Goal: Transaction & Acquisition: Purchase product/service

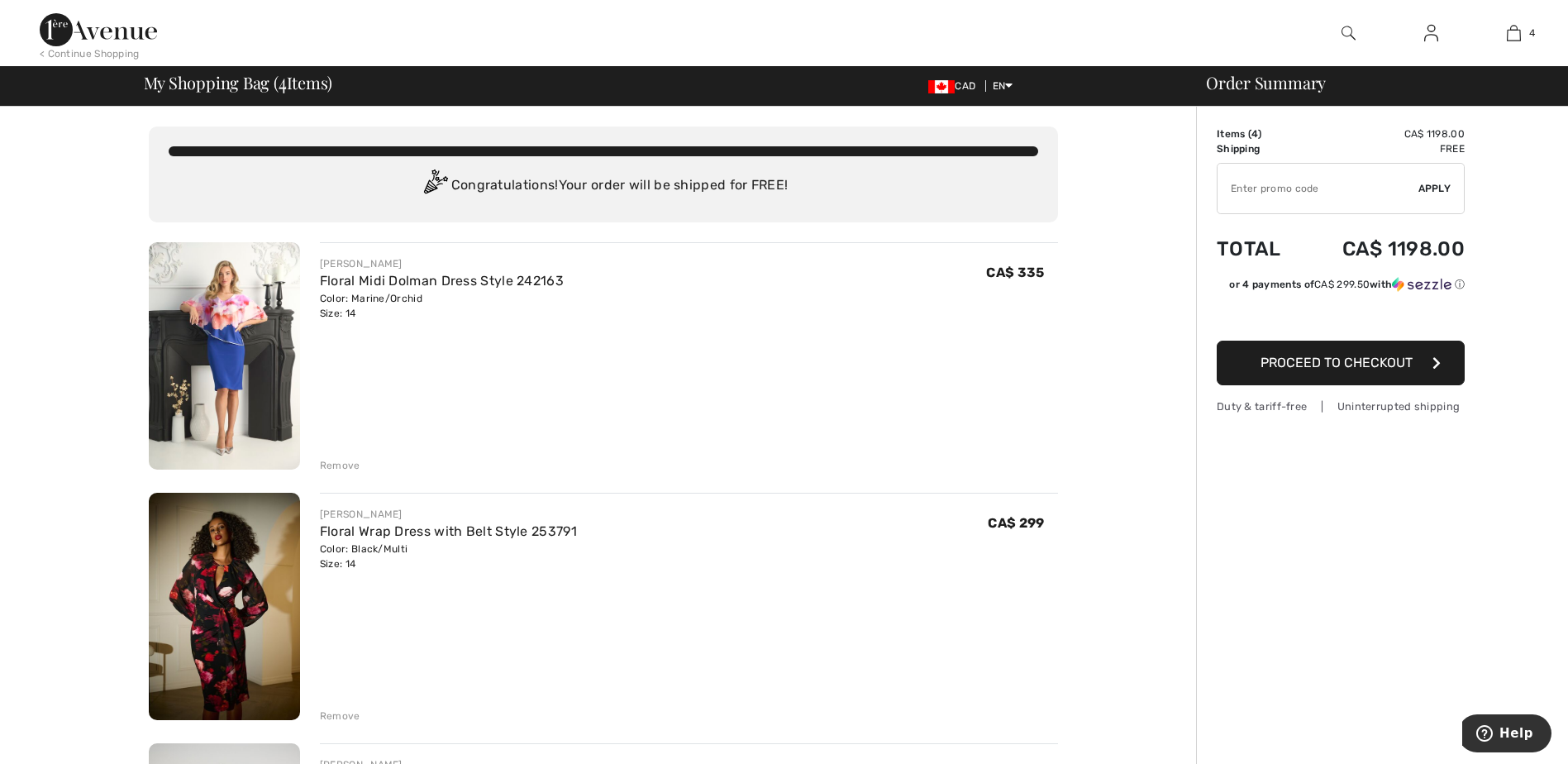
click at [217, 352] on img at bounding box center [224, 356] width 151 height 227
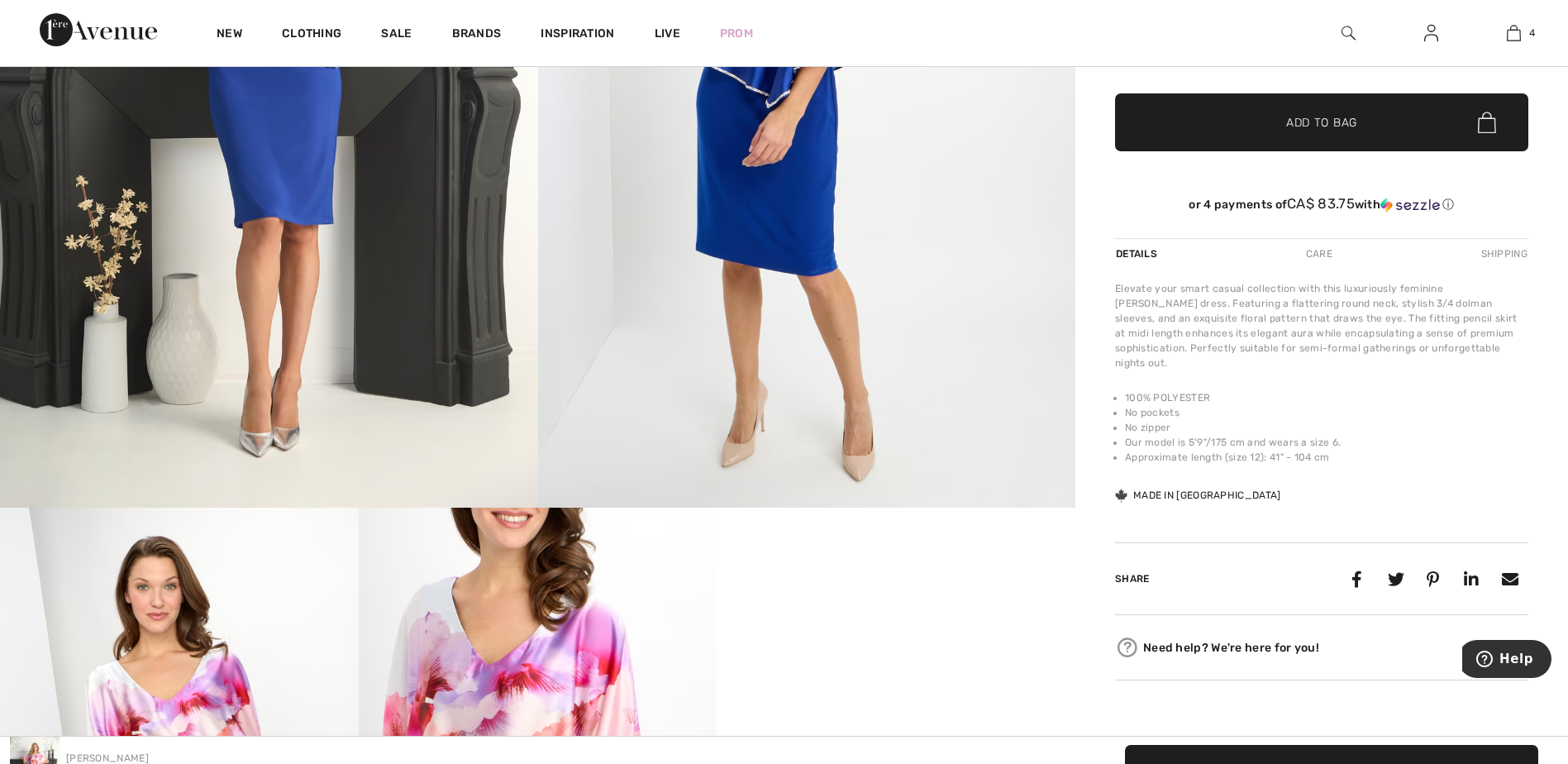
scroll to position [248, 0]
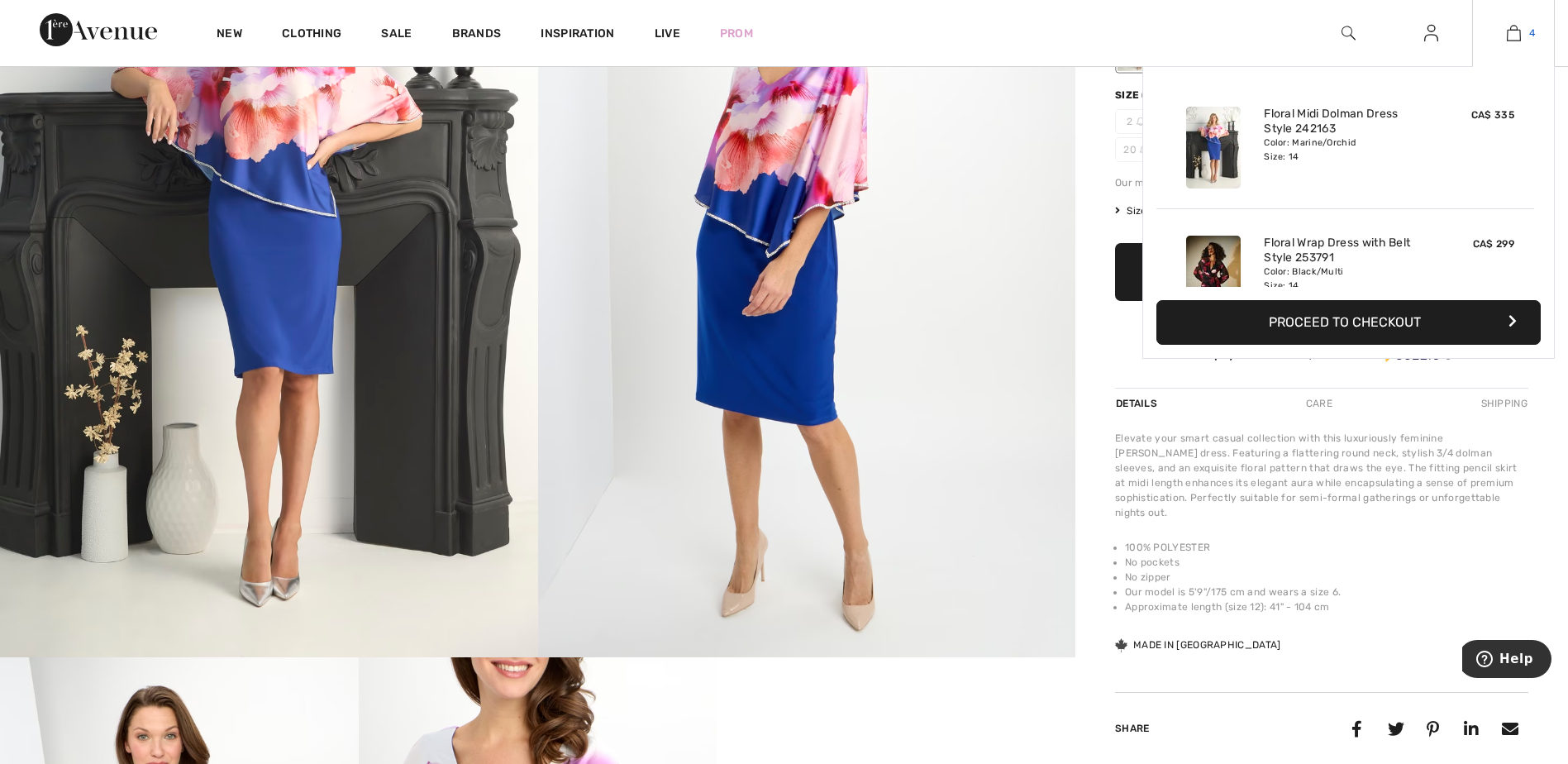
click at [1513, 26] on img at bounding box center [1513, 32] width 14 height 20
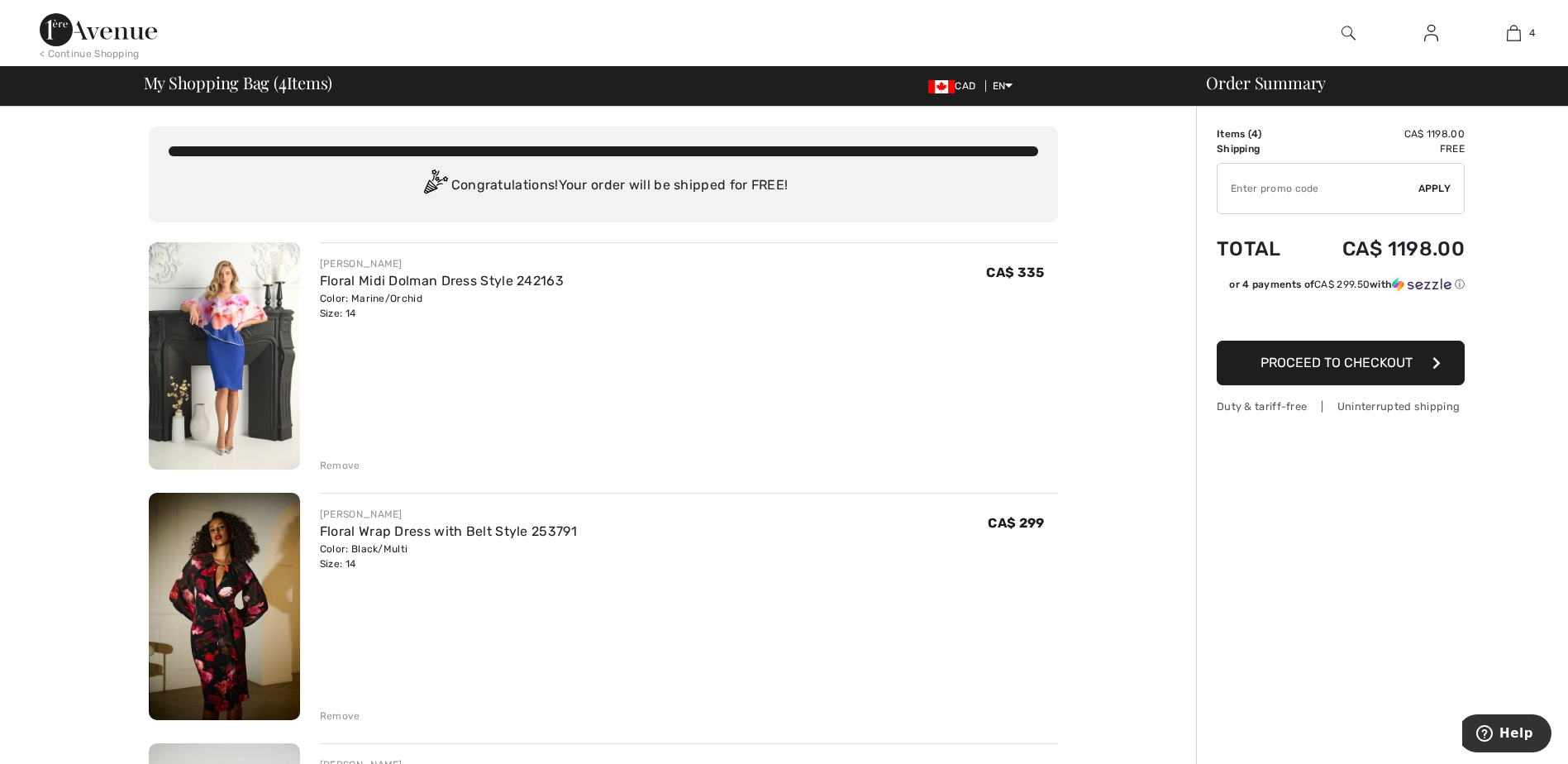
click at [226, 604] on img at bounding box center [224, 606] width 151 height 227
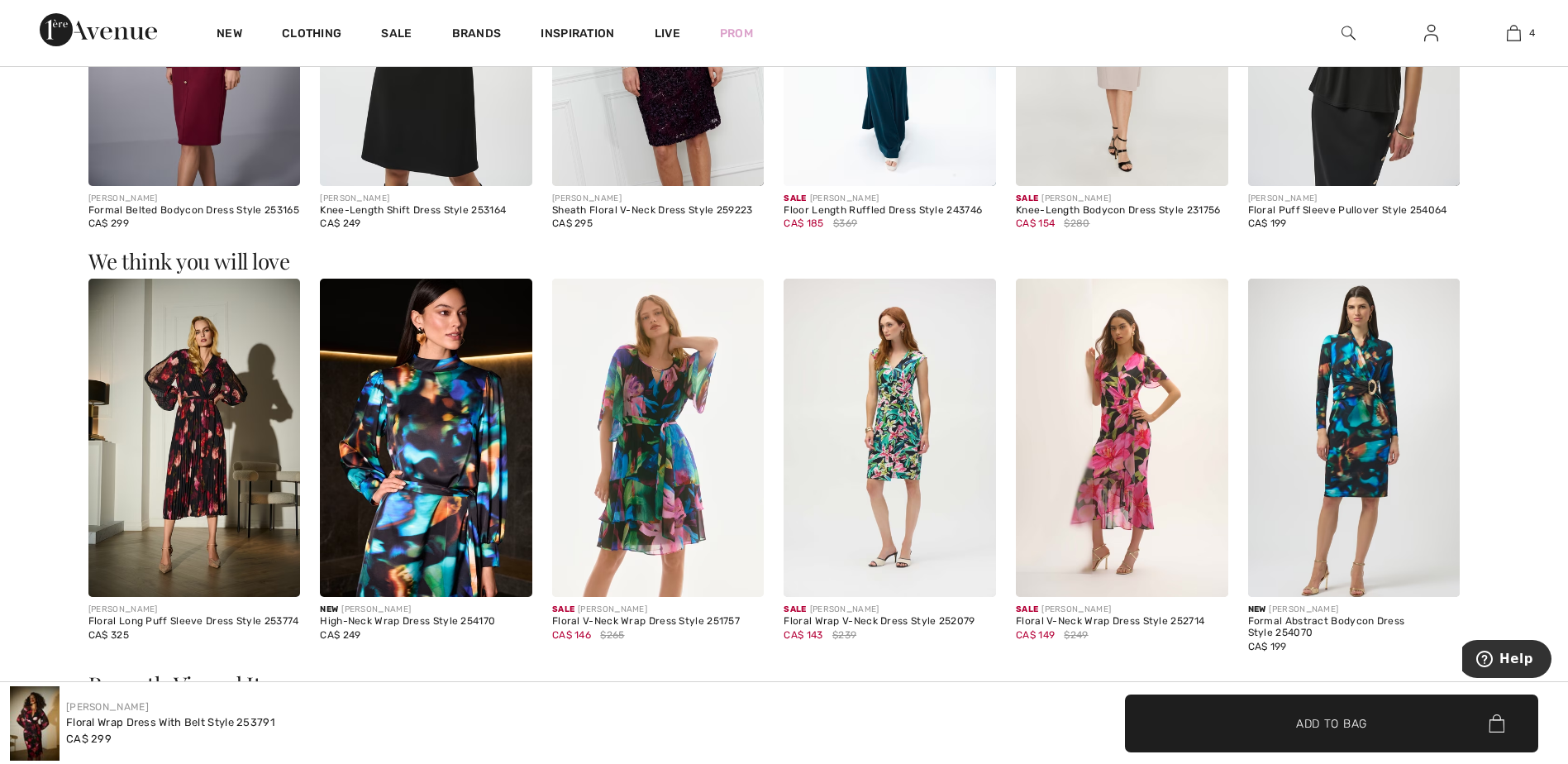
scroll to position [2314, 0]
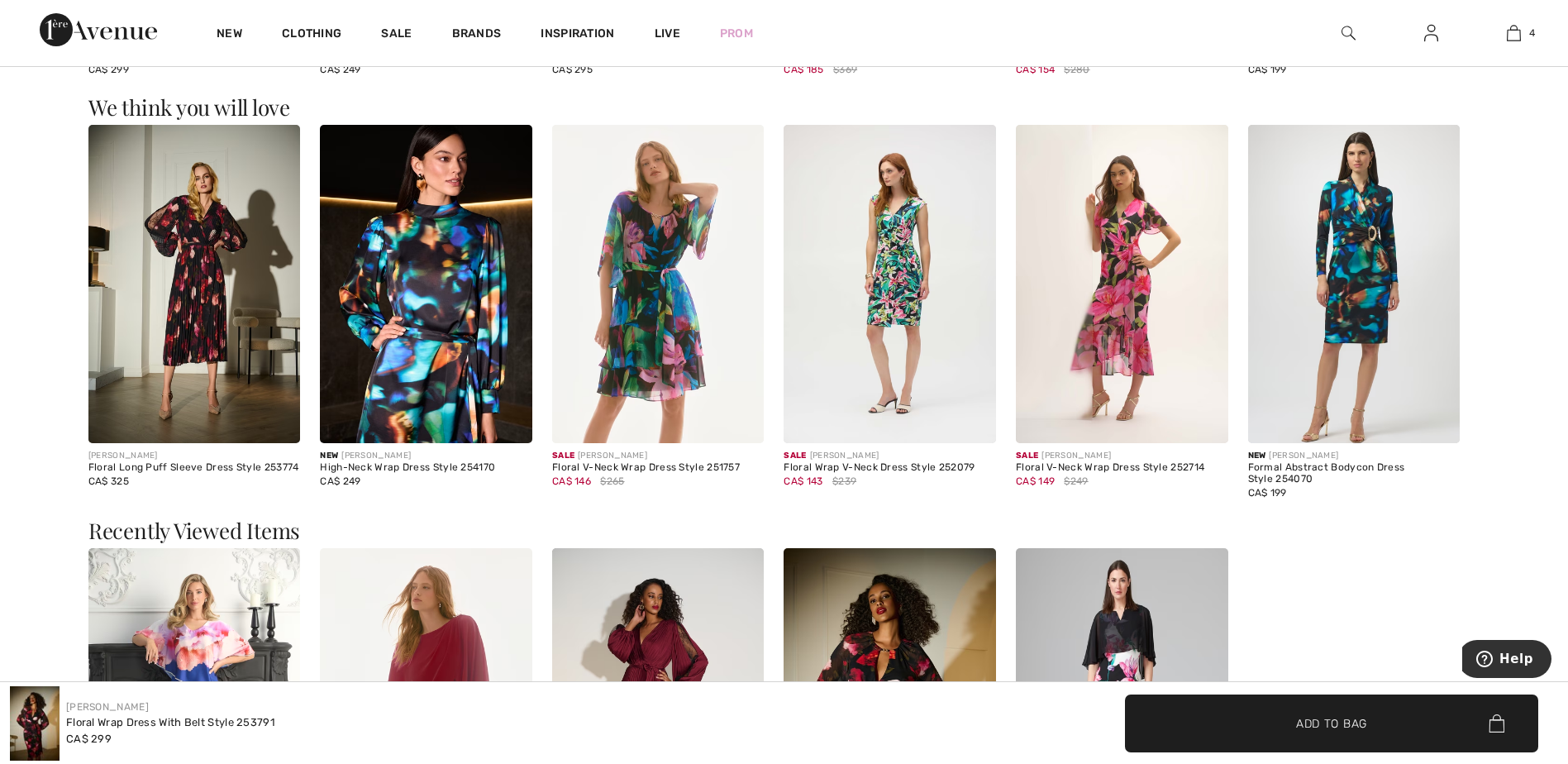
click at [674, 327] on img at bounding box center [658, 284] width 212 height 318
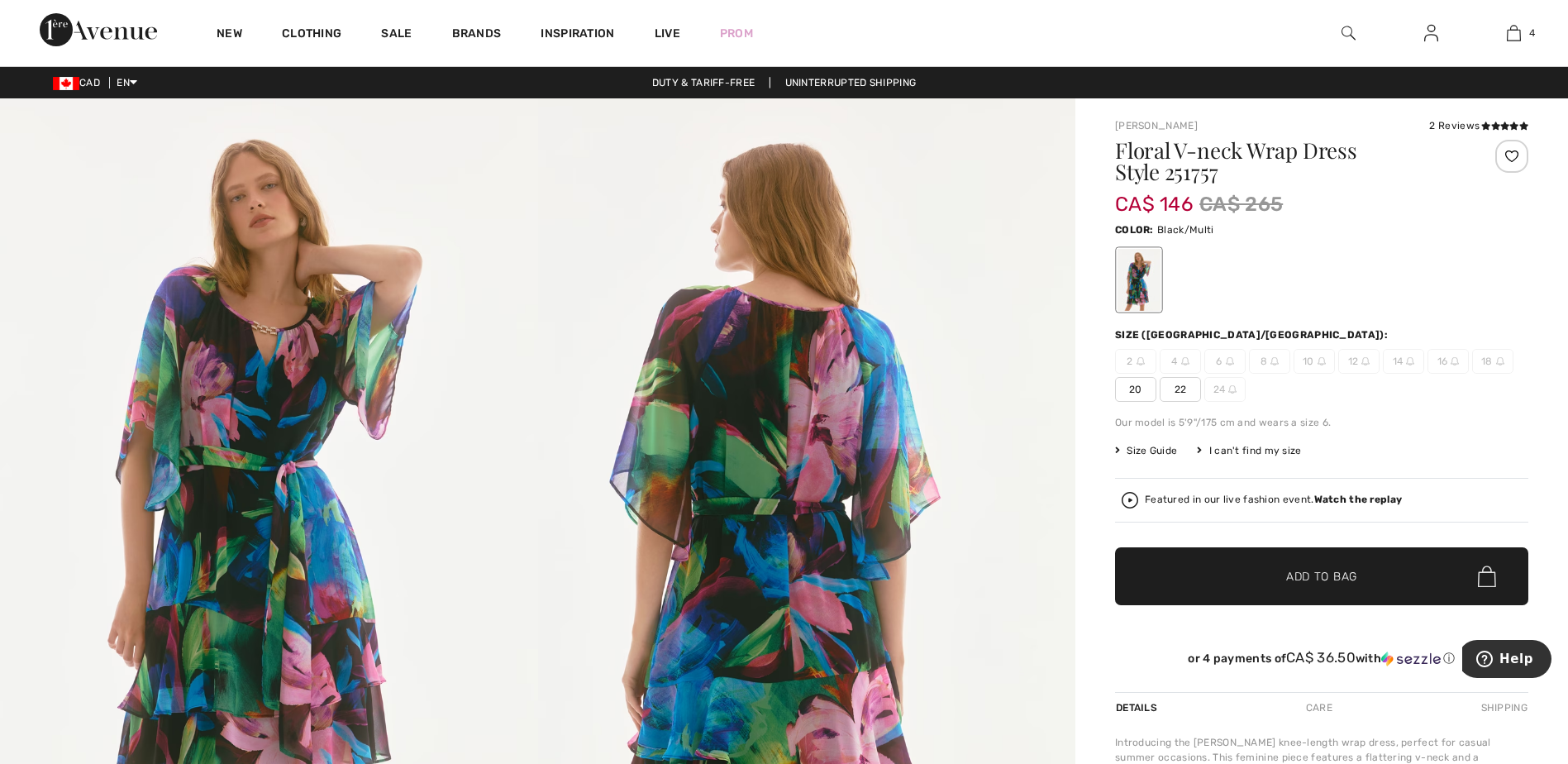
click at [1138, 381] on span "20" at bounding box center [1134, 390] width 41 height 25
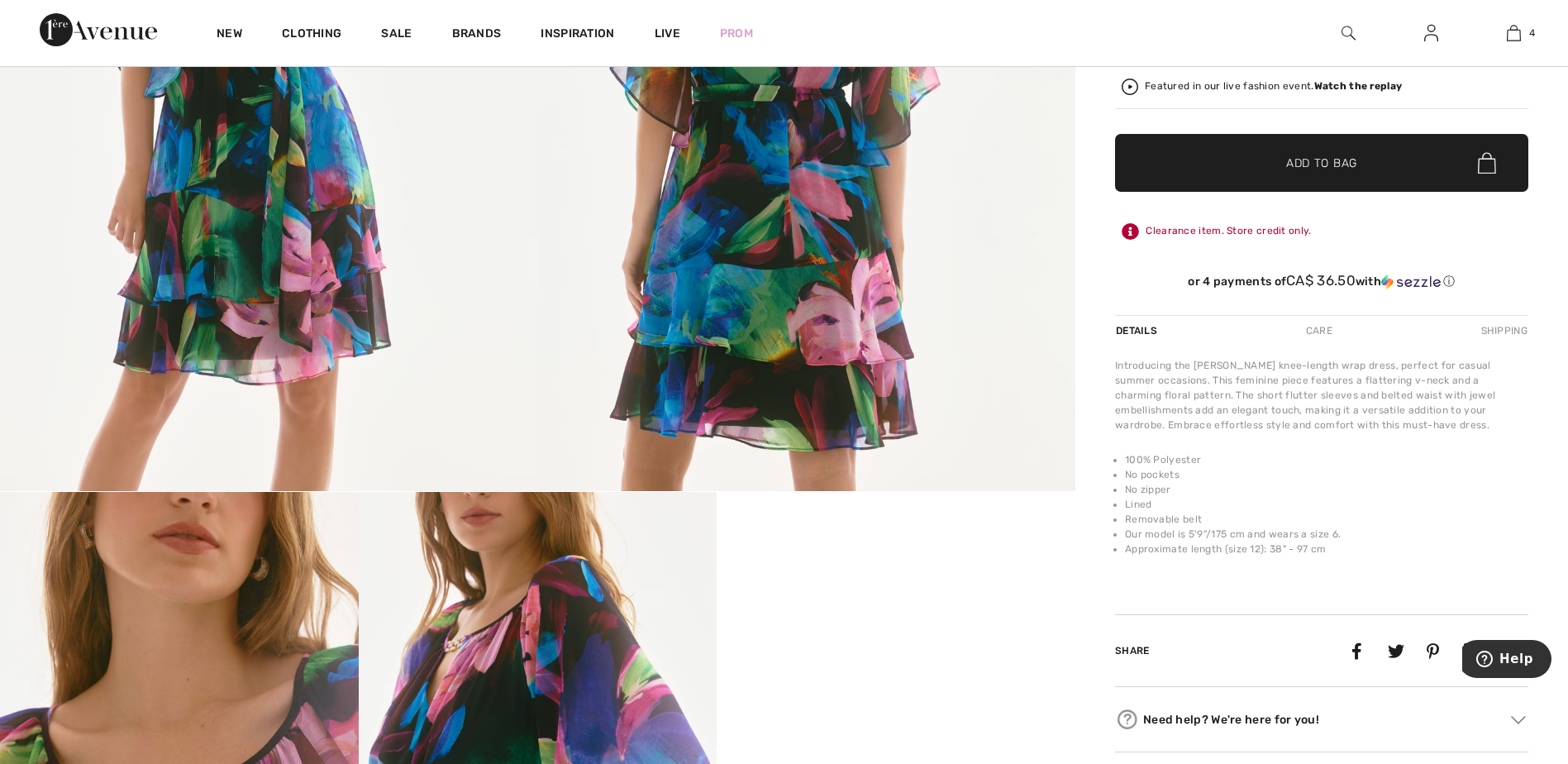
scroll to position [744, 0]
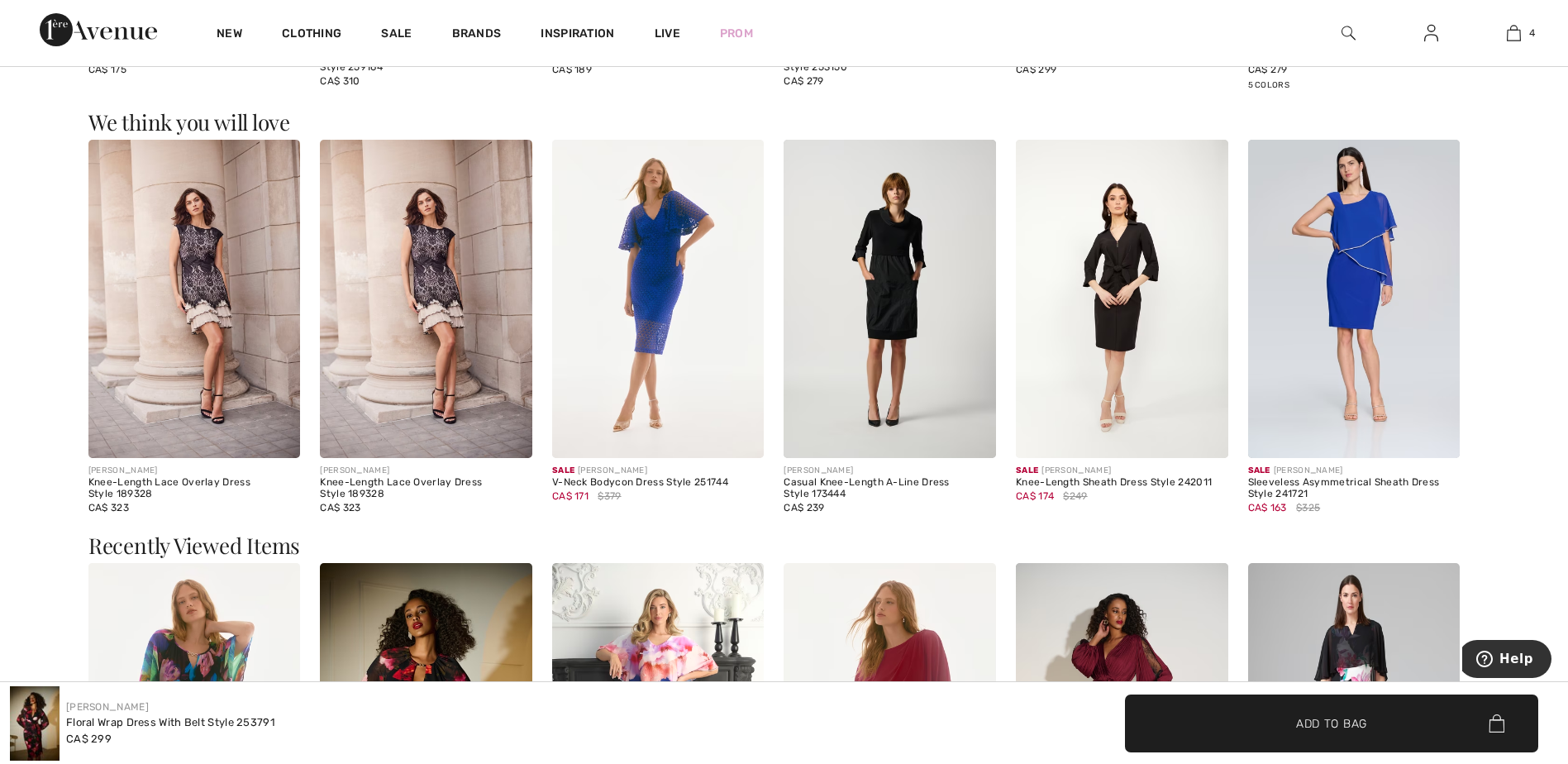
click at [1340, 222] on img at bounding box center [1354, 298] width 212 height 318
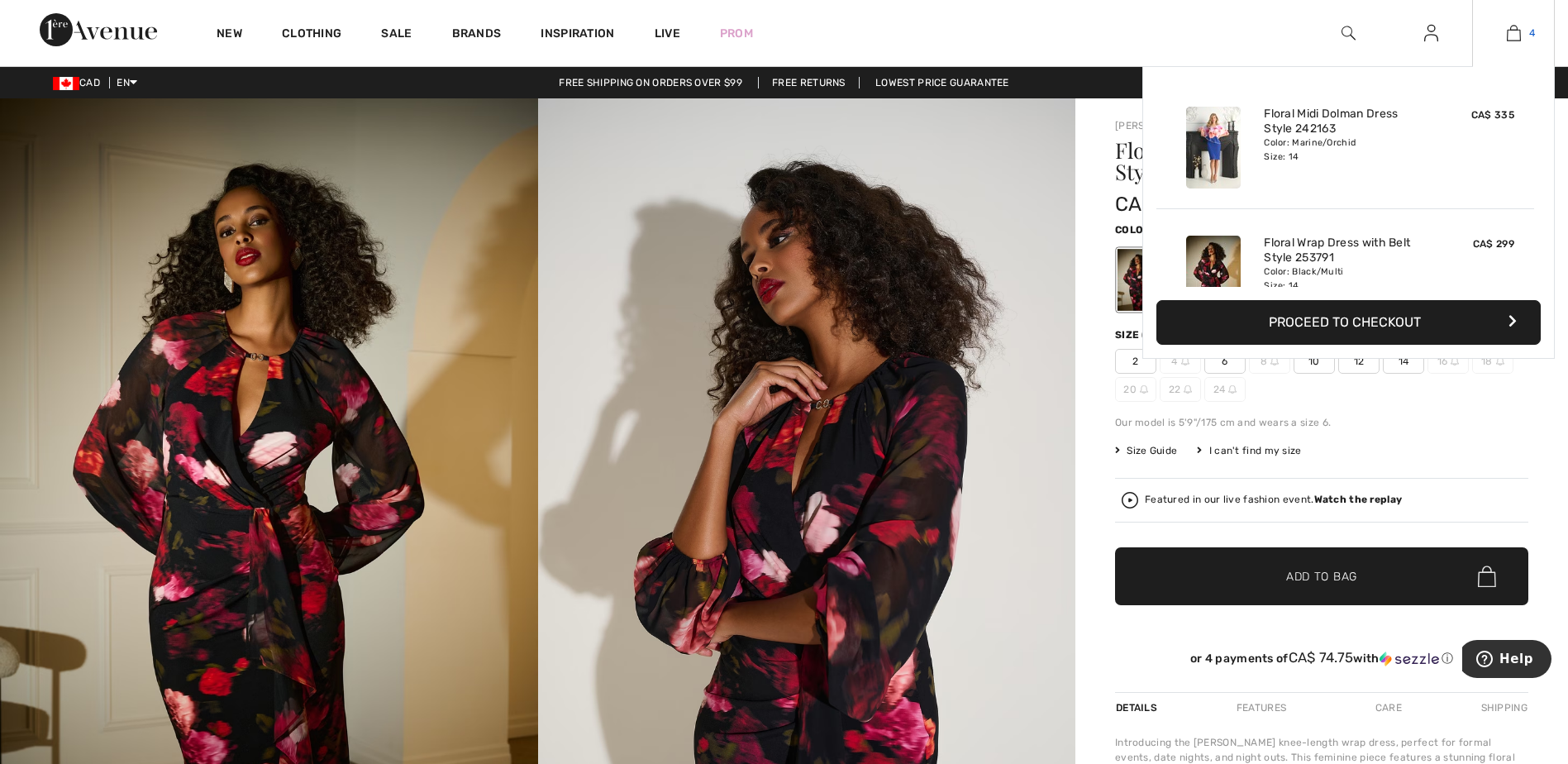
click at [1512, 36] on img at bounding box center [1513, 32] width 14 height 20
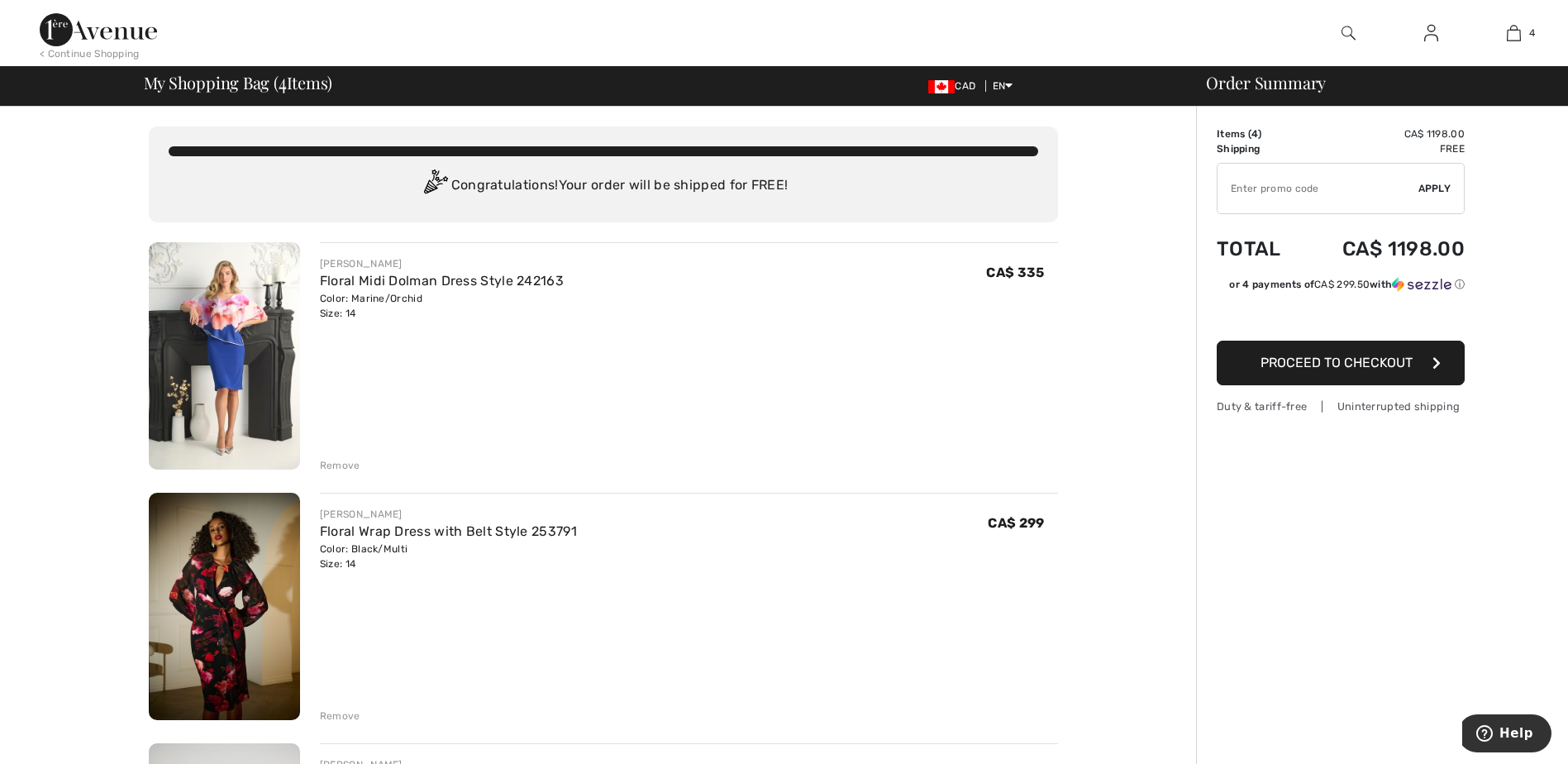
click at [1432, 35] on img at bounding box center [1430, 32] width 14 height 20
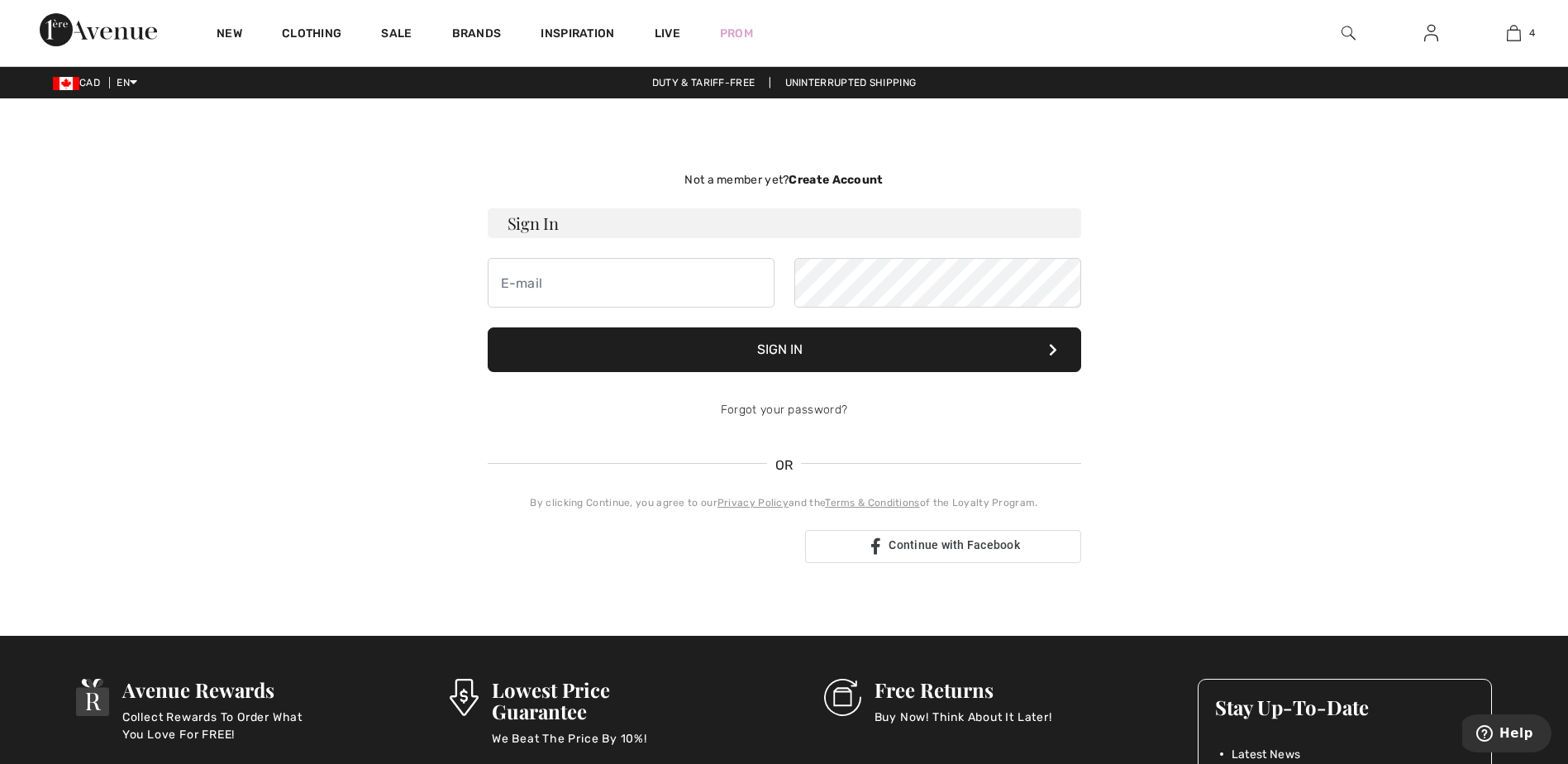
click at [557, 223] on h3 "Sign In" at bounding box center [784, 223] width 593 height 30
click at [544, 286] on input "email" at bounding box center [631, 283] width 286 height 50
type input "camelia_balas@hotmail.com"
click at [868, 345] on button "Sign In" at bounding box center [784, 350] width 593 height 45
click at [835, 178] on strong "Create Account" at bounding box center [836, 180] width 95 height 14
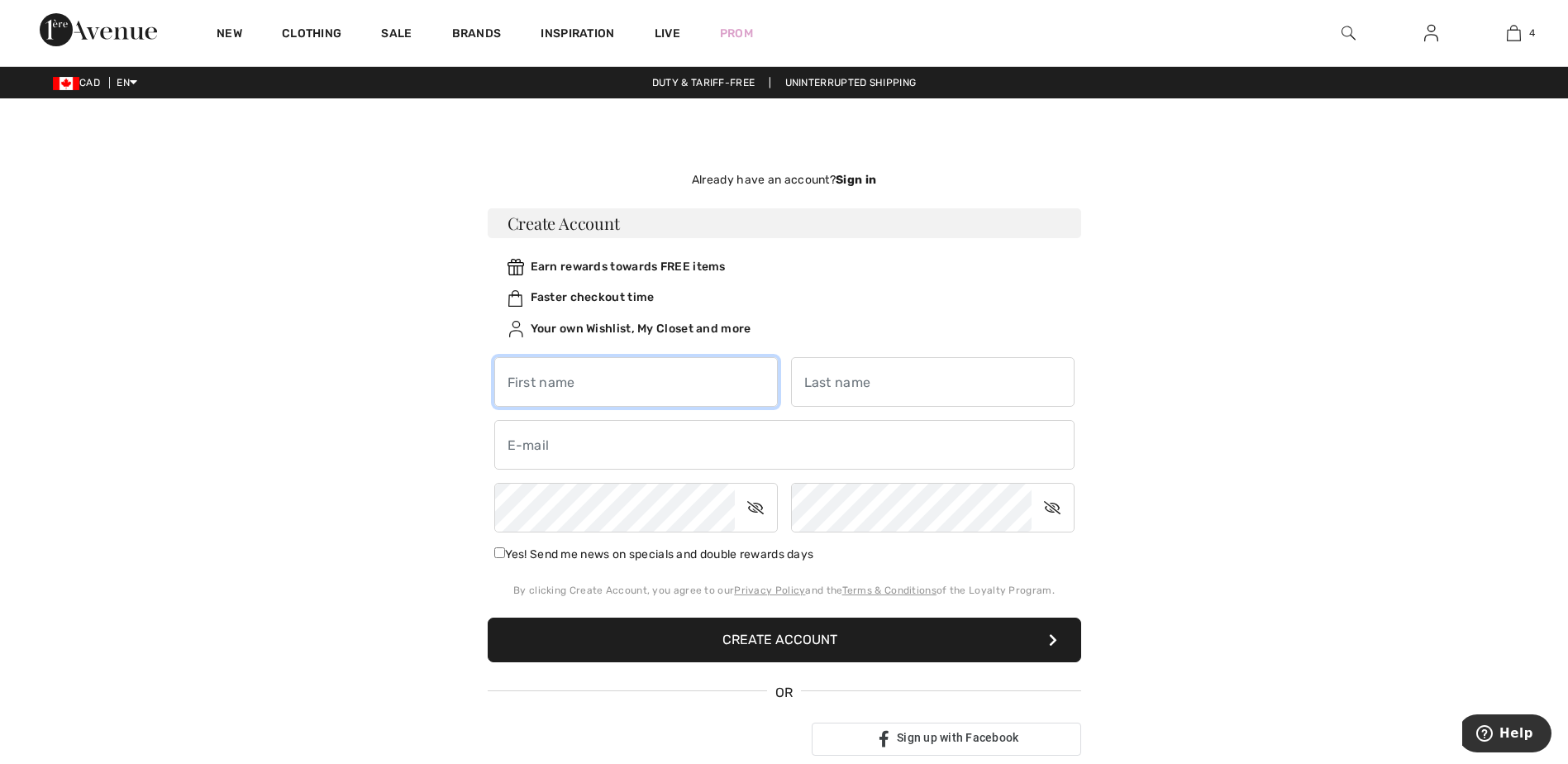
click at [581, 381] on input "text" at bounding box center [635, 382] width 284 height 50
type input "[PERSON_NAME]"
type input "Balas"
type input "camelia_balas@hotmail.com"
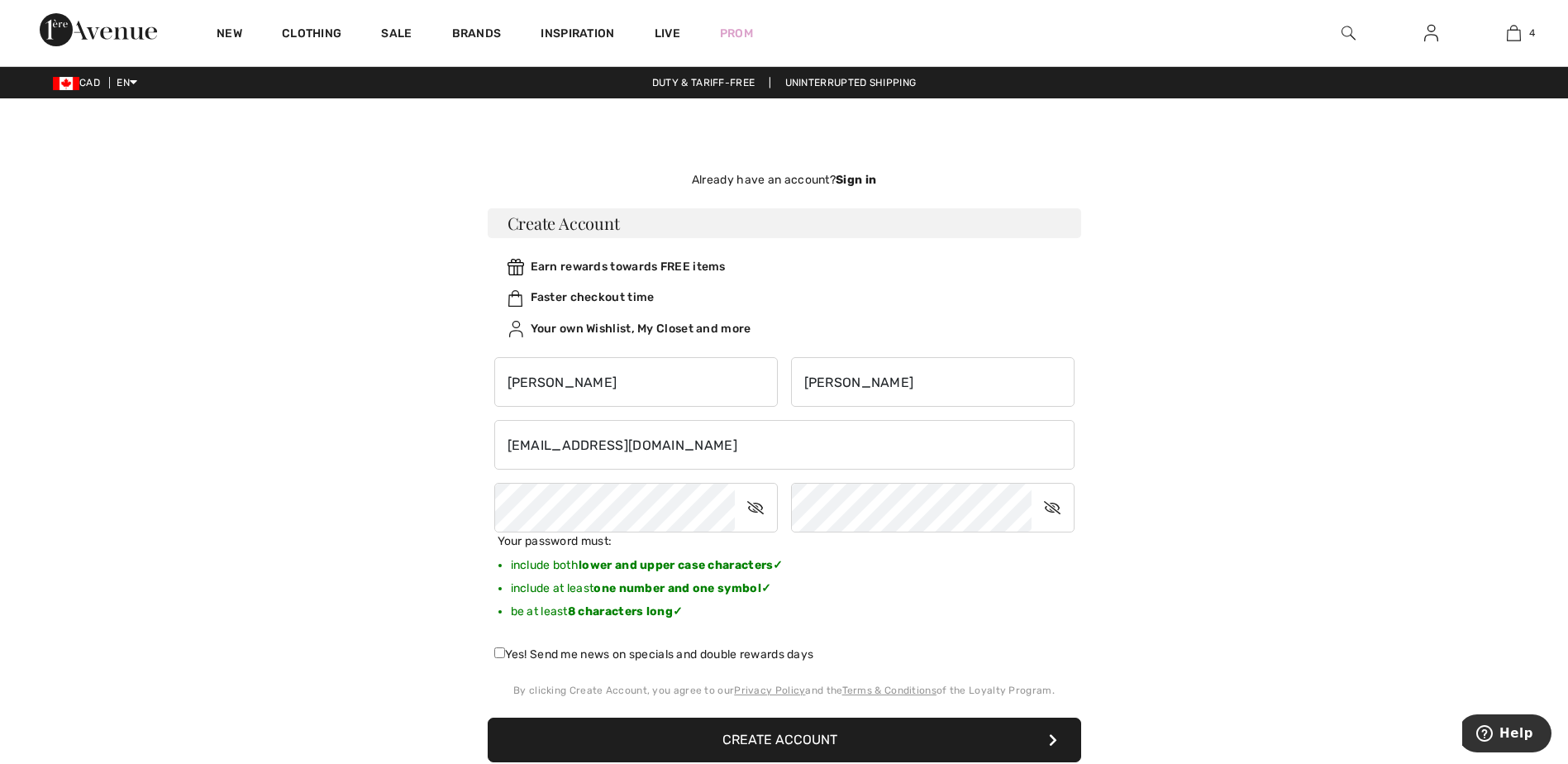
click at [1053, 598] on div "Your password must: include both lower and upper case characters ✓ include at l…" at bounding box center [784, 582] width 593 height 100
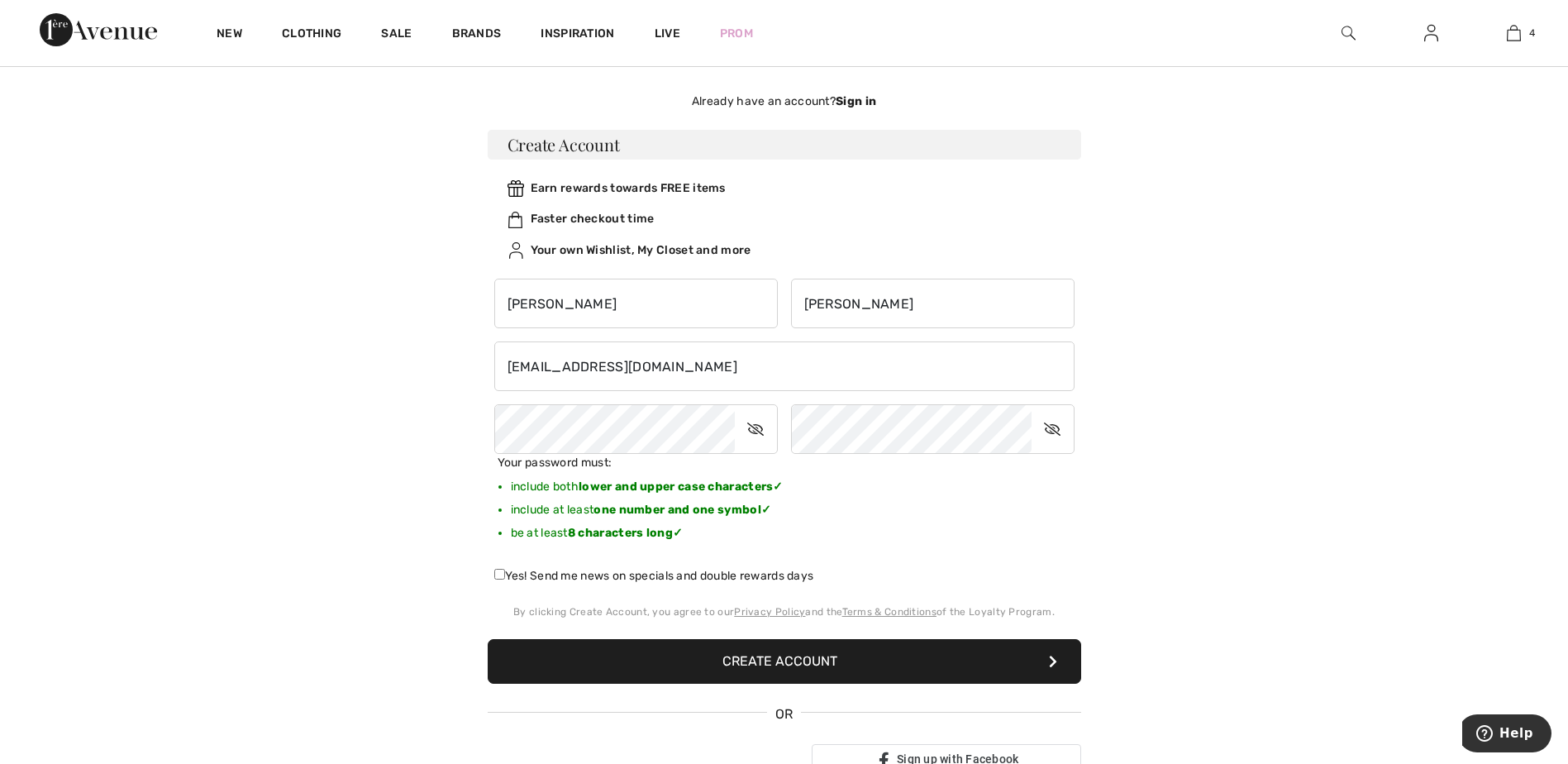
scroll to position [165, 0]
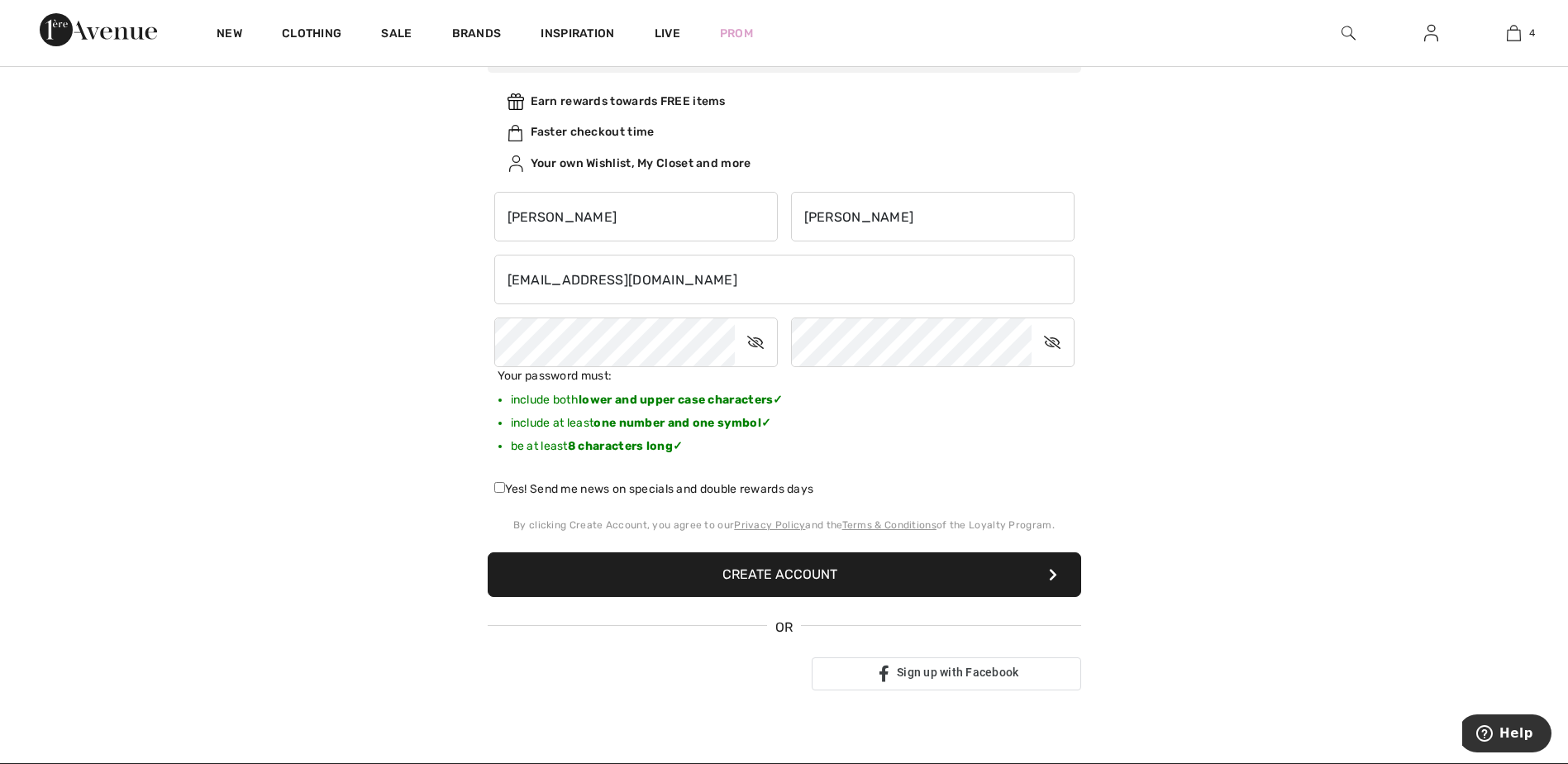
click at [841, 563] on button "Create Account" at bounding box center [784, 574] width 593 height 45
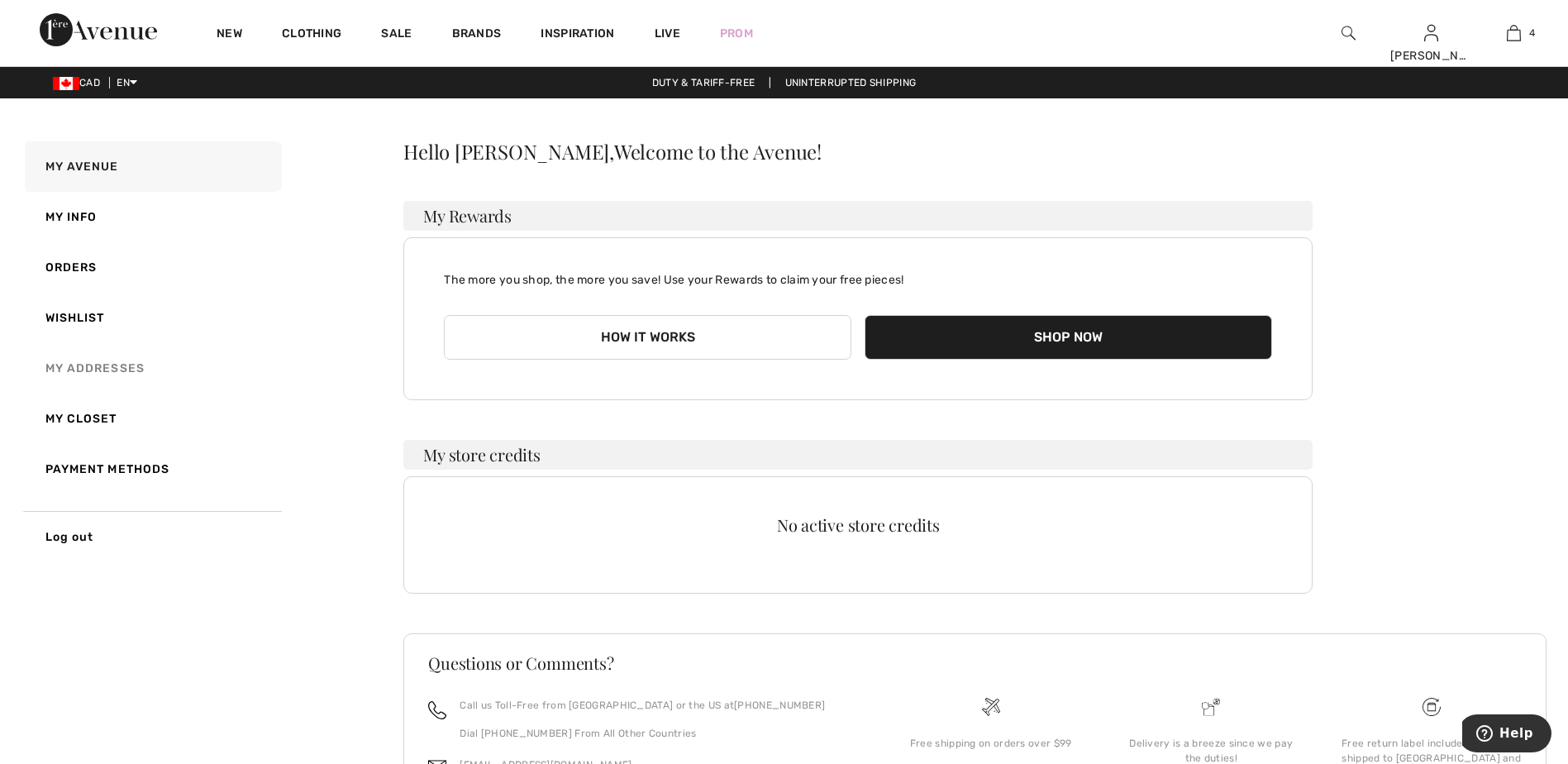
click at [111, 369] on link "My Addresses" at bounding box center [151, 368] width 261 height 51
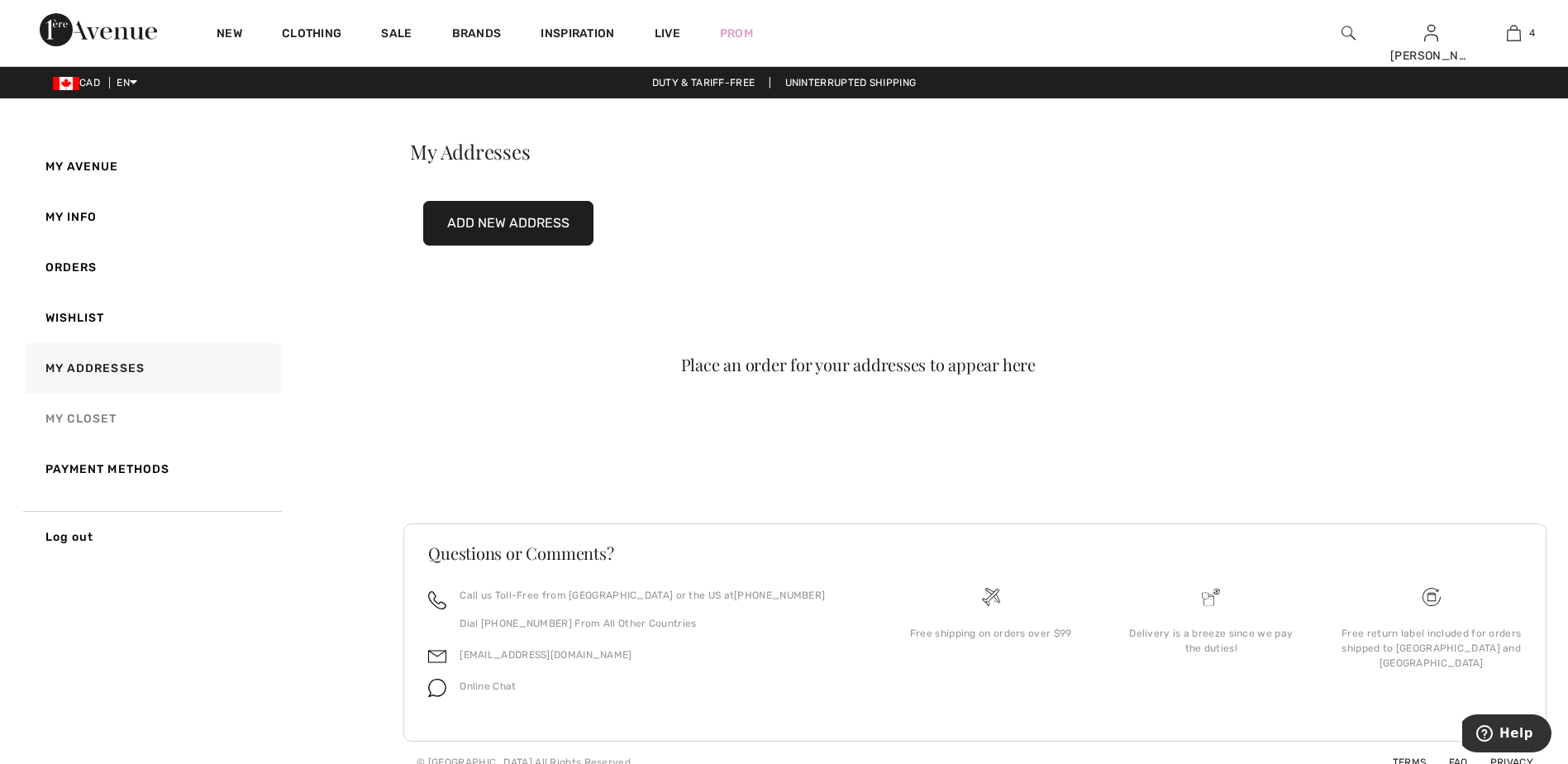
click at [107, 406] on link "My Closet" at bounding box center [151, 418] width 261 height 51
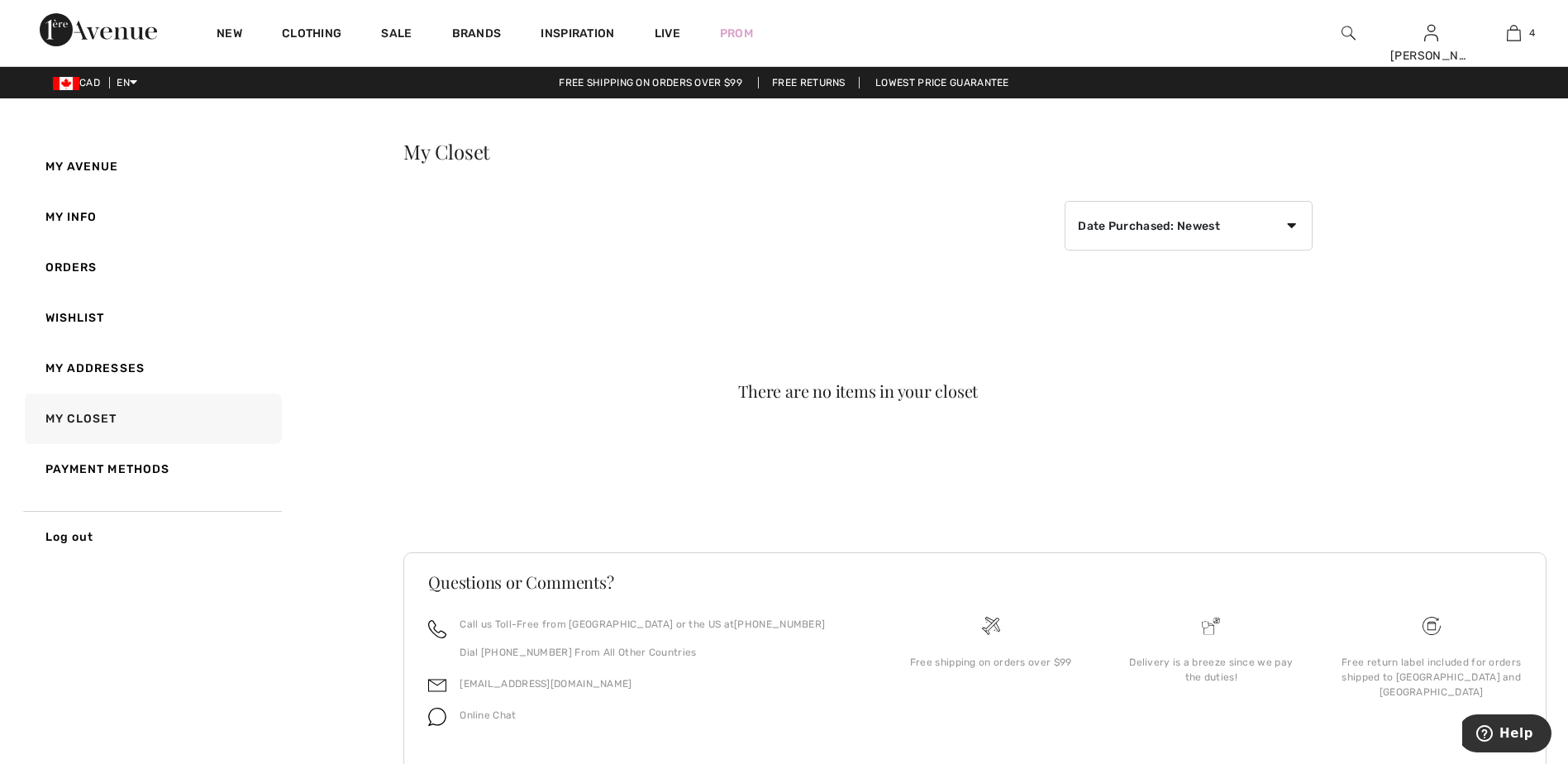
drag, startPoint x: 286, startPoint y: 674, endPoint x: 272, endPoint y: 652, distance: 26.1
click at [285, 673] on div "My Avenue My Info Orders Wishlist My Addresses My Closet Payment Methods Log ou…" at bounding box center [784, 475] width 1528 height 673
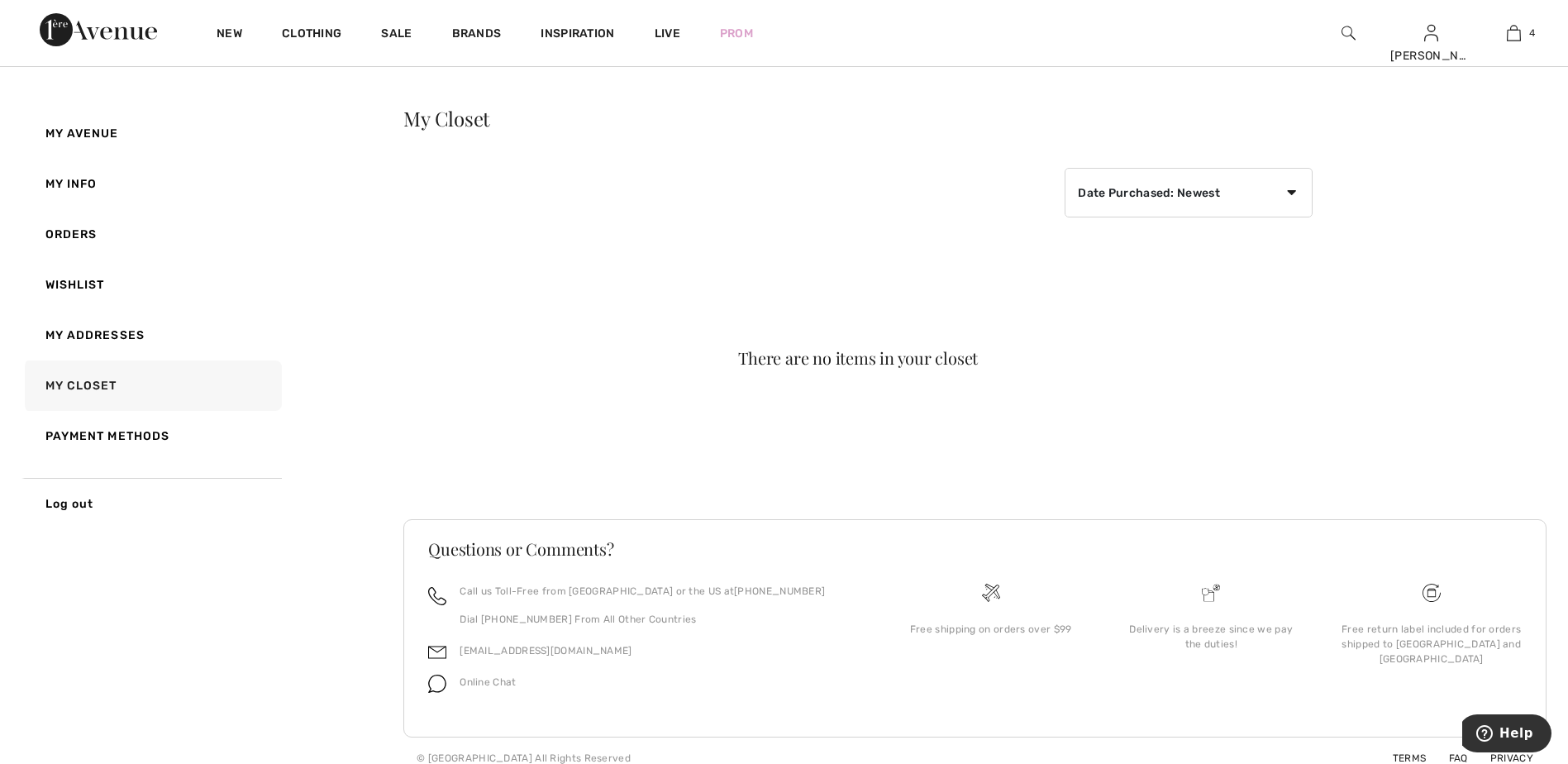
scroll to position [48, 0]
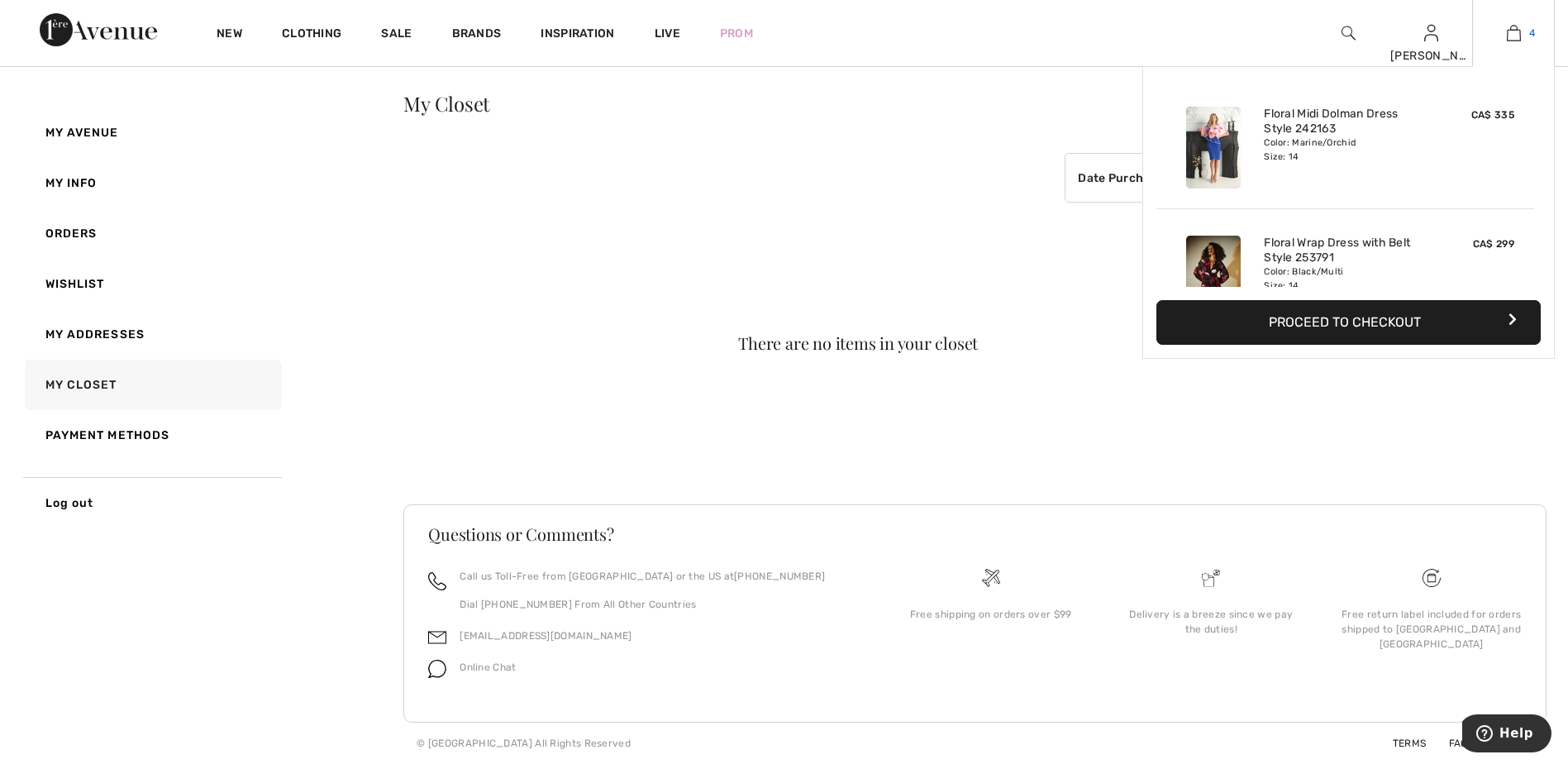
click at [1500, 33] on link "4" at bounding box center [1513, 32] width 81 height 20
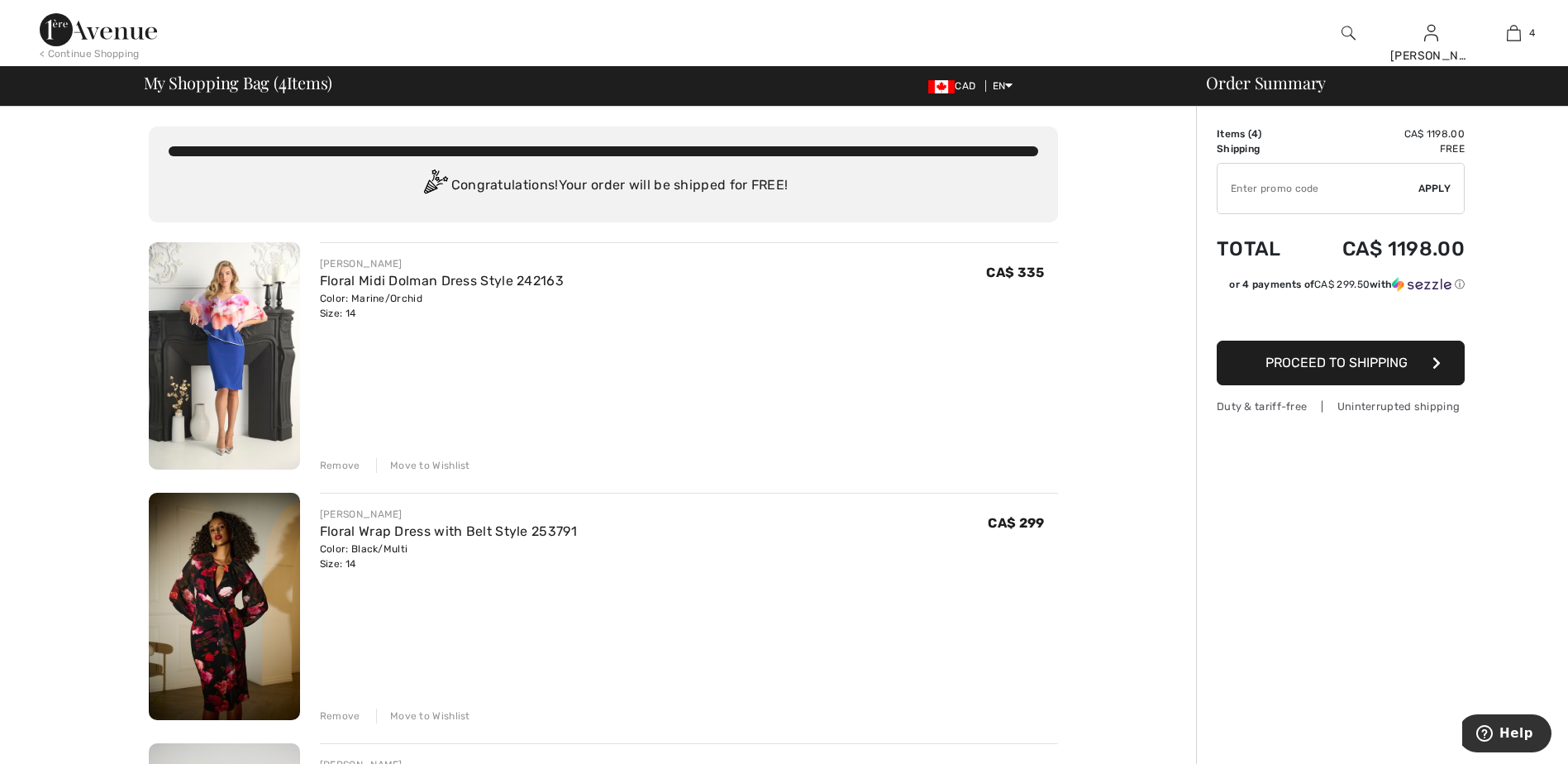
click at [370, 541] on div "Color: Black/Multi Size: 14" at bounding box center [448, 556] width 257 height 30
click at [201, 584] on img at bounding box center [224, 606] width 151 height 227
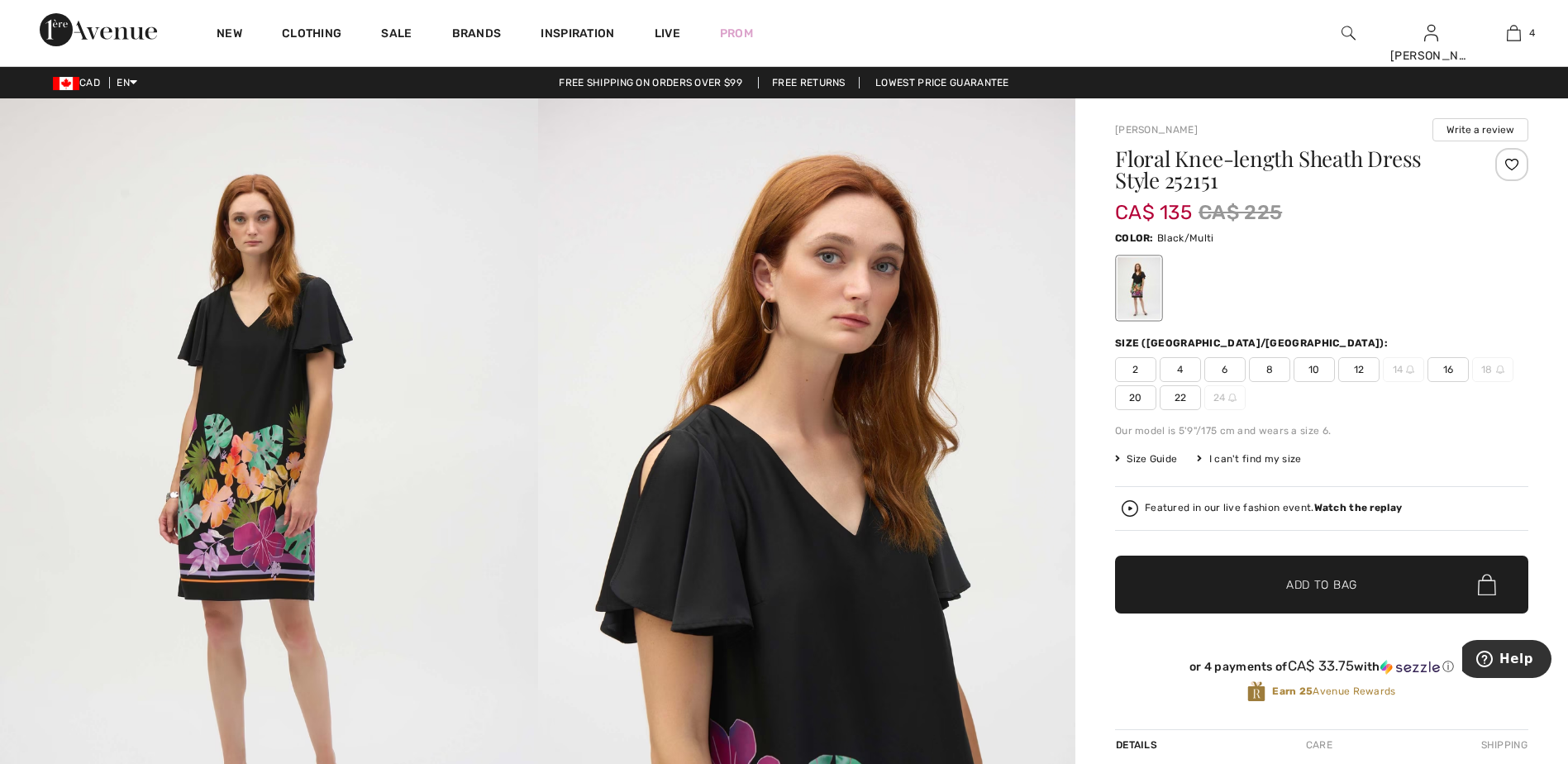
click at [1452, 365] on span "16" at bounding box center [1447, 370] width 41 height 25
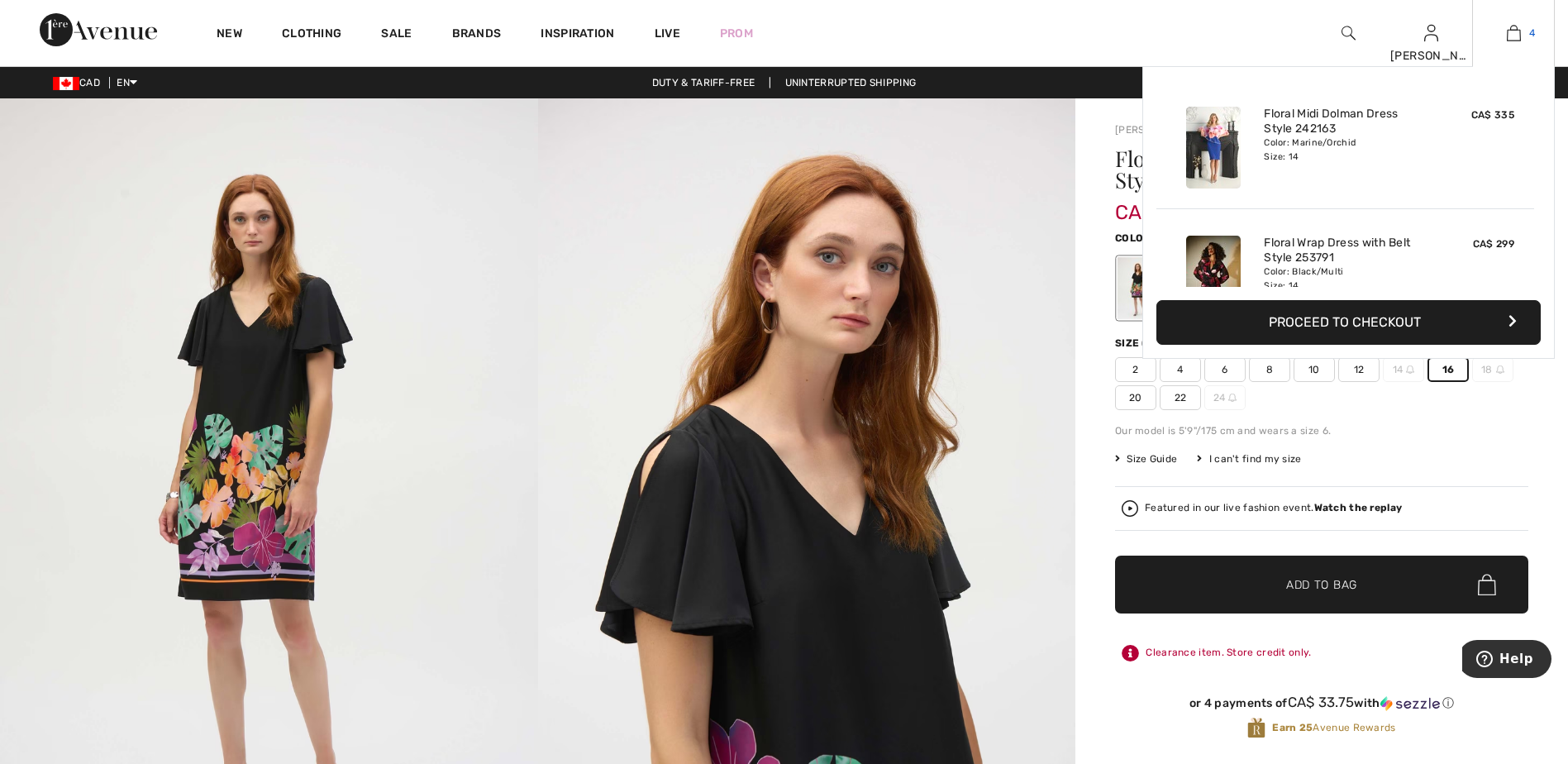
click at [1516, 33] on img at bounding box center [1513, 32] width 14 height 20
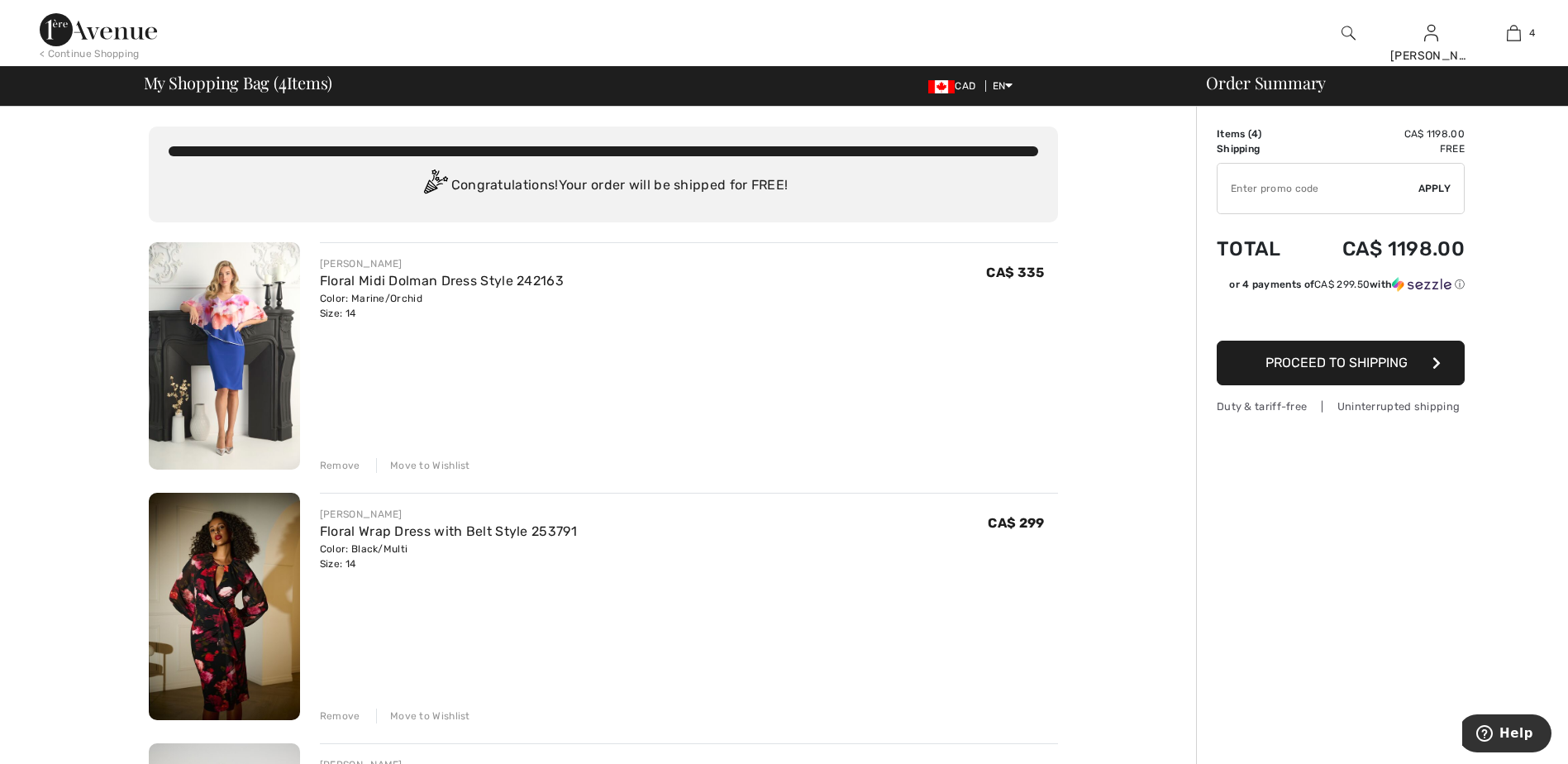
click at [231, 324] on img at bounding box center [224, 356] width 151 height 227
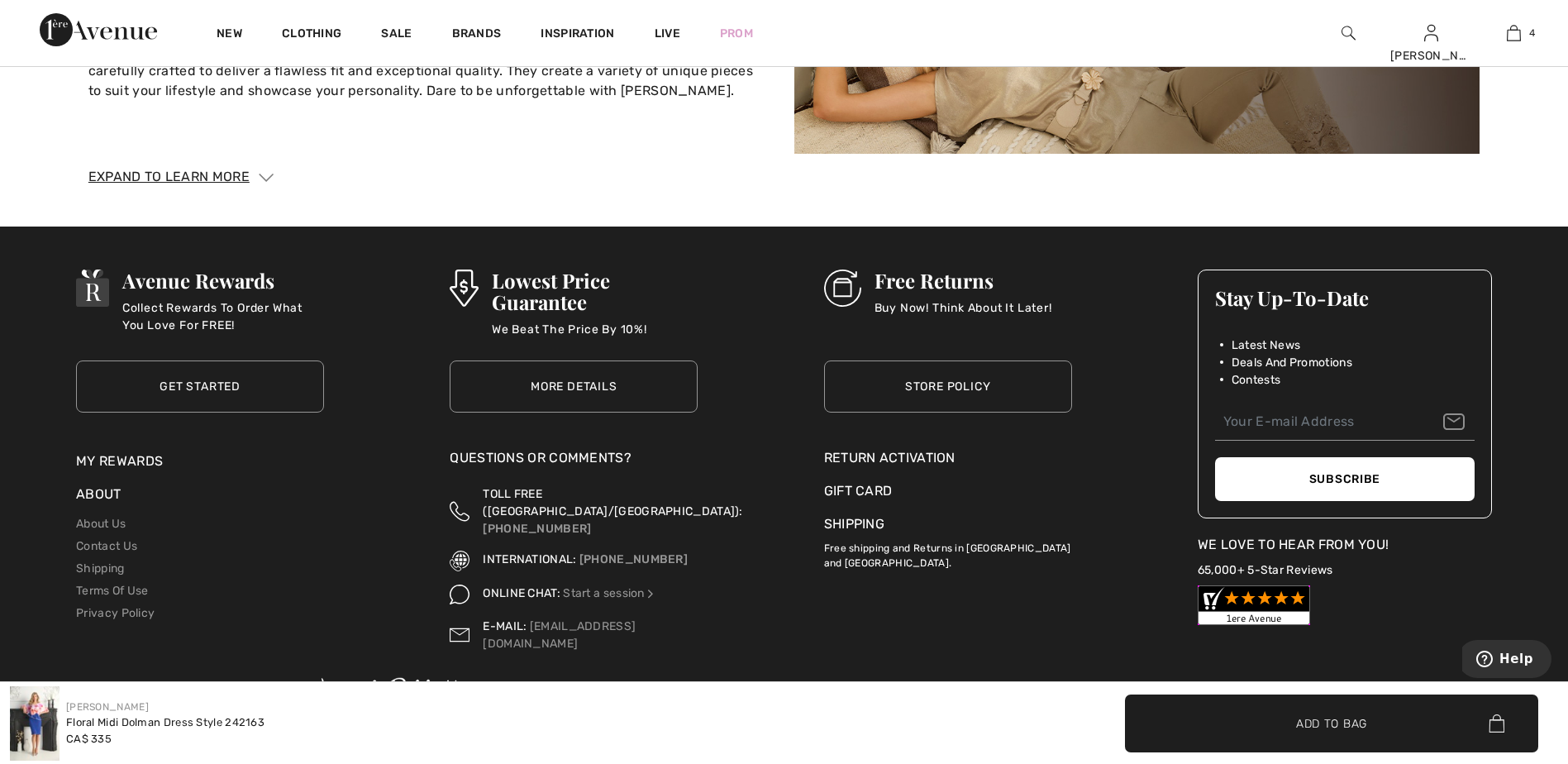
scroll to position [3568, 0]
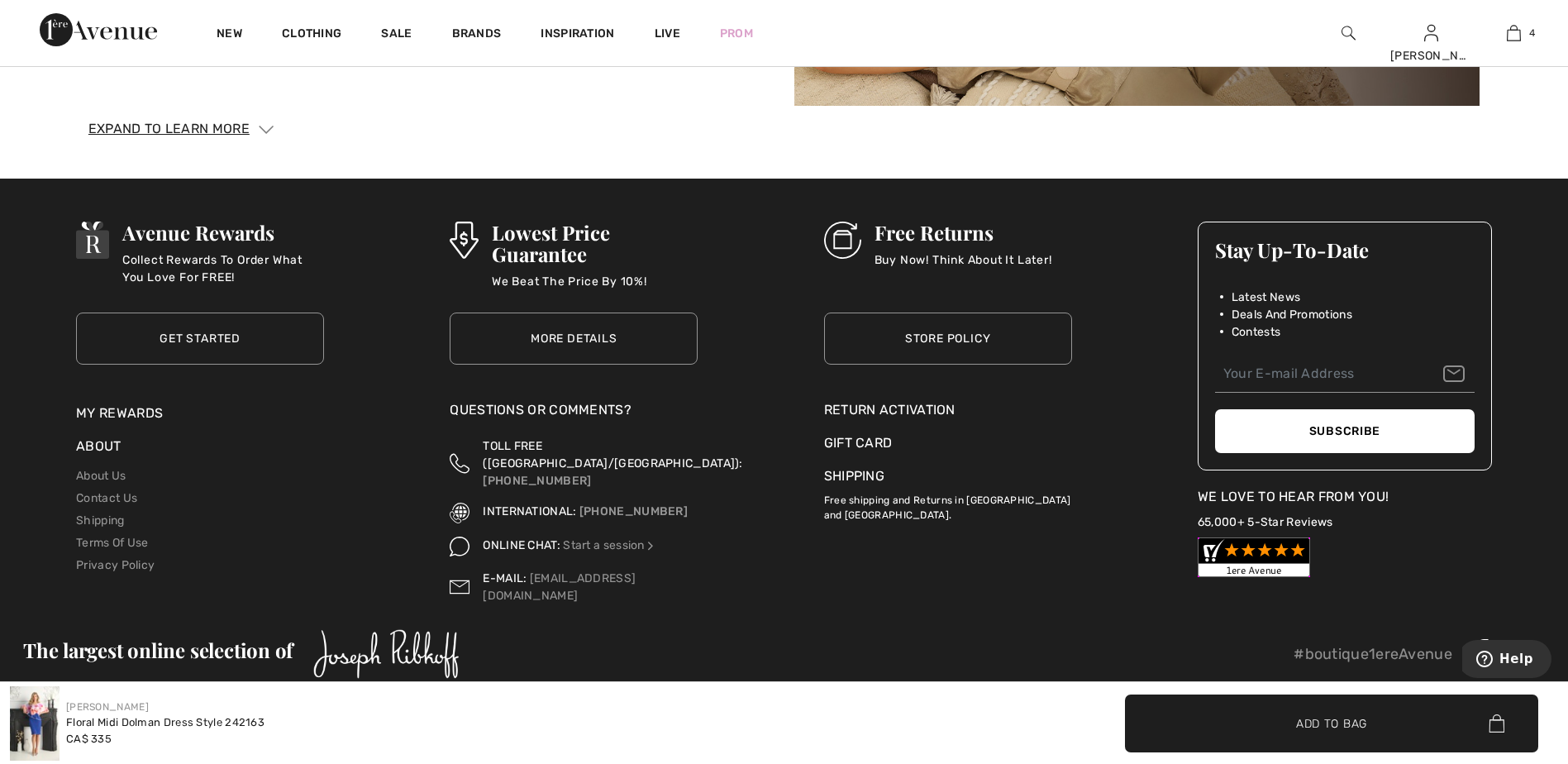
click at [852, 407] on div "Return Activation" at bounding box center [948, 410] width 248 height 20
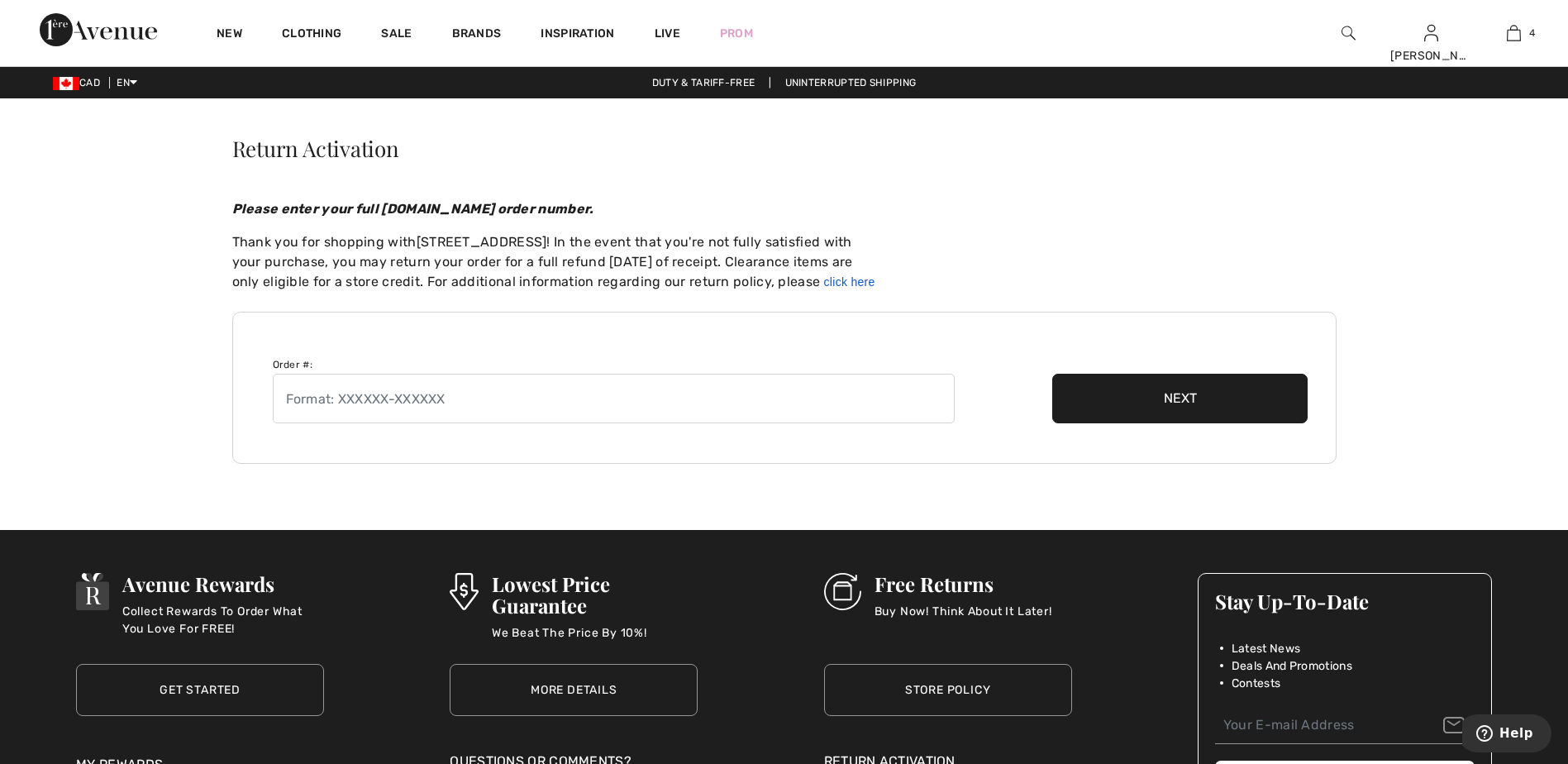
click at [854, 277] on link "click here" at bounding box center [850, 282] width 52 height 13
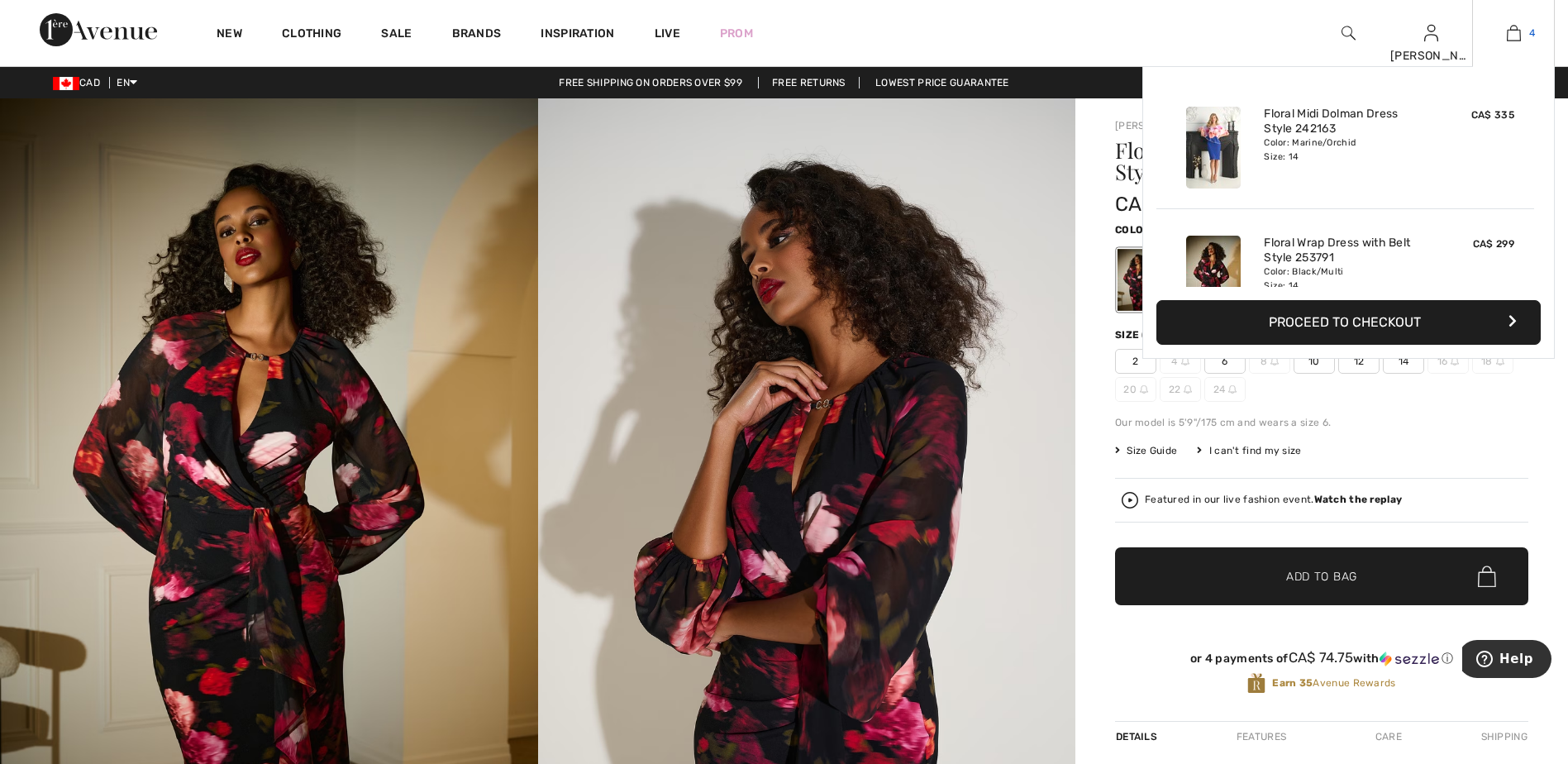
click at [1519, 30] on img at bounding box center [1513, 32] width 14 height 20
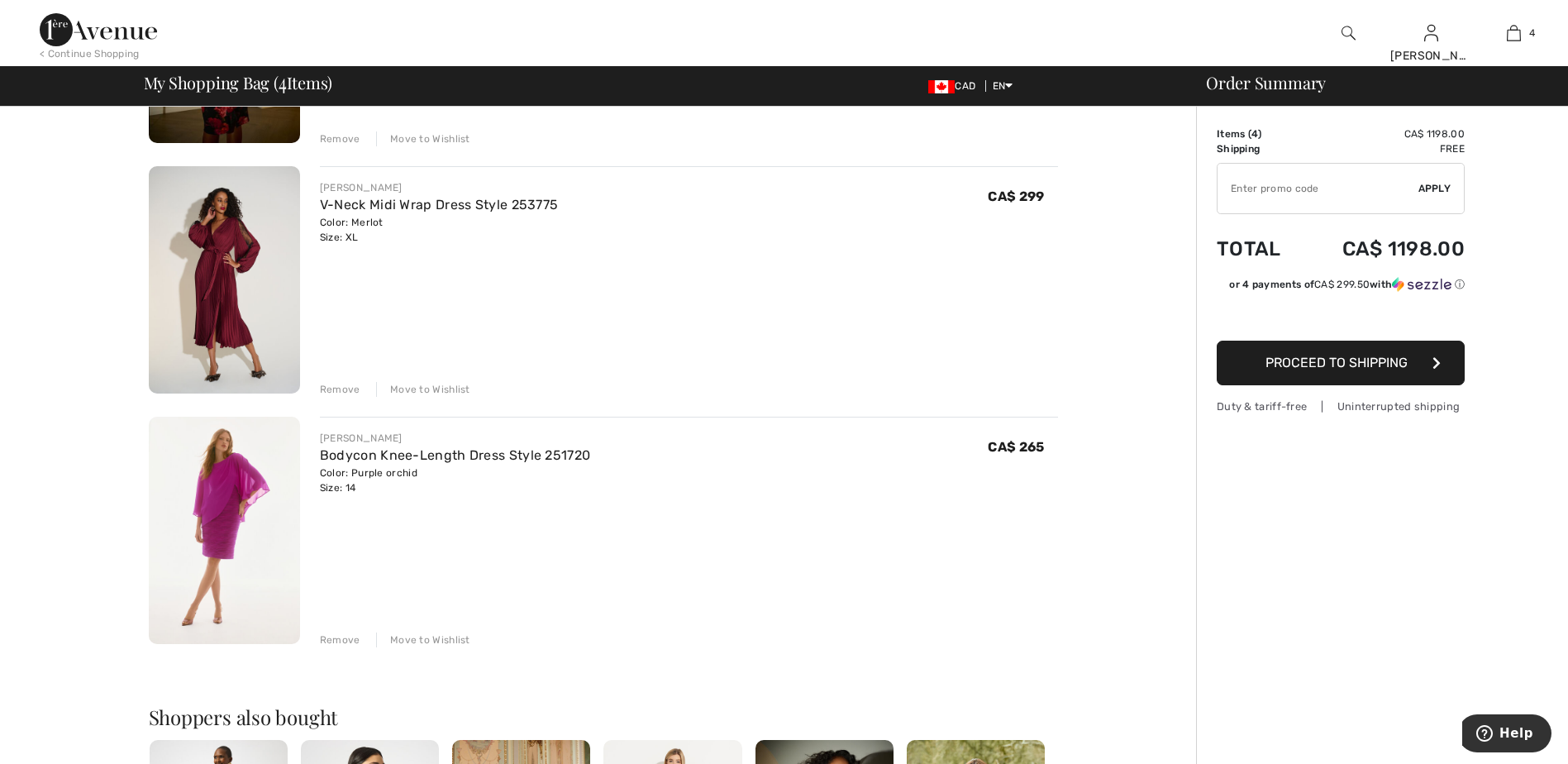
scroll to position [579, 0]
click at [230, 253] on img at bounding box center [224, 278] width 151 height 227
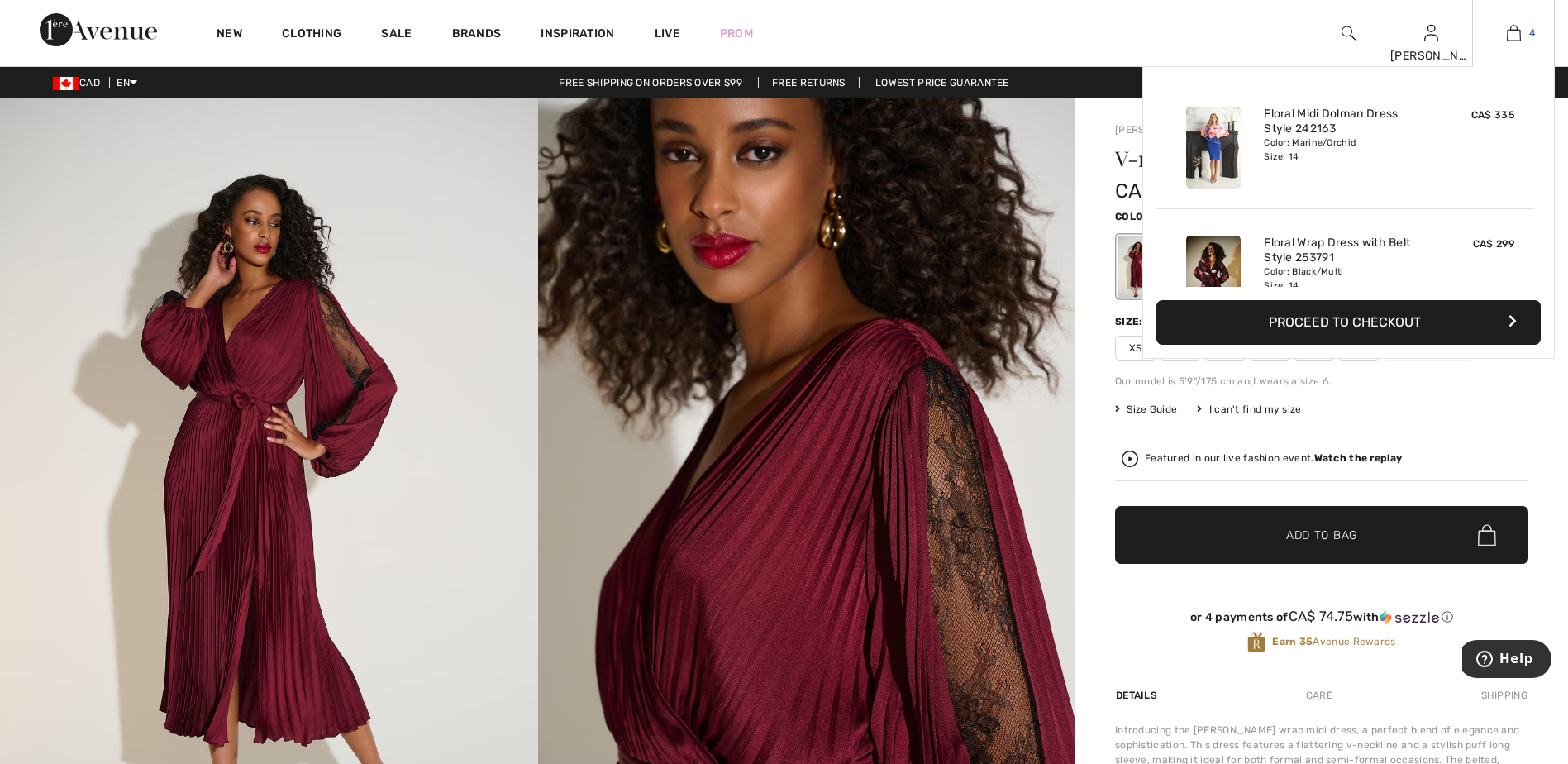
click at [1507, 32] on img at bounding box center [1513, 32] width 14 height 20
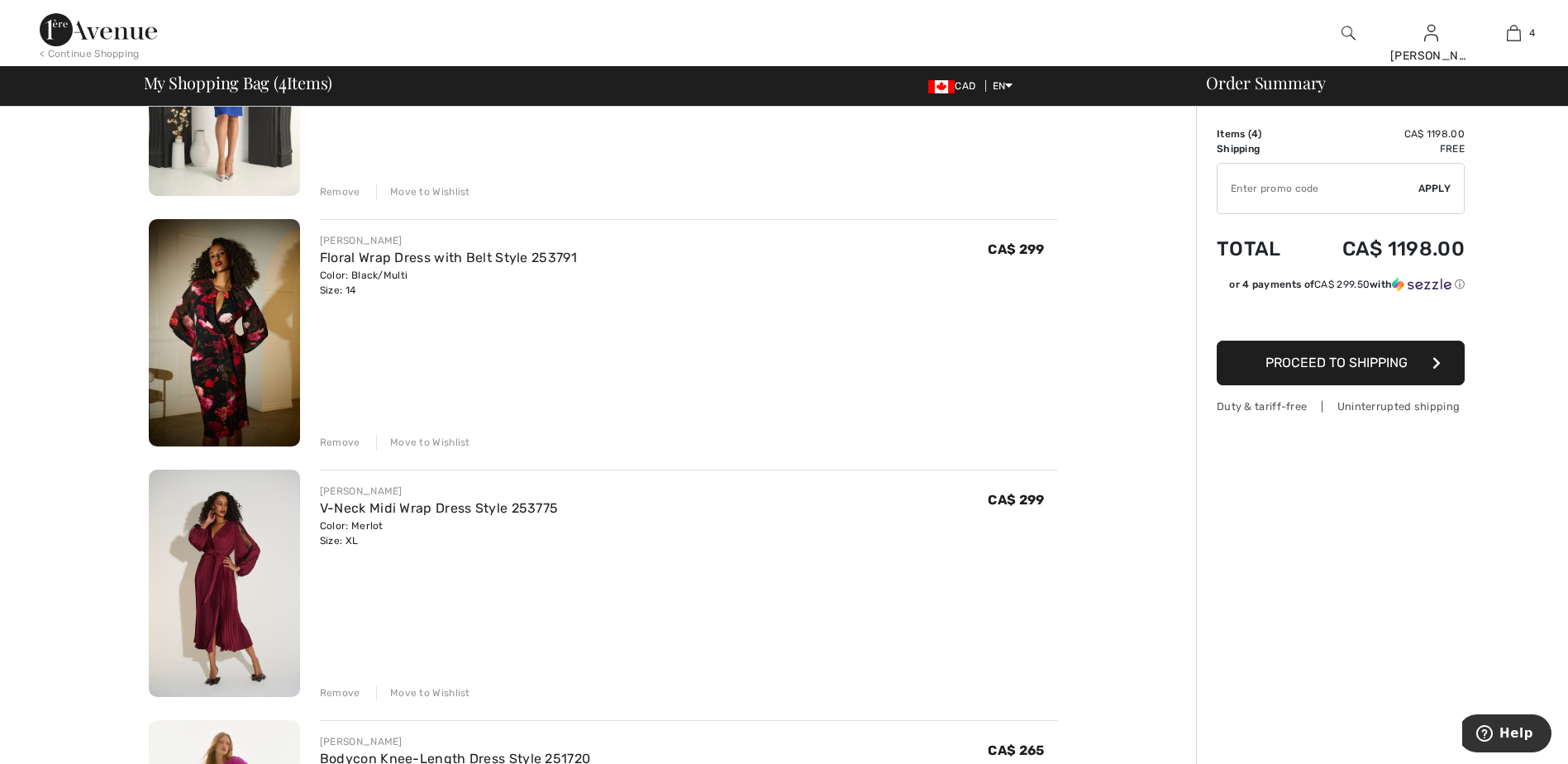
scroll to position [165, 0]
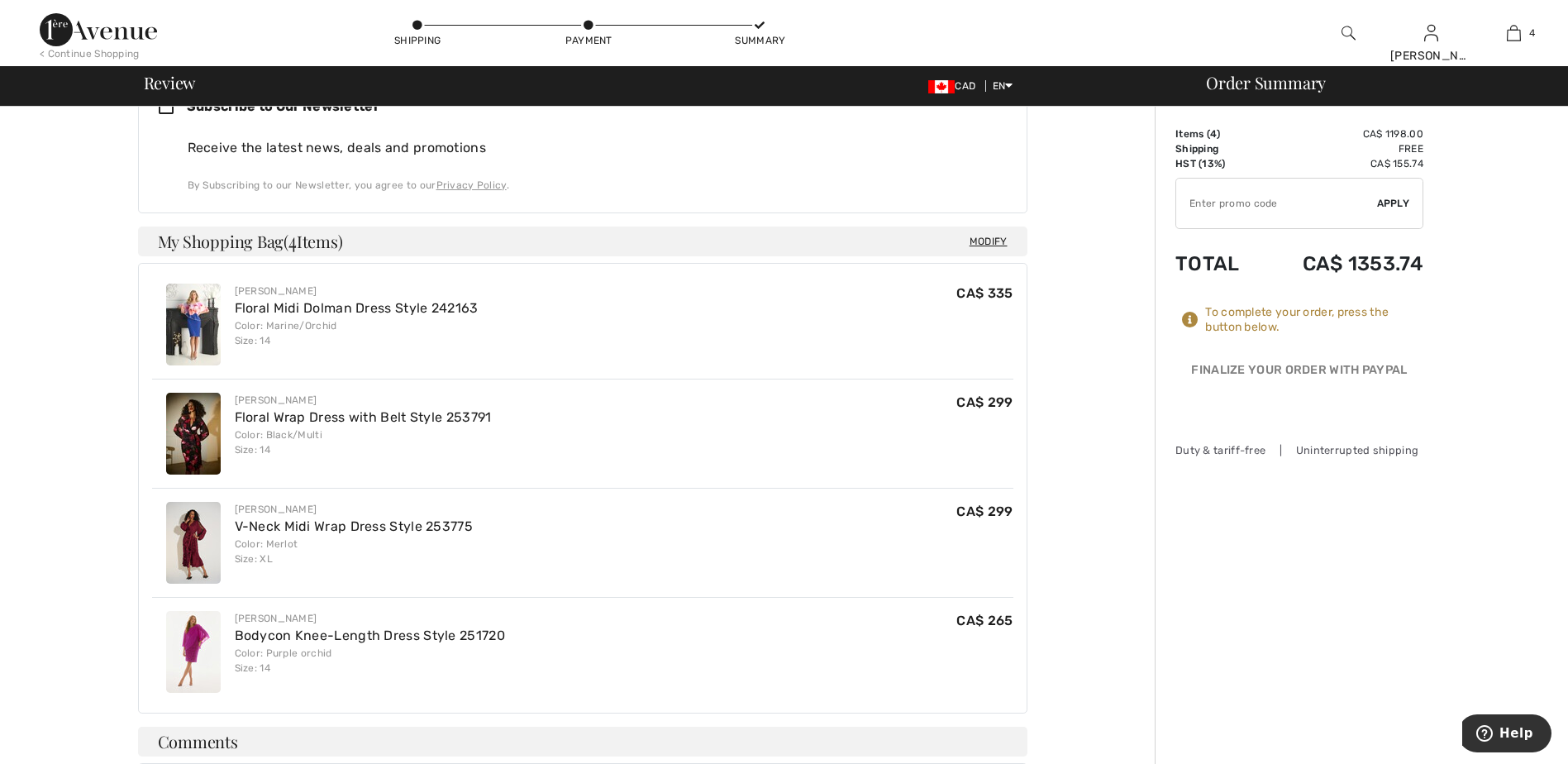
scroll to position [496, 0]
click at [204, 623] on img at bounding box center [193, 653] width 54 height 82
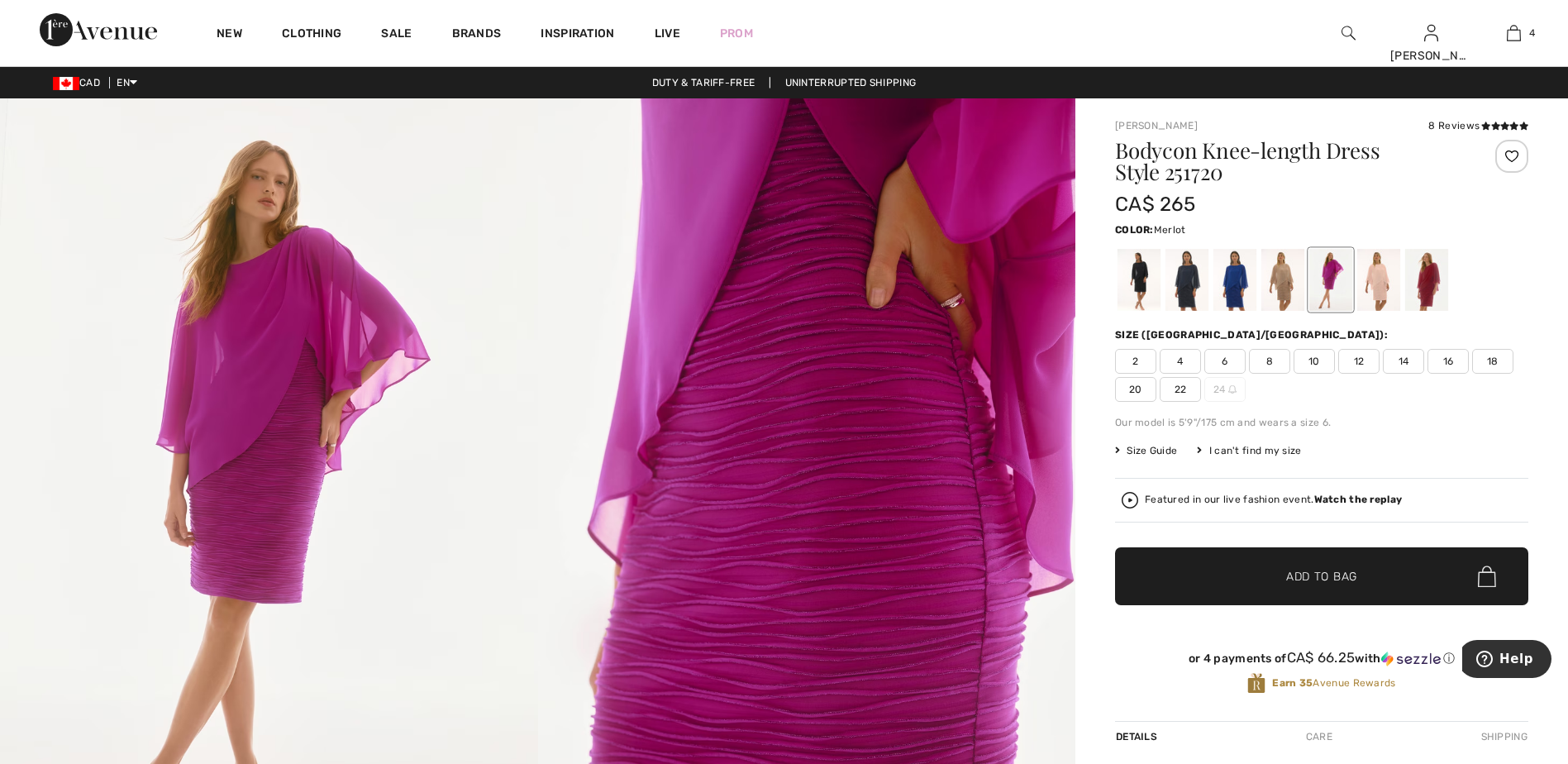
click at [1431, 272] on div at bounding box center [1426, 279] width 43 height 62
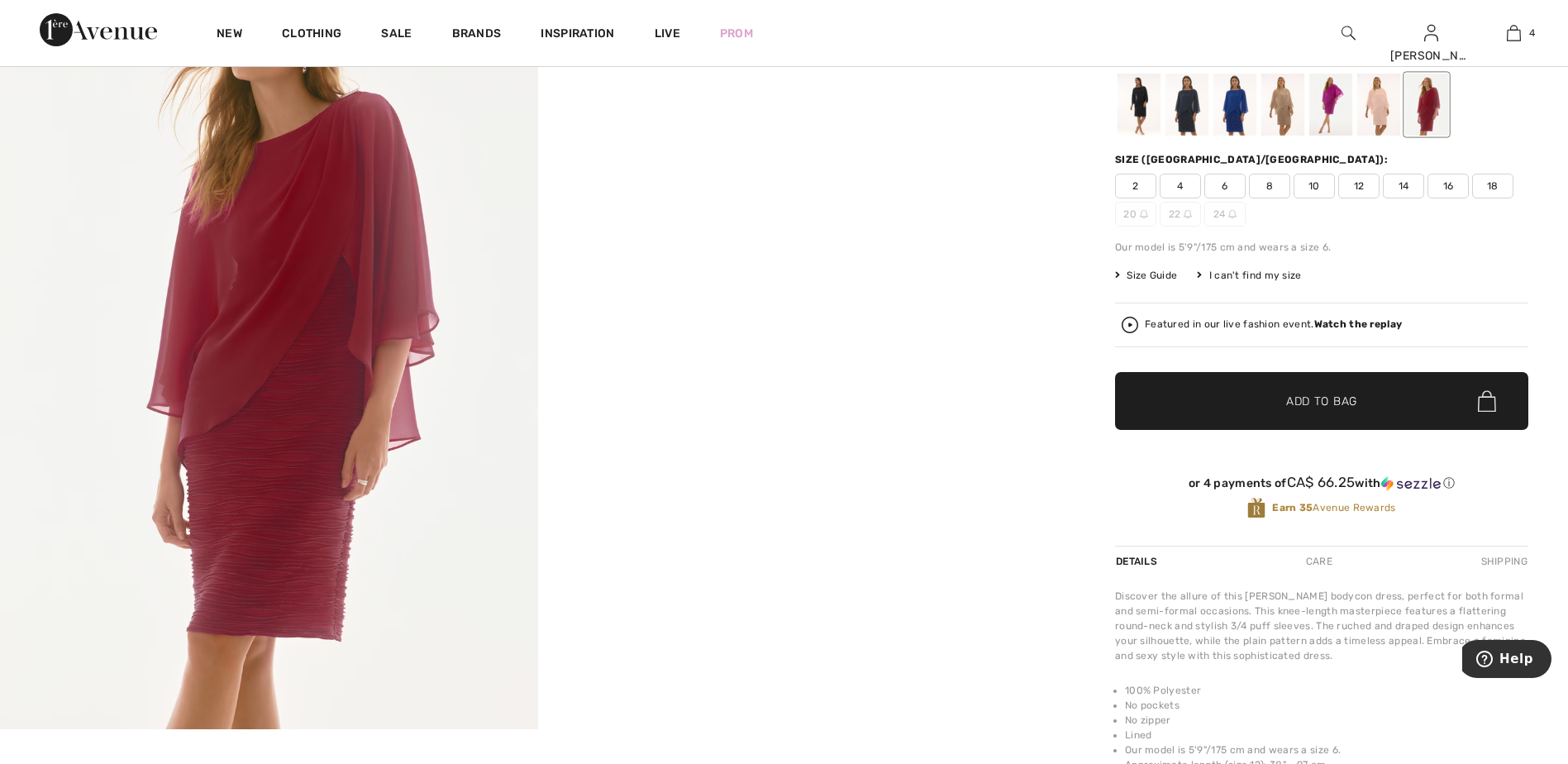
scroll to position [165, 0]
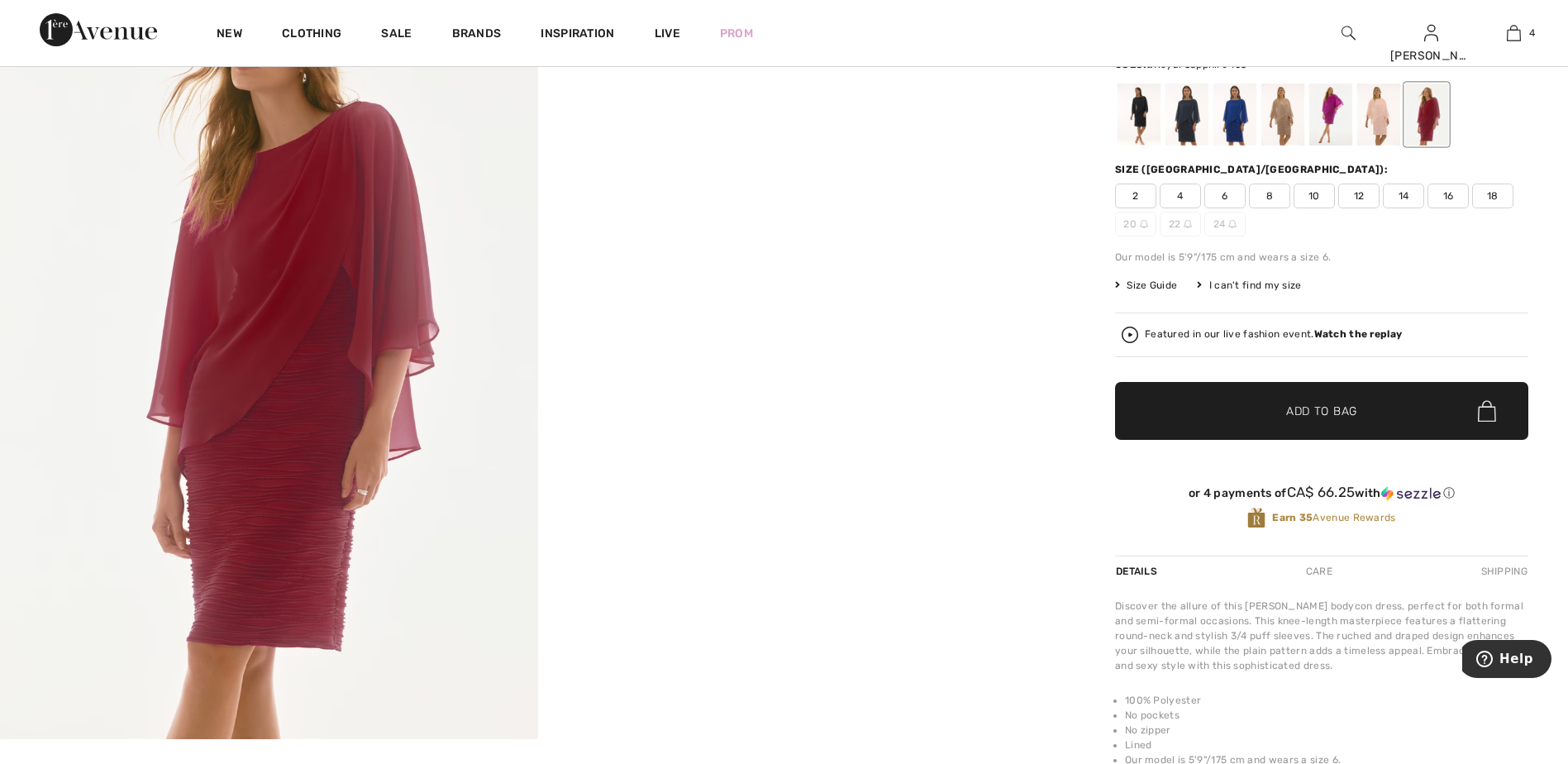
click at [1231, 106] on div at bounding box center [1234, 114] width 43 height 62
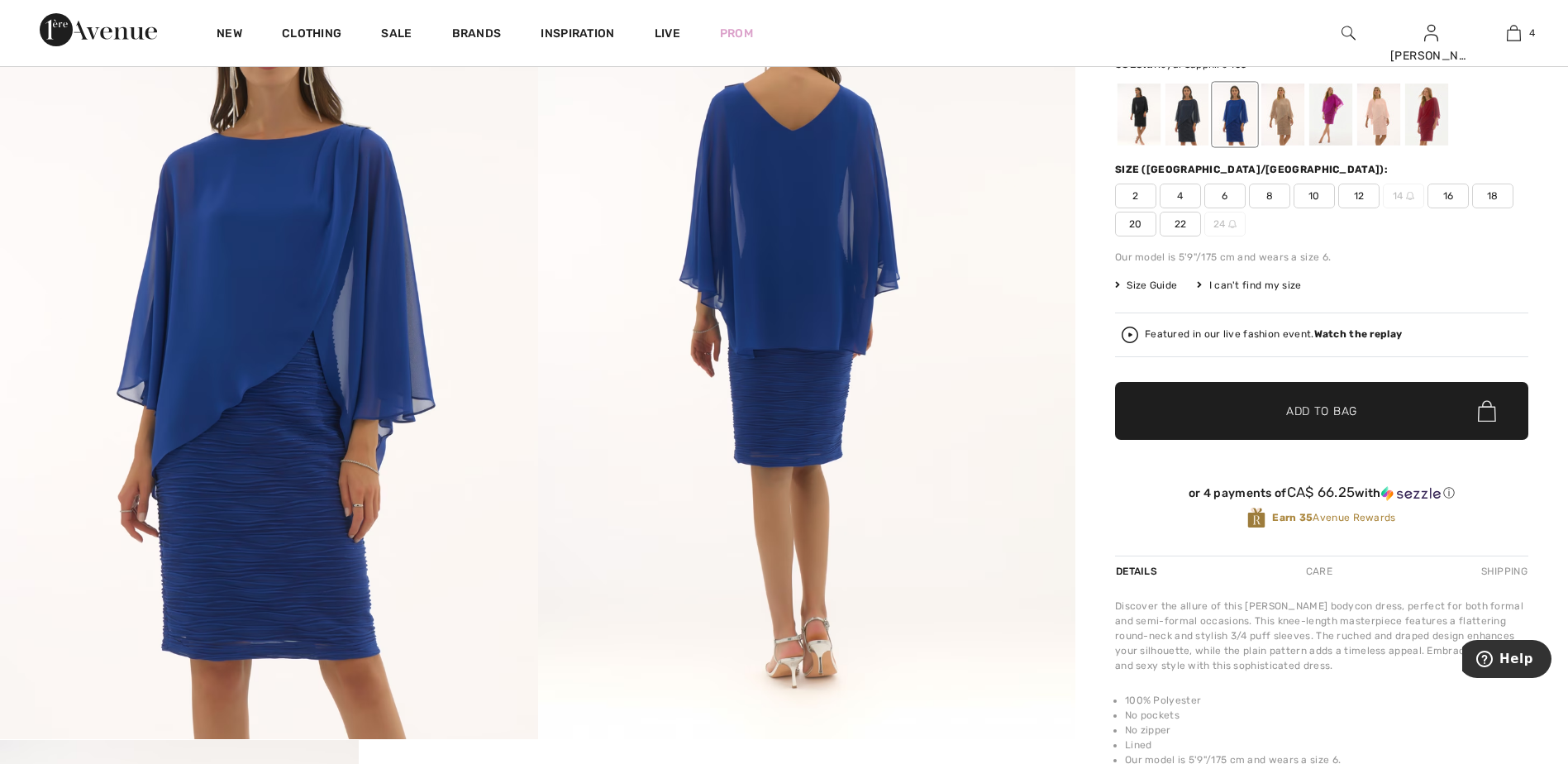
click at [1359, 193] on span "12" at bounding box center [1358, 196] width 41 height 25
click at [1346, 402] on span "Add to Bag" at bounding box center [1321, 411] width 71 height 17
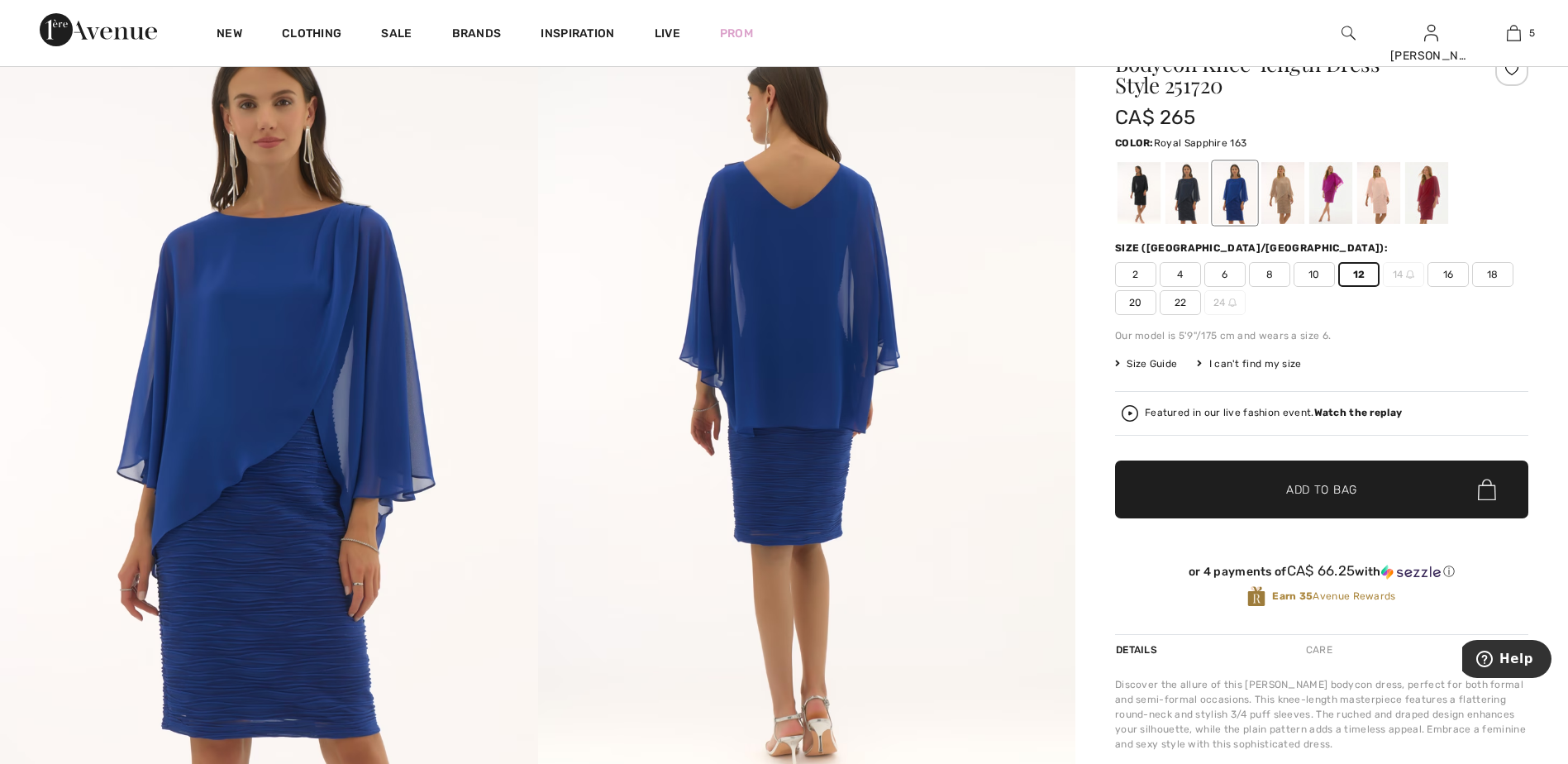
scroll to position [0, 0]
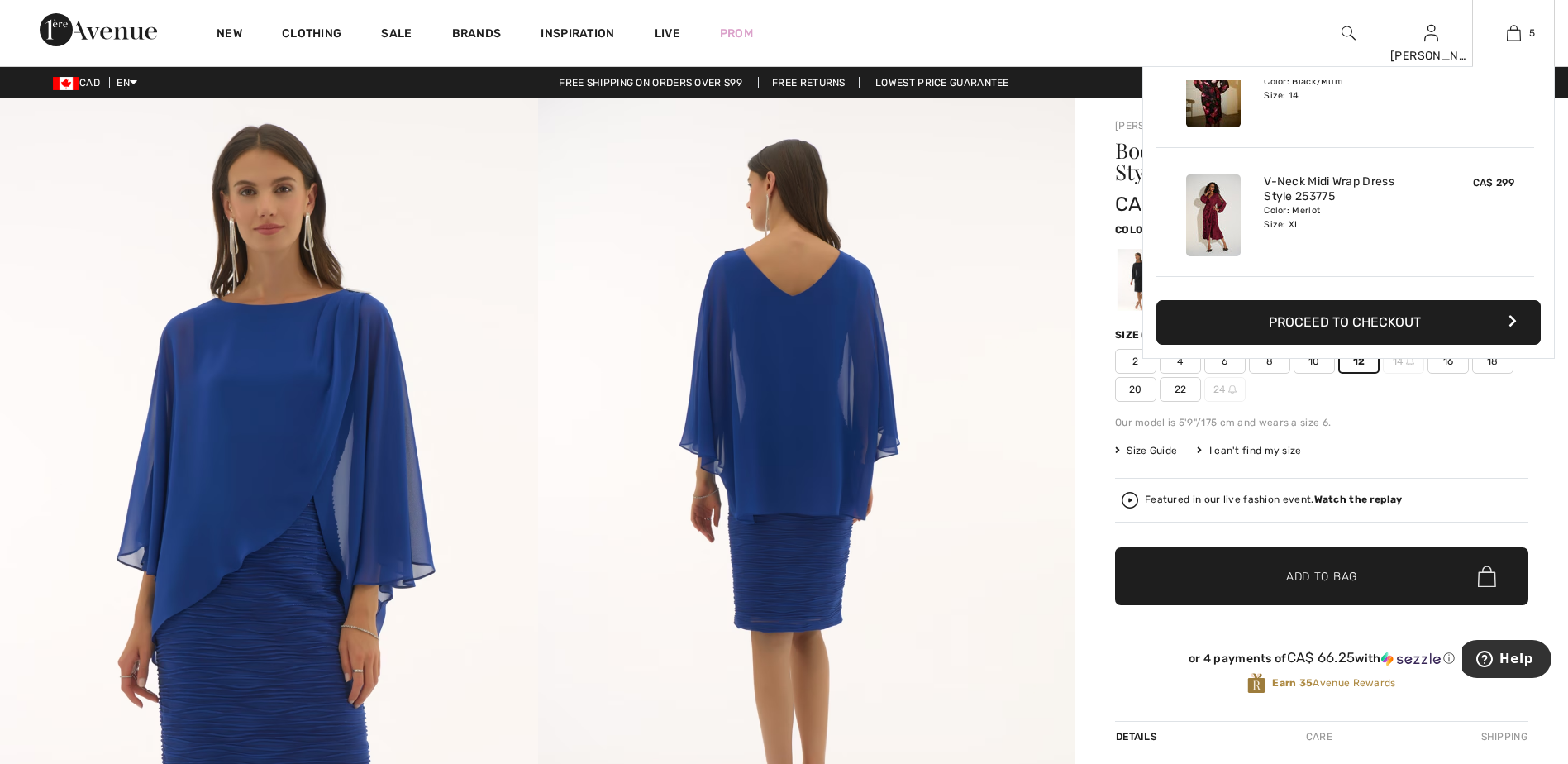
drag, startPoint x: 1512, startPoint y: 31, endPoint x: 1494, endPoint y: 43, distance: 21.6
click at [1510, 33] on img at bounding box center [1513, 32] width 14 height 20
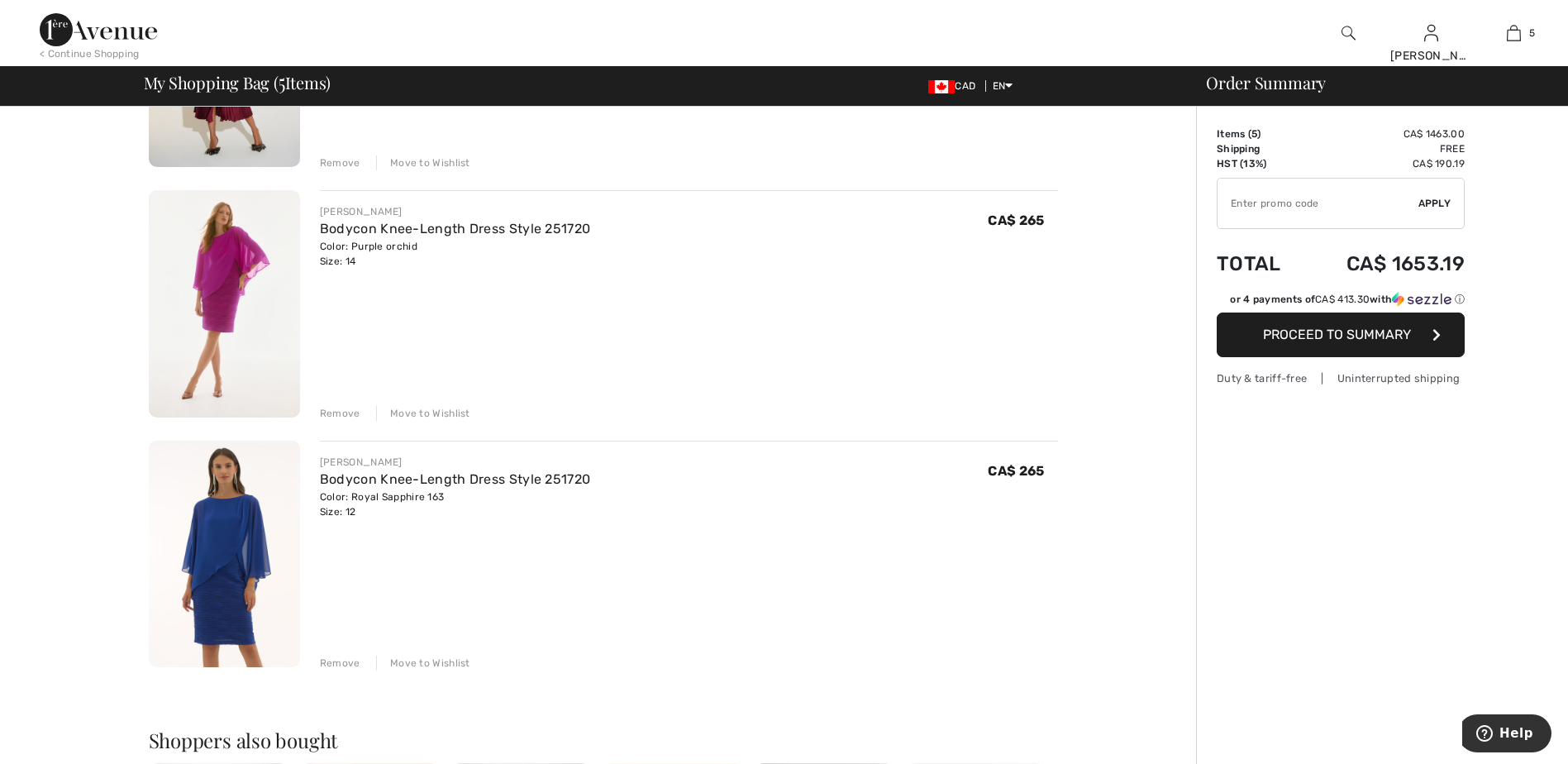
scroll to position [826, 0]
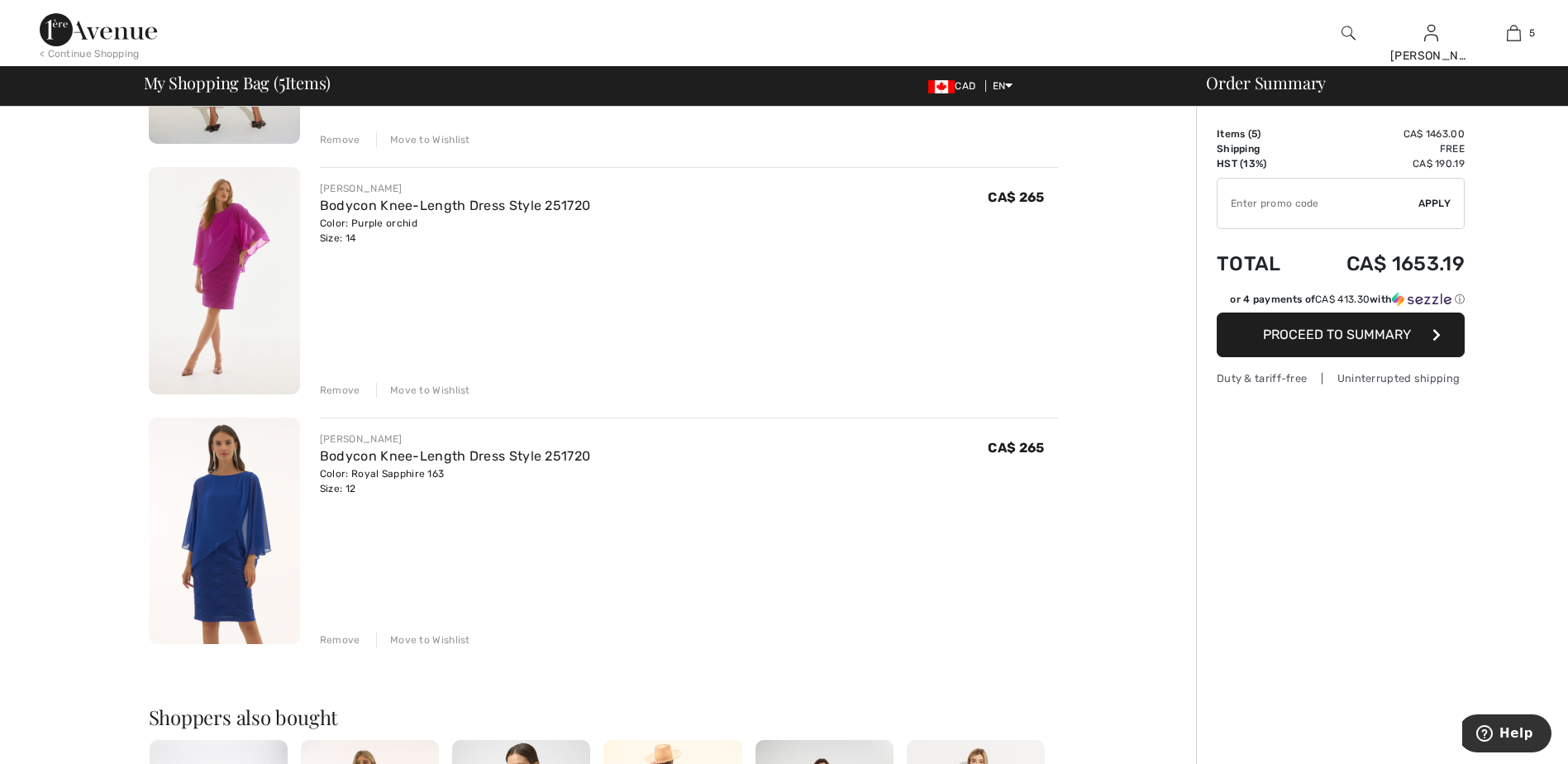
click at [341, 635] on div "Remove" at bounding box center [340, 640] width 40 height 15
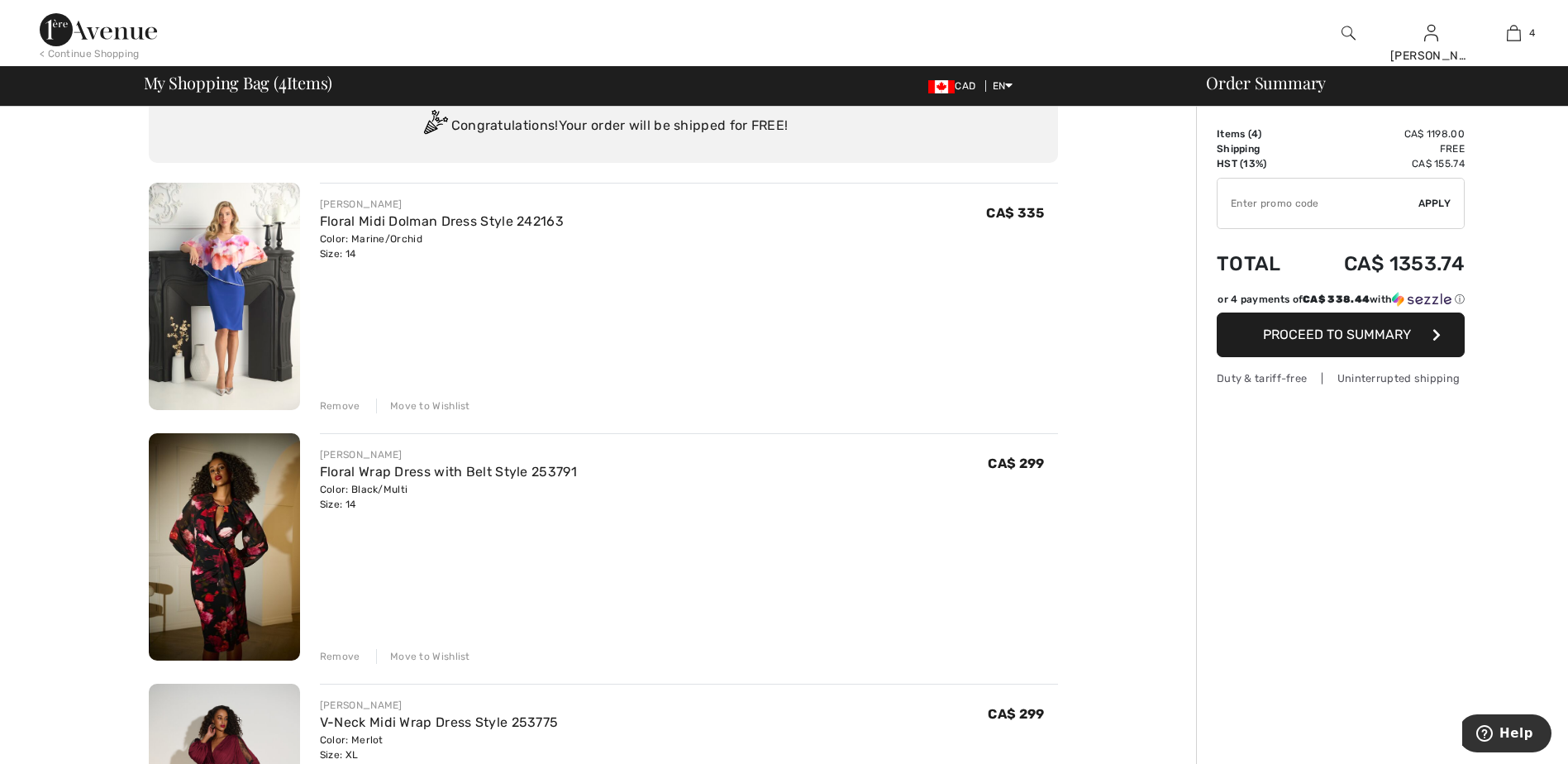
scroll to position [0, 0]
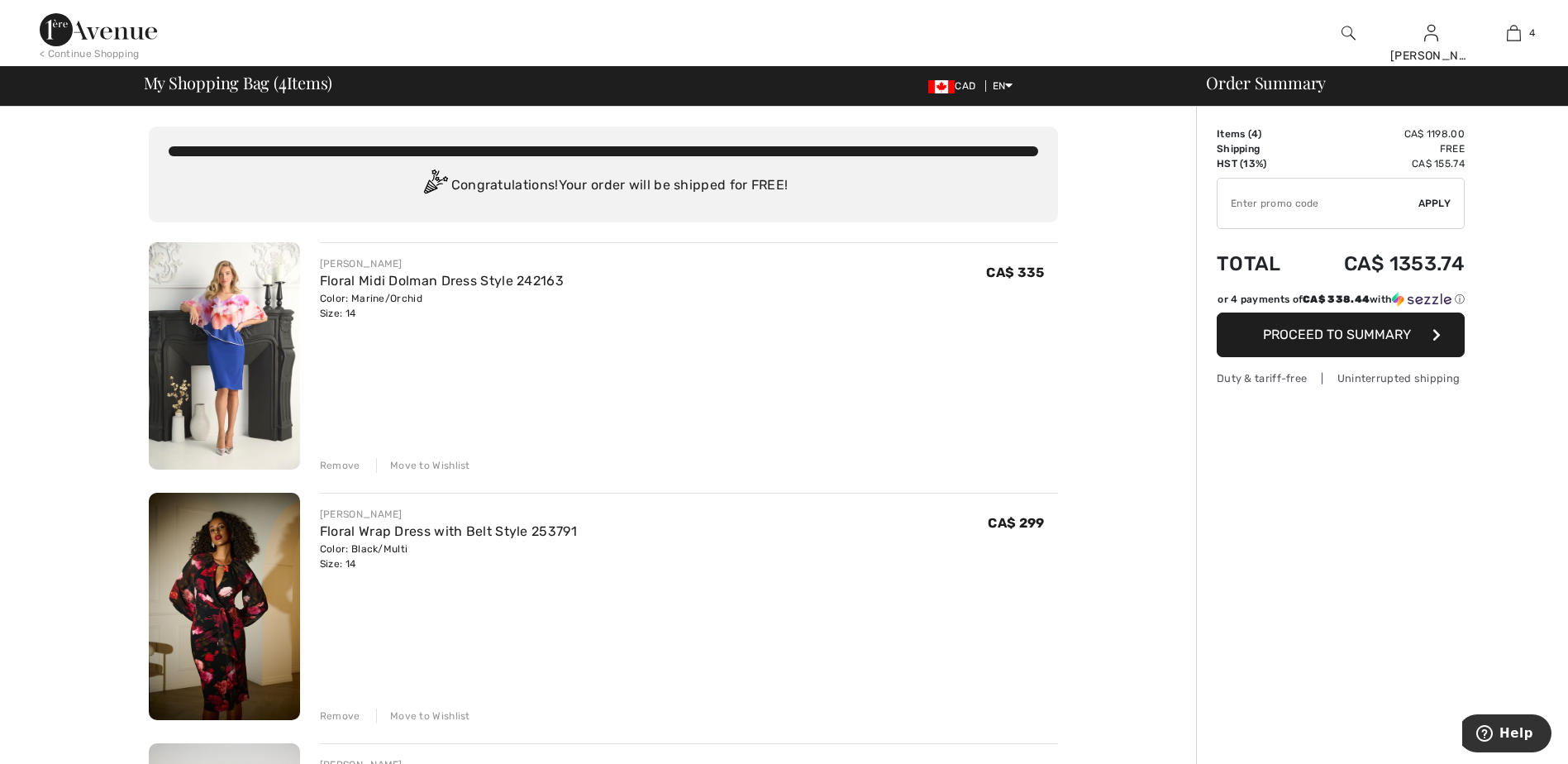
click at [1326, 342] on span "Proceed to Summary" at bounding box center [1336, 334] width 148 height 15
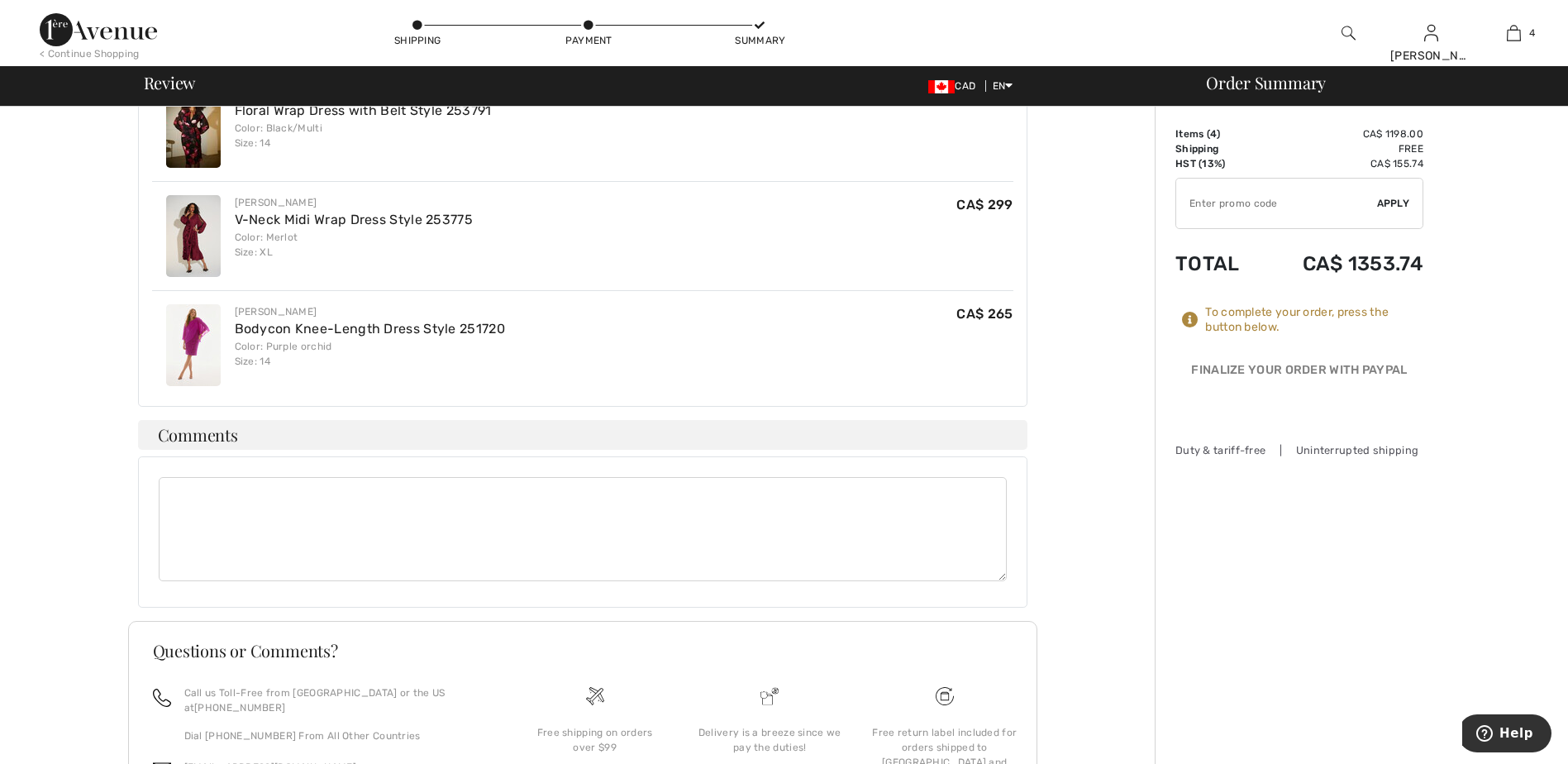
scroll to position [657, 0]
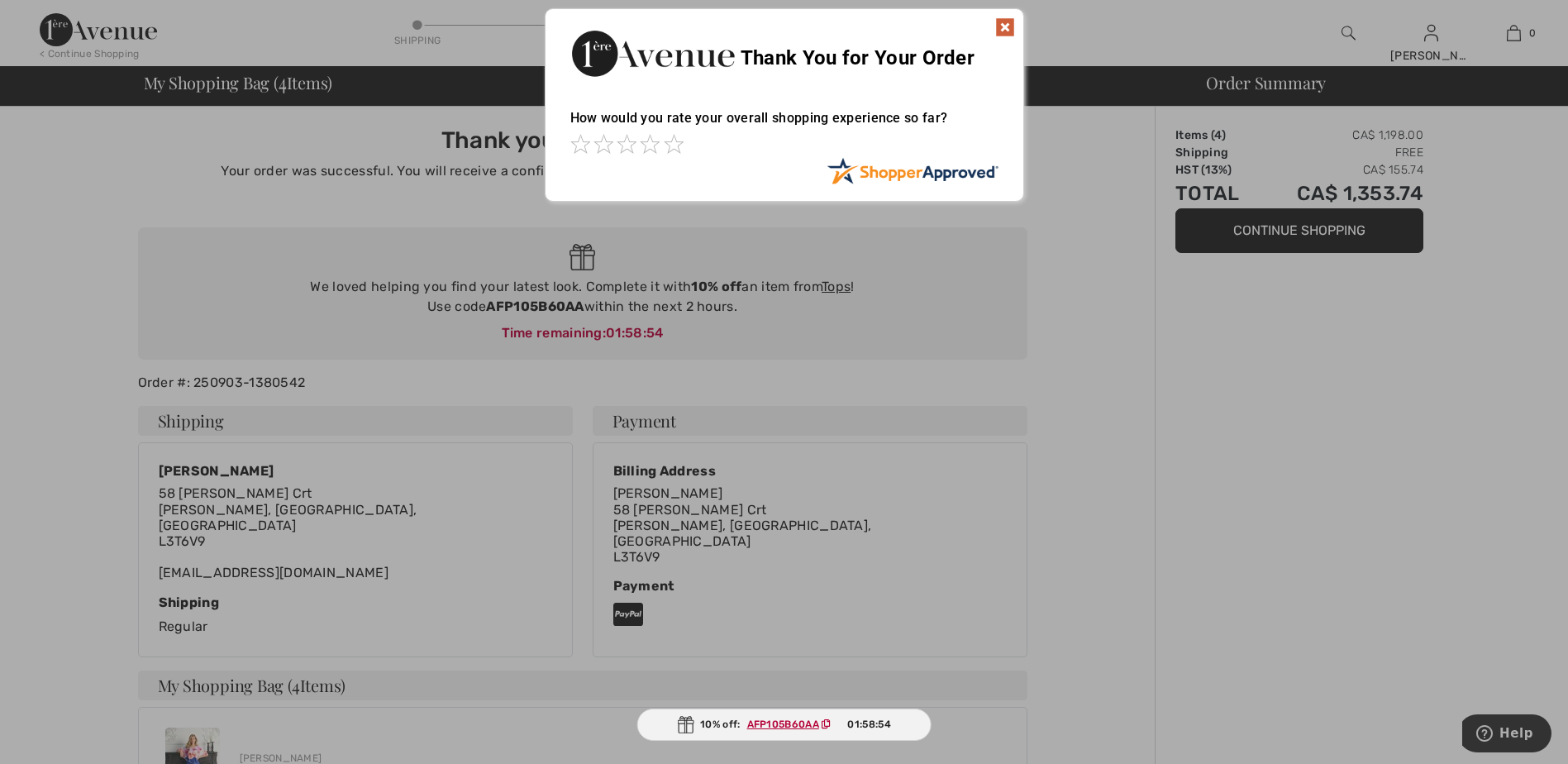
click at [852, 473] on div at bounding box center [784, 382] width 1568 height 764
click at [776, 726] on ins "AFP105B60AA" at bounding box center [782, 724] width 72 height 11
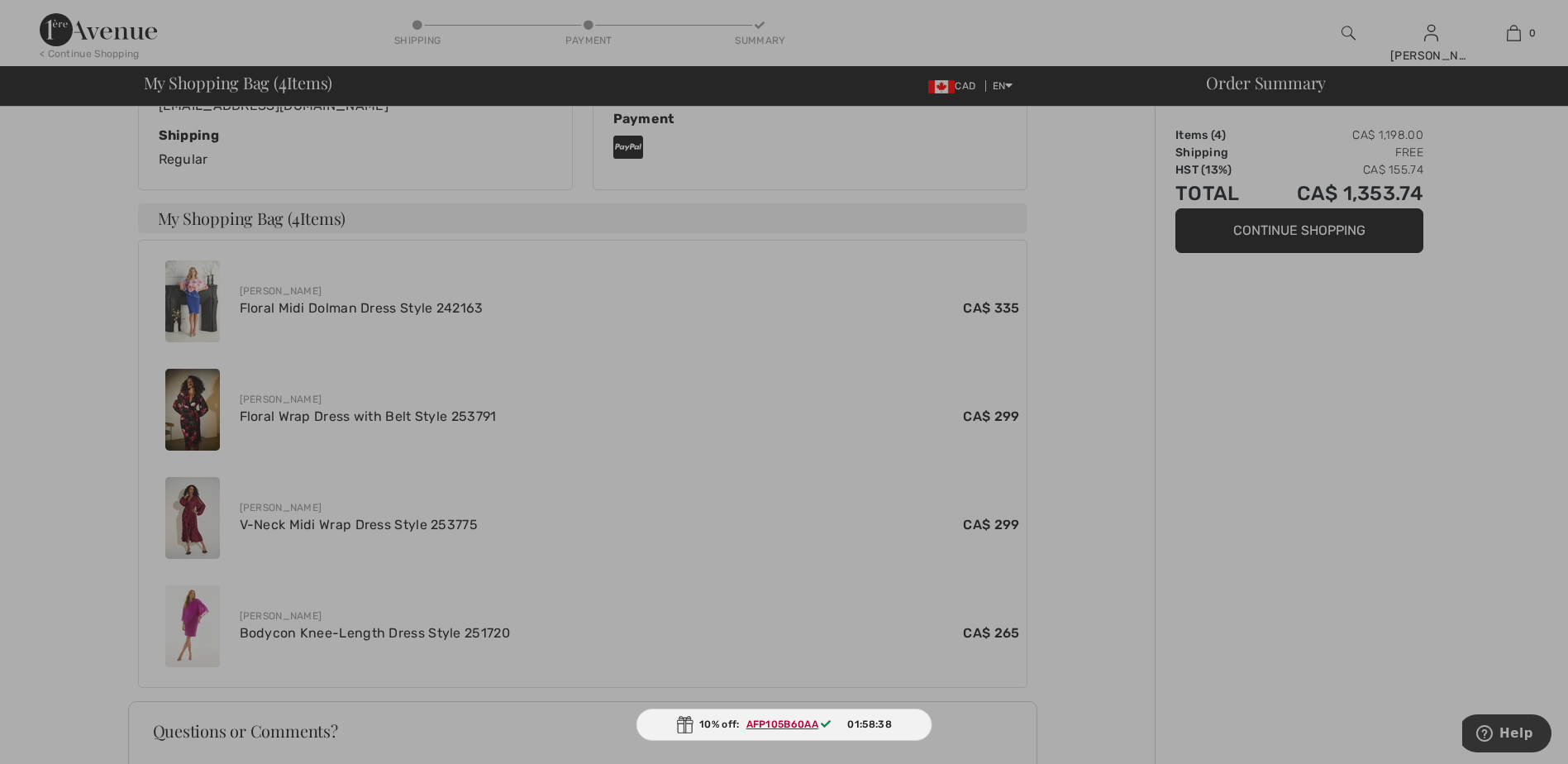
scroll to position [647, 0]
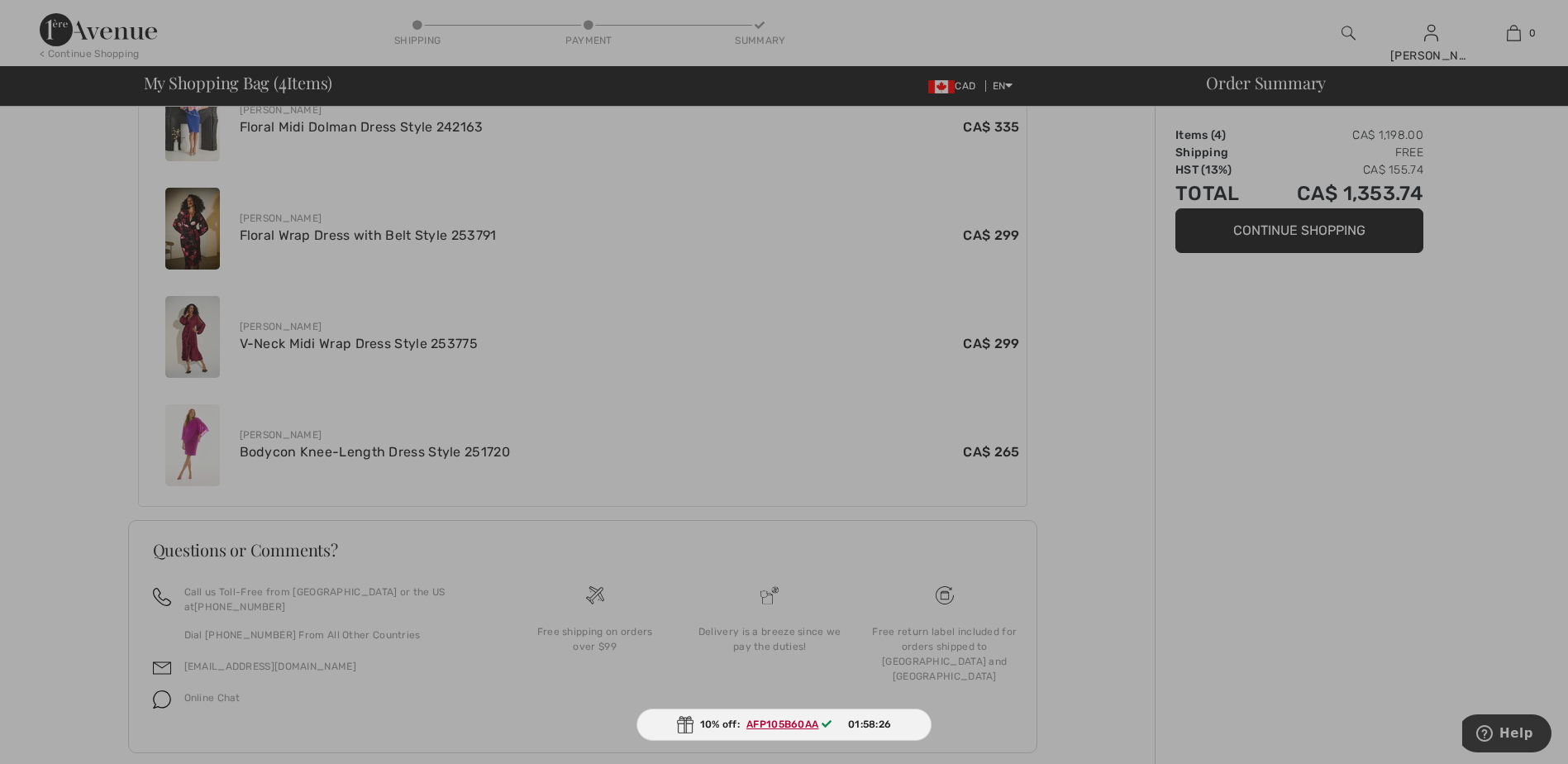
click at [803, 718] on ins "AFP105B60AA" at bounding box center [781, 724] width 72 height 11
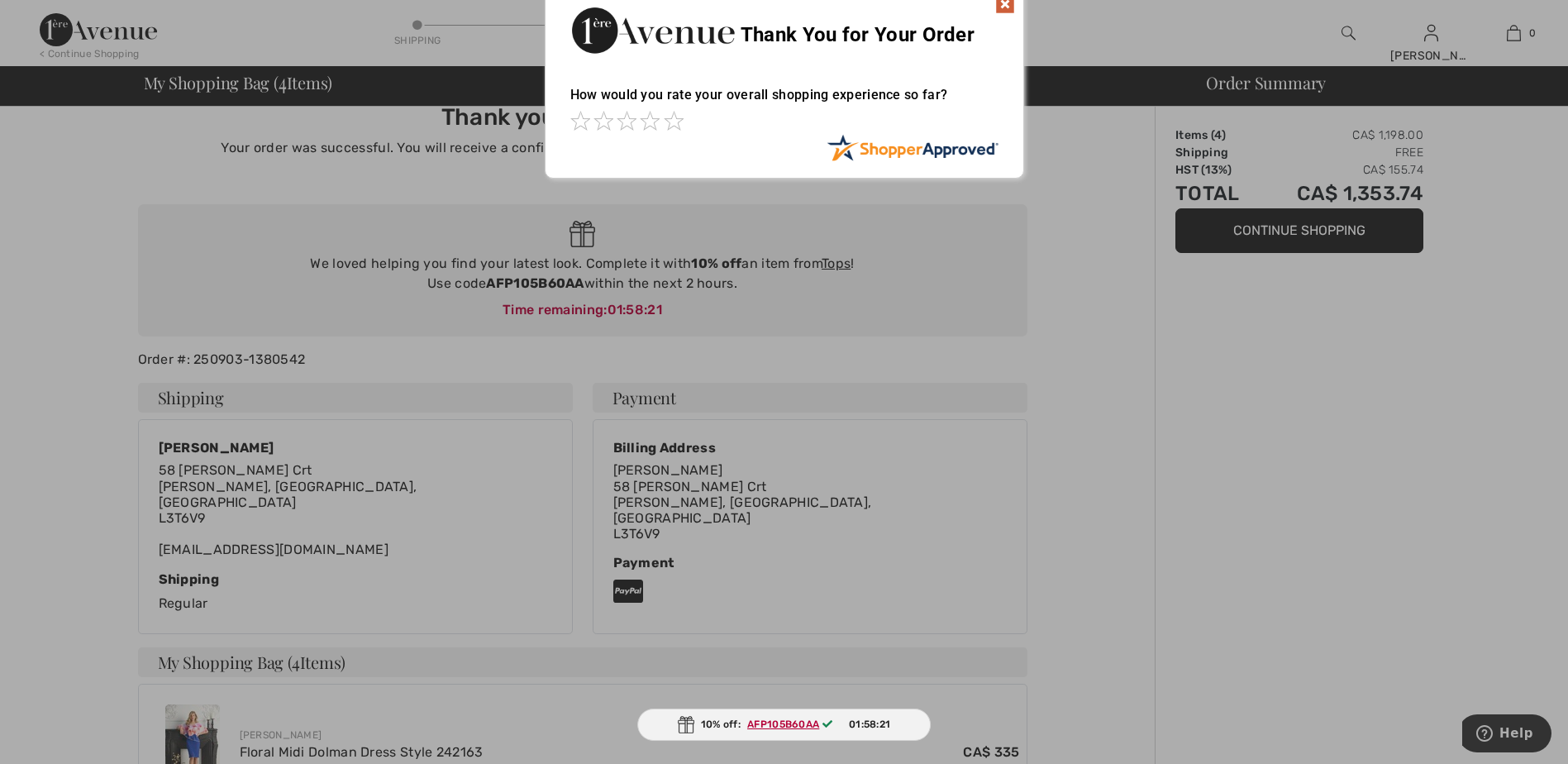
scroll to position [0, 0]
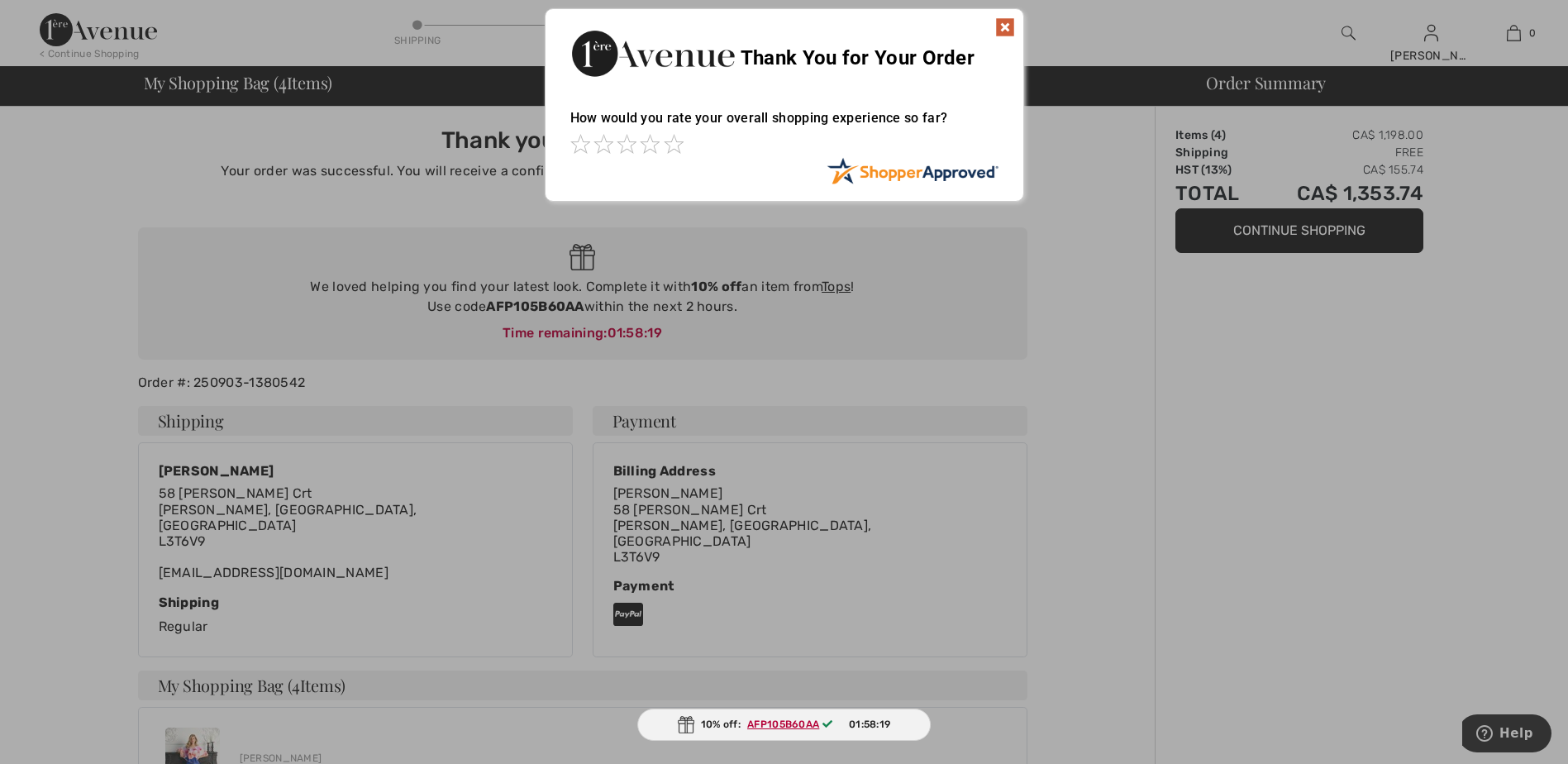
click at [1007, 30] on img at bounding box center [1005, 27] width 20 height 20
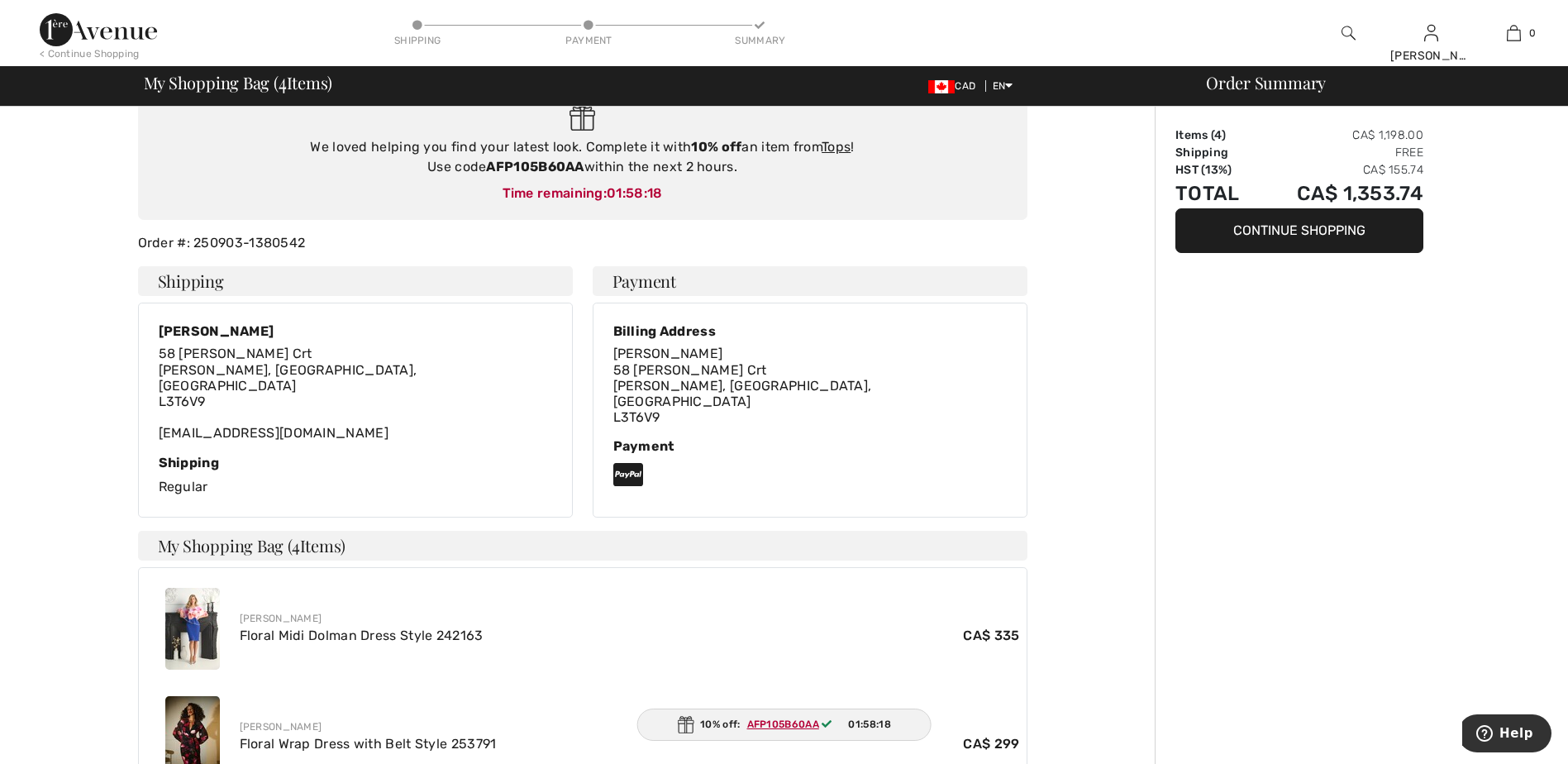
scroll to position [330, 0]
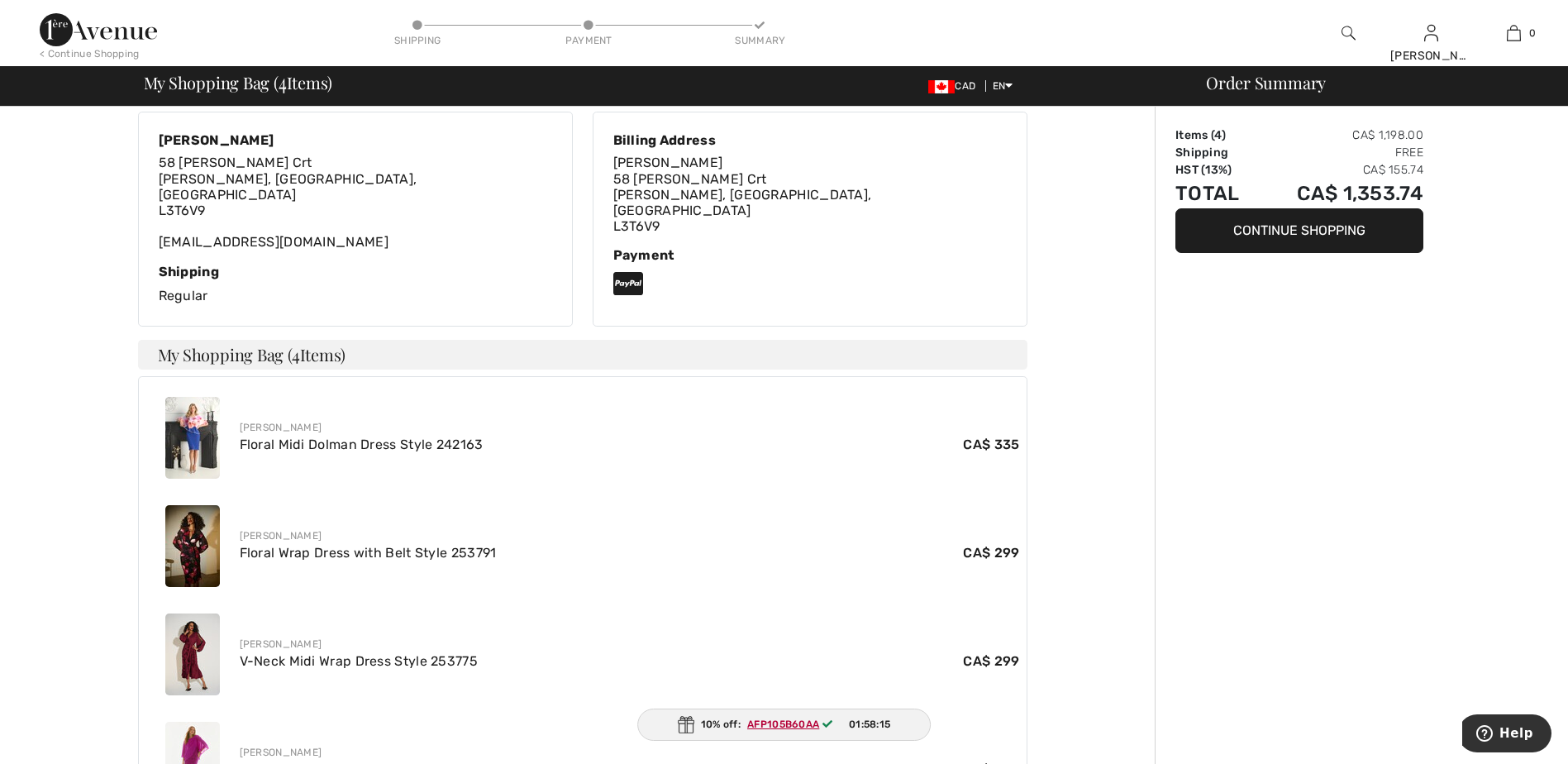
click at [692, 714] on div "10% off: AFP105B60AA 01:58:15" at bounding box center [784, 725] width 294 height 32
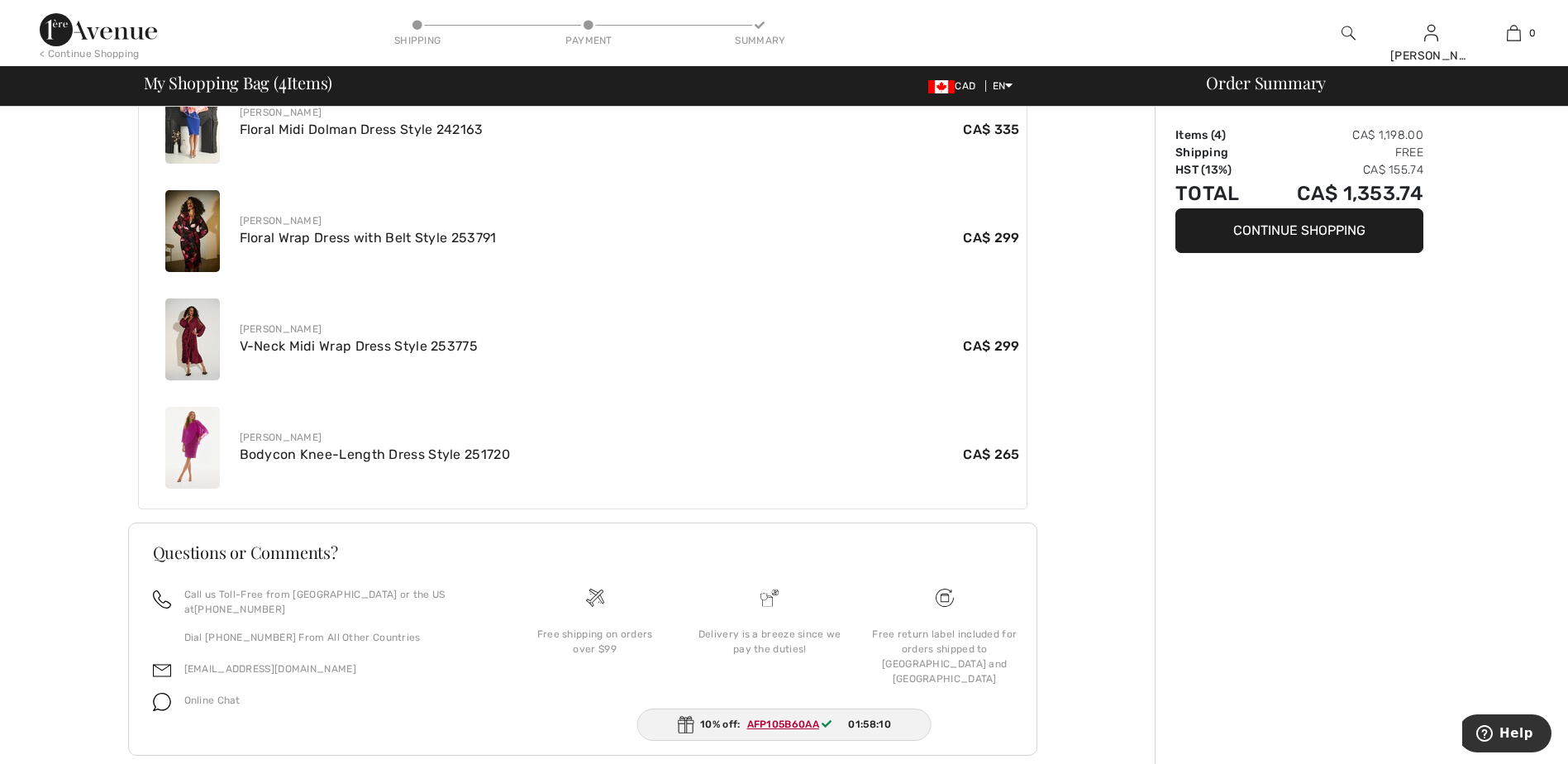
scroll to position [647, 0]
click at [684, 732] on img at bounding box center [685, 724] width 16 height 17
click at [684, 723] on img at bounding box center [684, 724] width 16 height 17
click at [684, 722] on img at bounding box center [685, 724] width 16 height 17
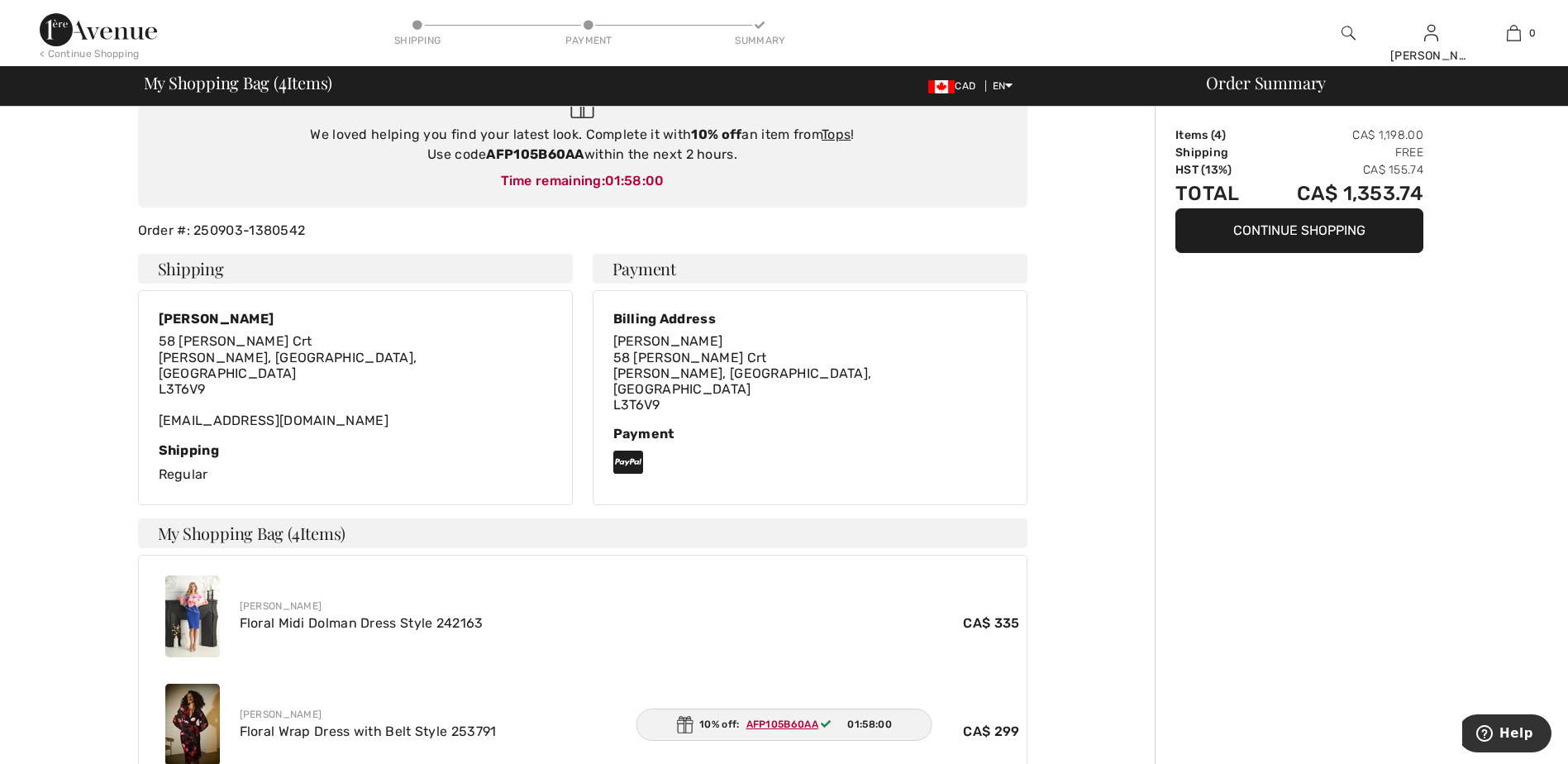
scroll to position [0, 0]
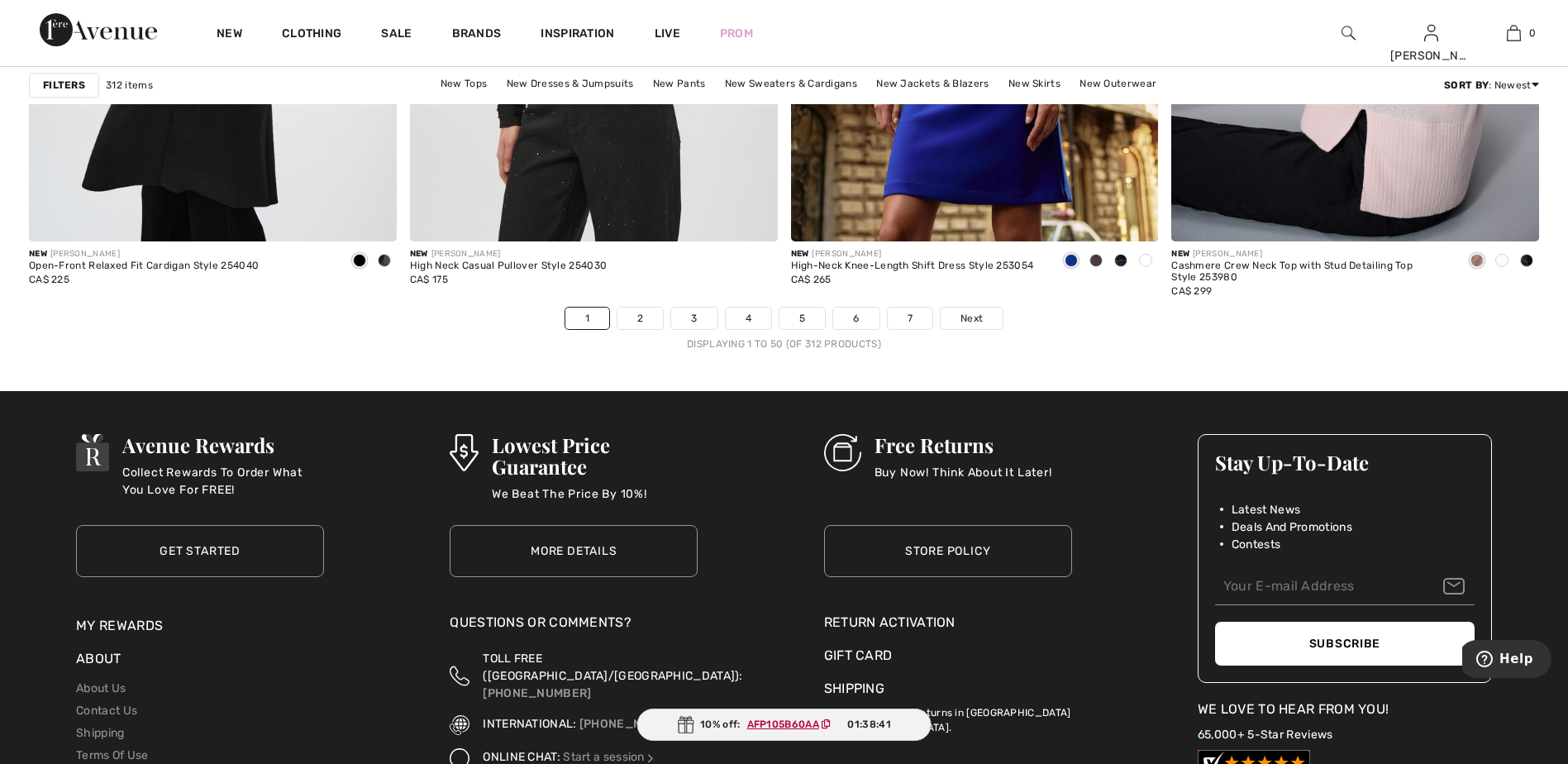
scroll to position [9668, 0]
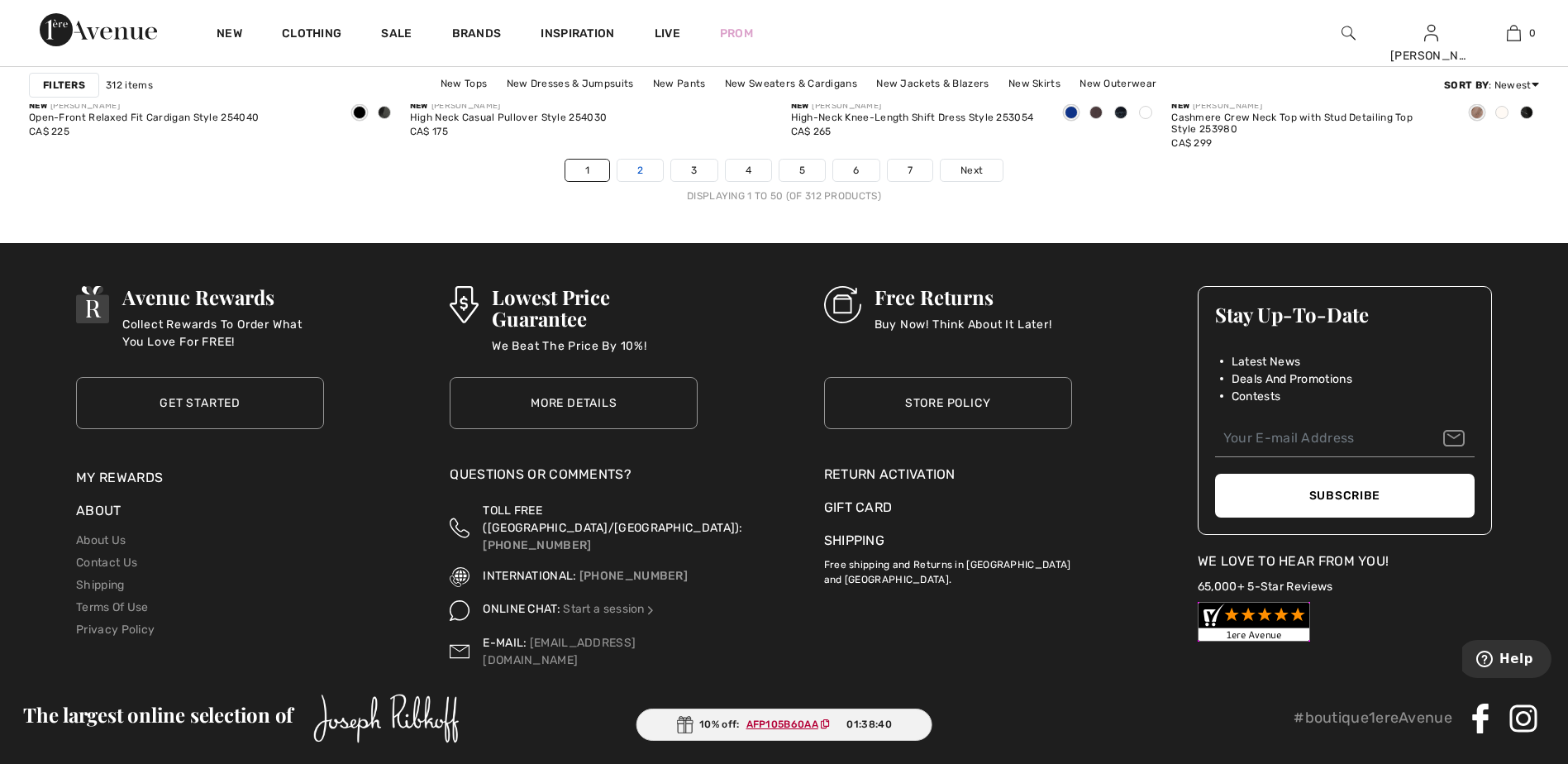
click at [646, 160] on link "2" at bounding box center [640, 170] width 46 height 21
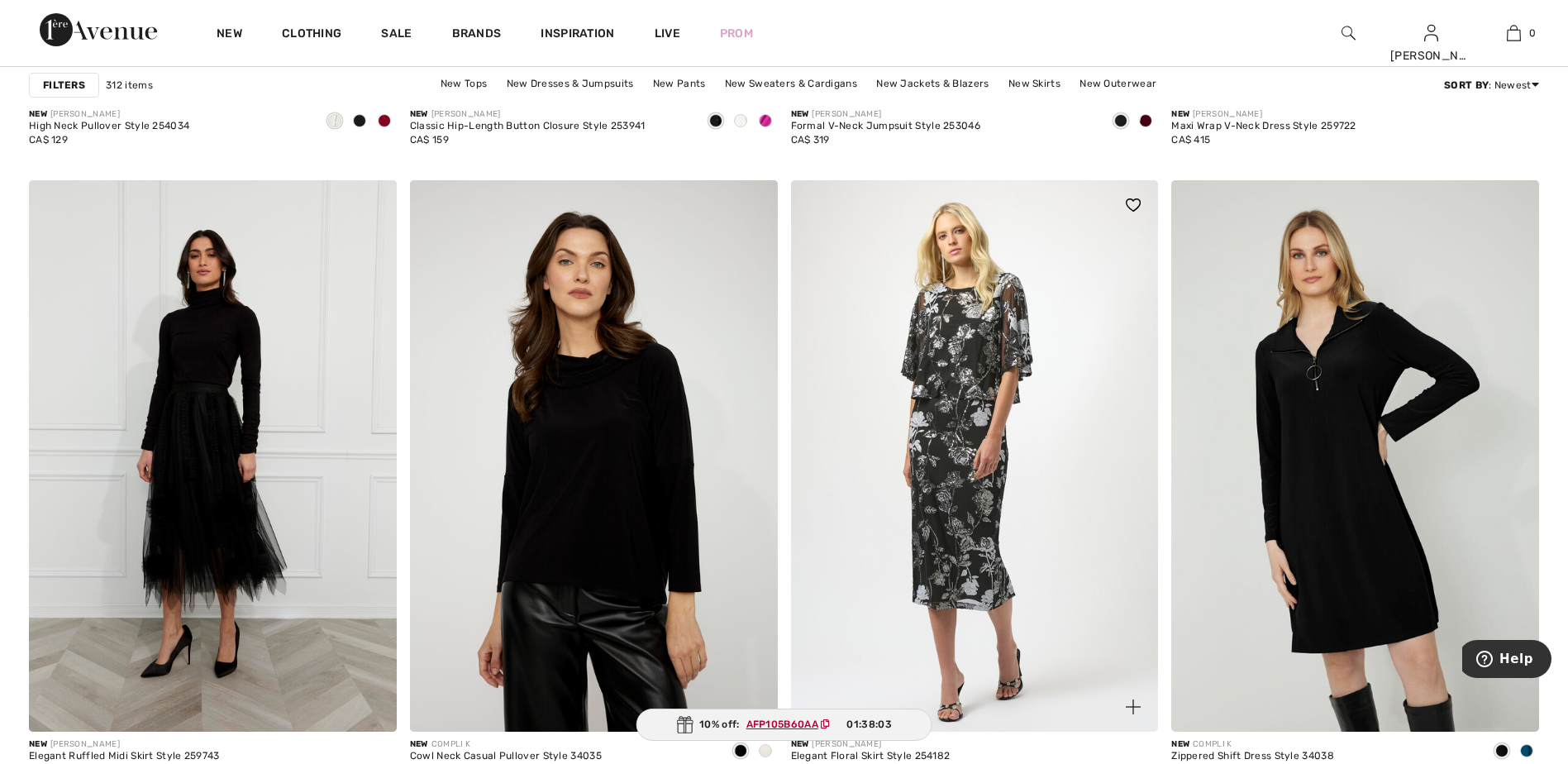
scroll to position [4132, 0]
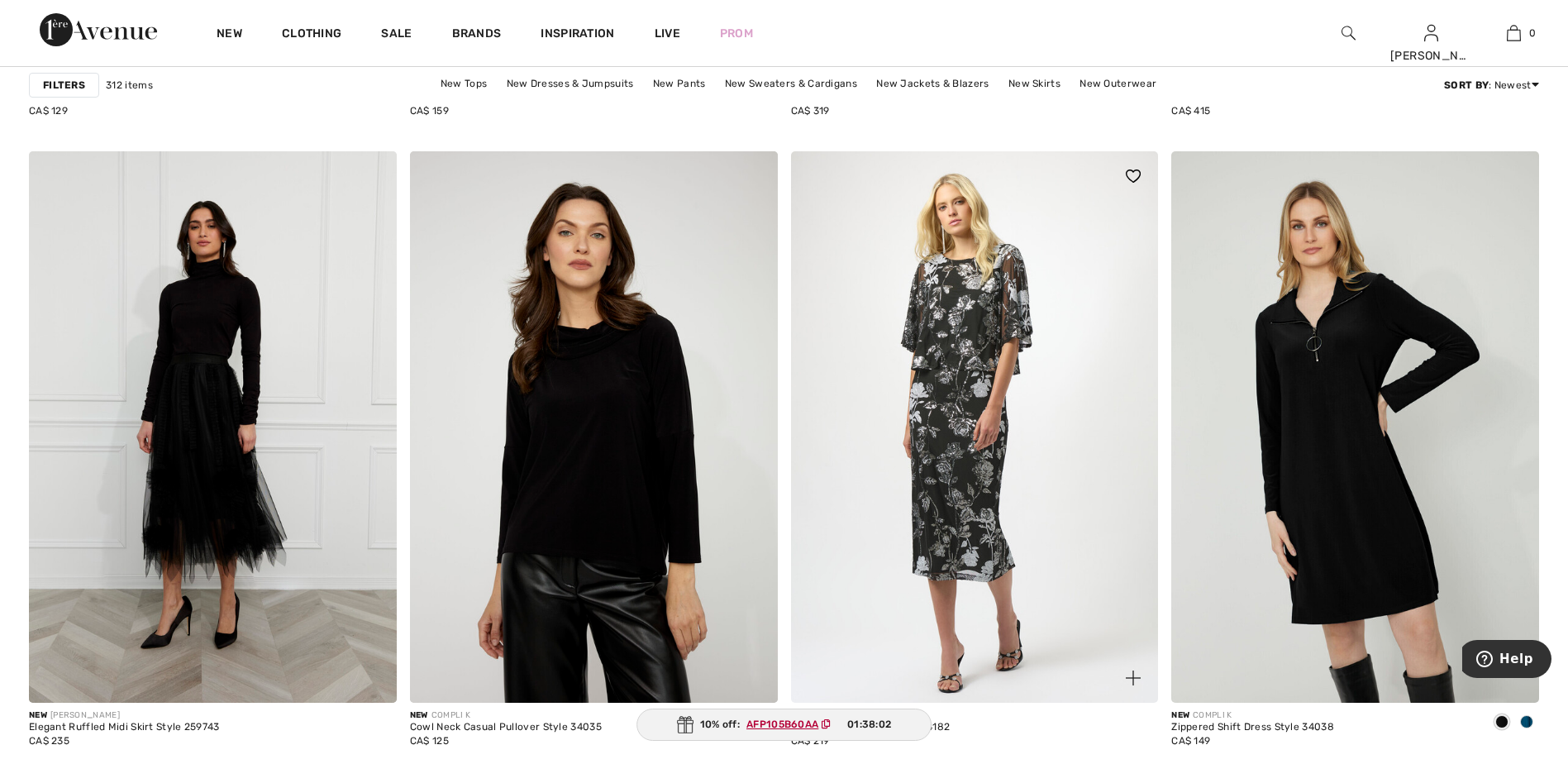
click at [966, 425] on img at bounding box center [974, 426] width 368 height 551
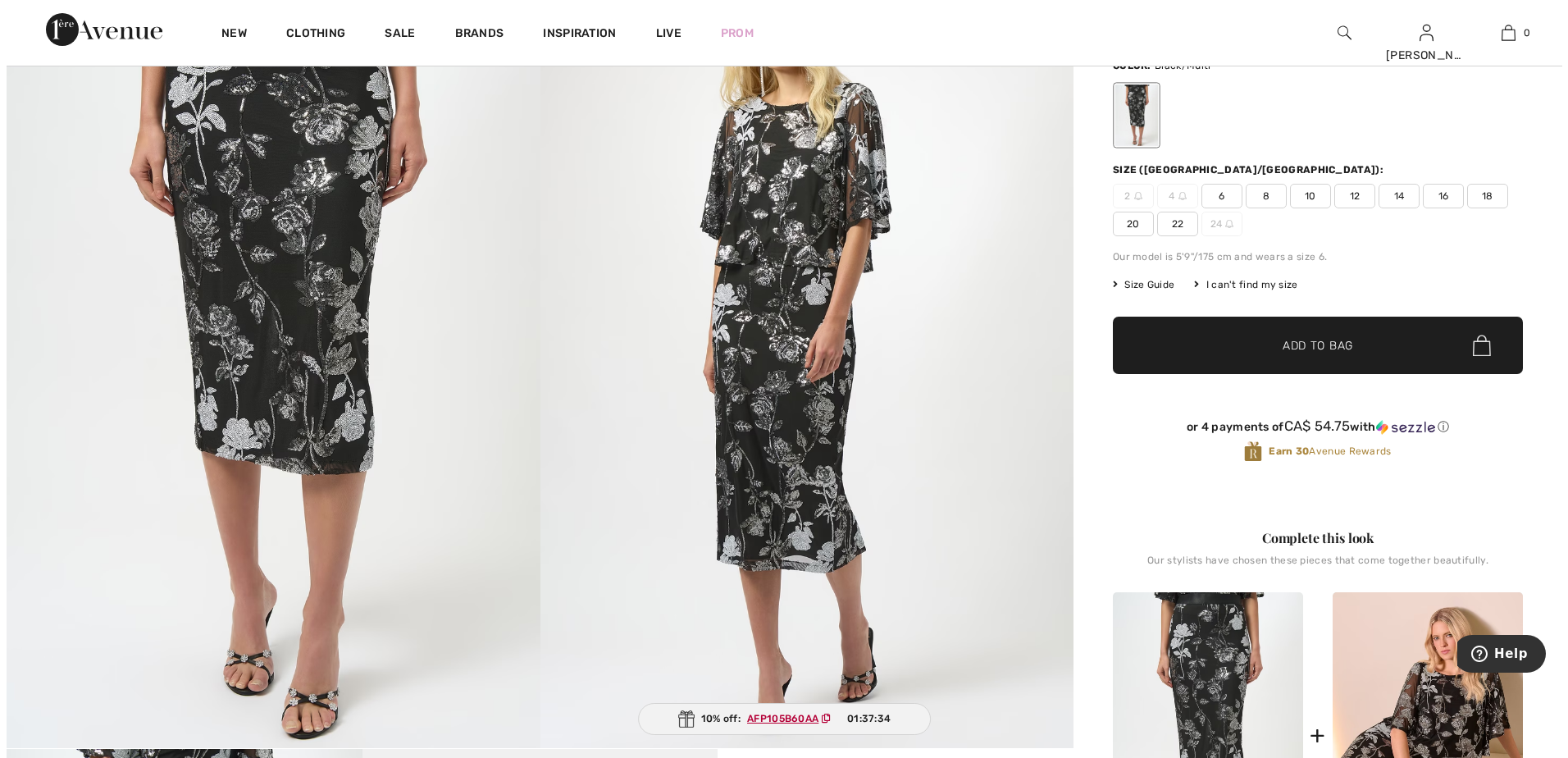
scroll to position [82, 0]
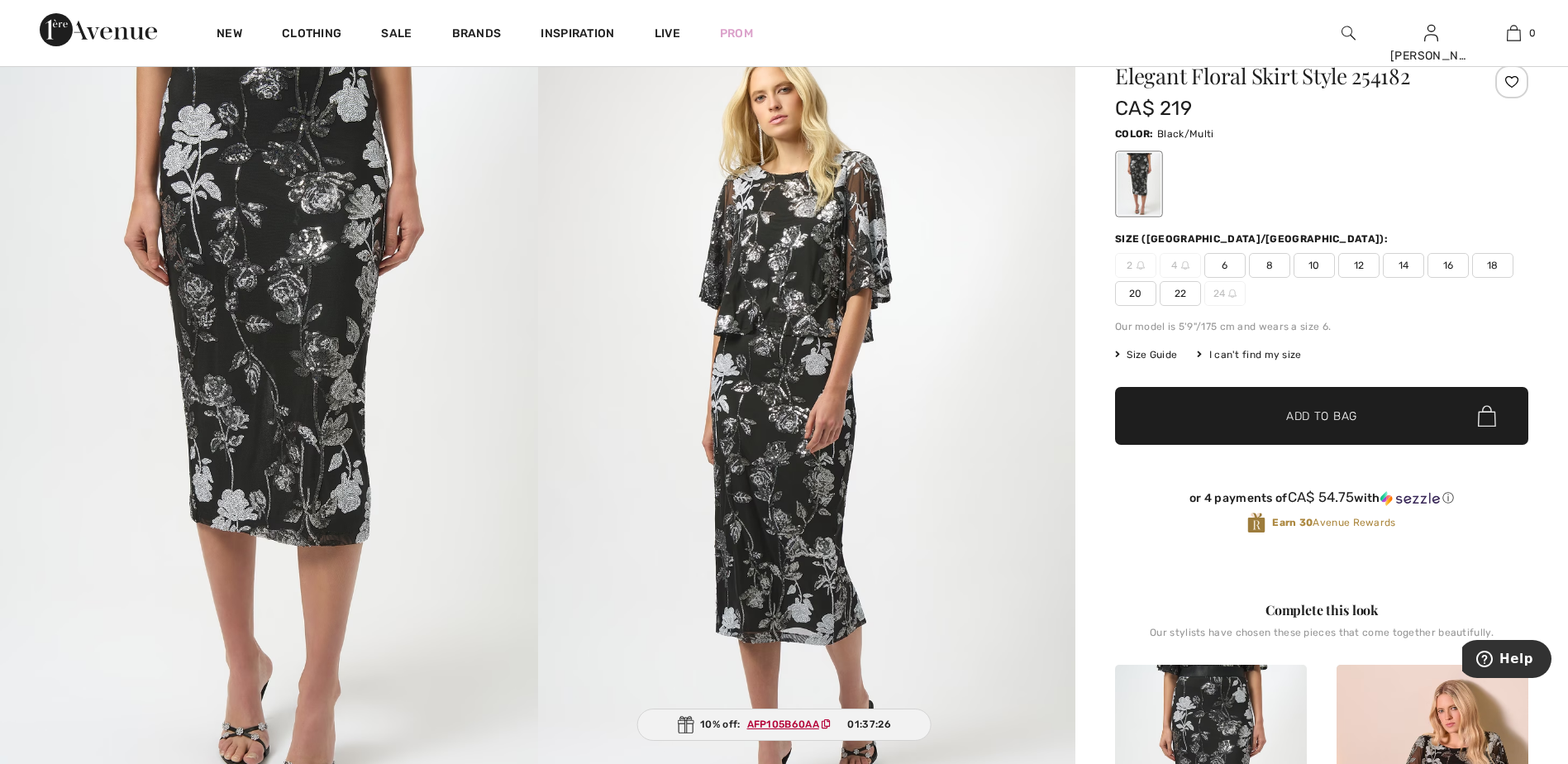
click at [1364, 261] on span "12" at bounding box center [1358, 265] width 41 height 25
click at [1346, 403] on span "✔ Added to Bag Add to Bag" at bounding box center [1321, 415] width 413 height 58
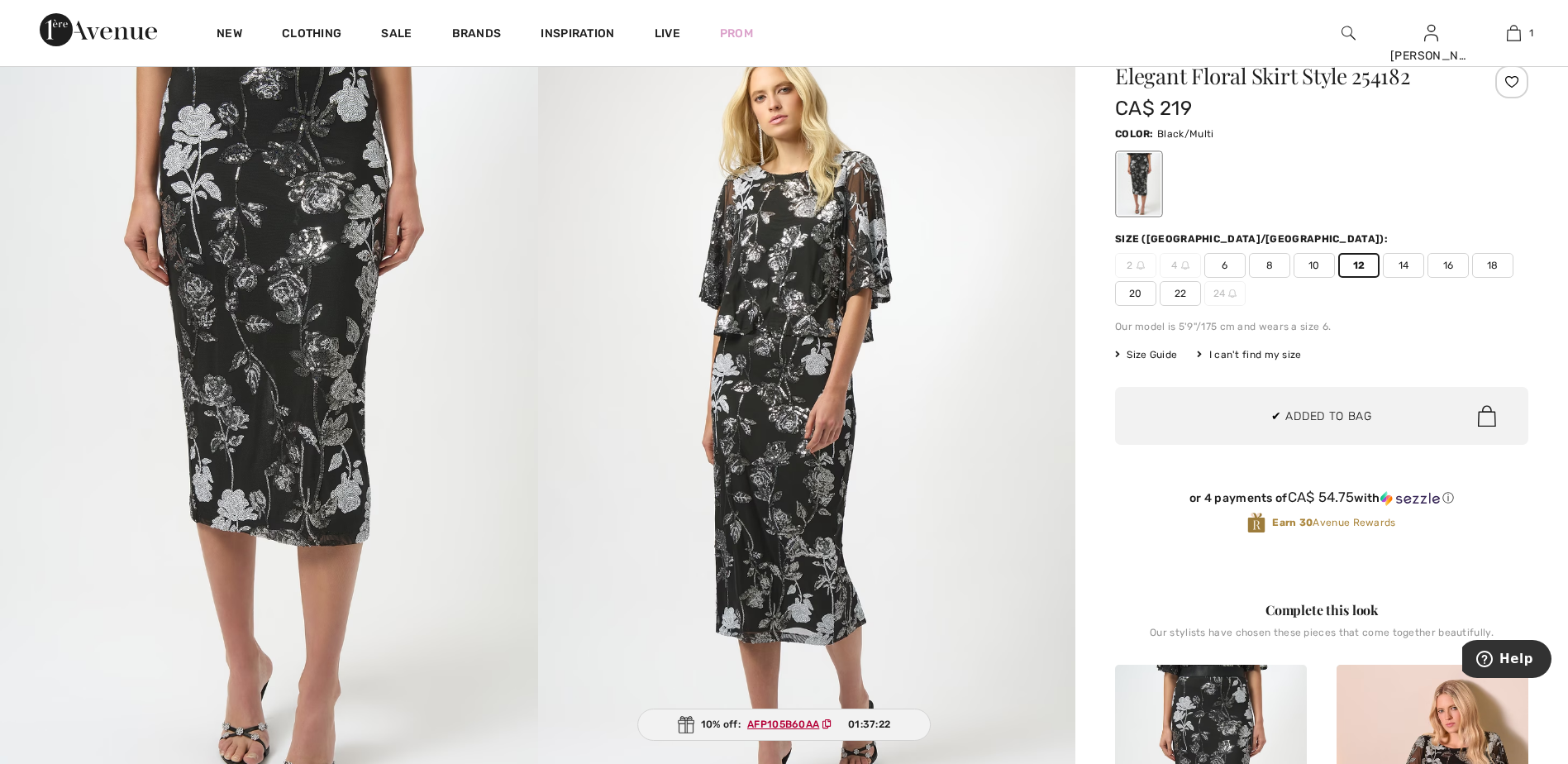
click at [1009, 346] on img at bounding box center [806, 418] width 538 height 806
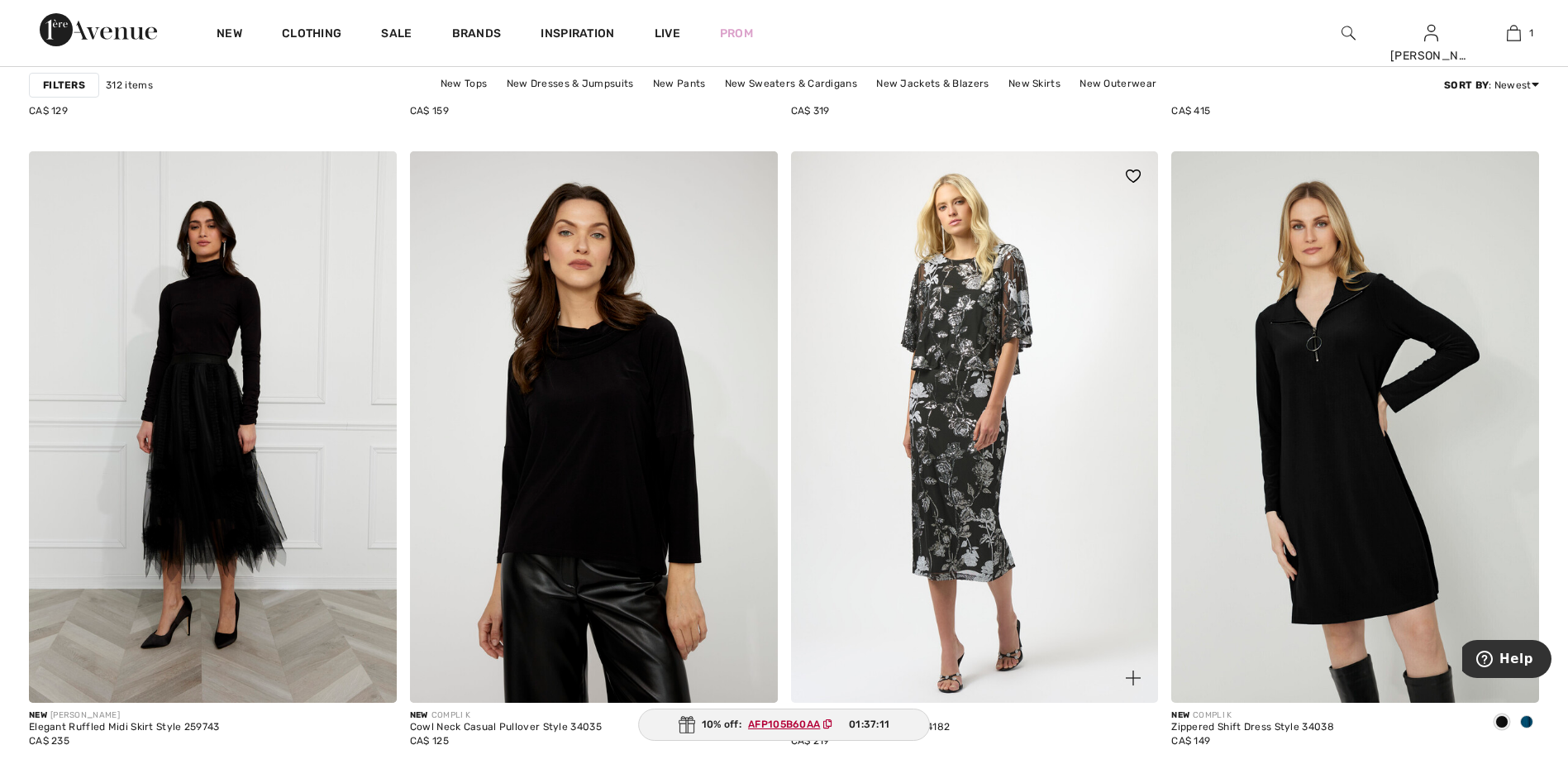
click at [978, 402] on img at bounding box center [974, 426] width 368 height 551
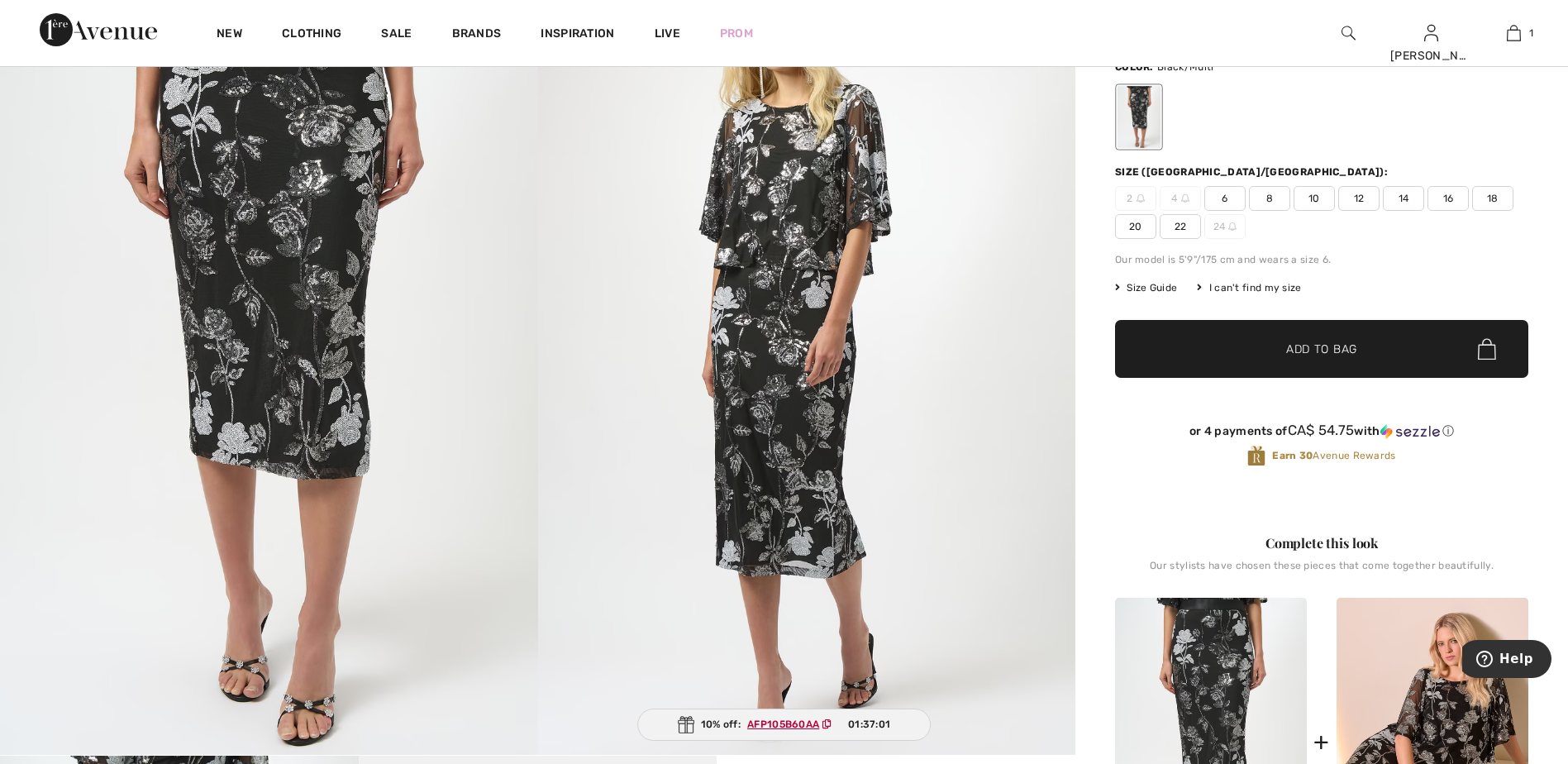
scroll to position [330, 0]
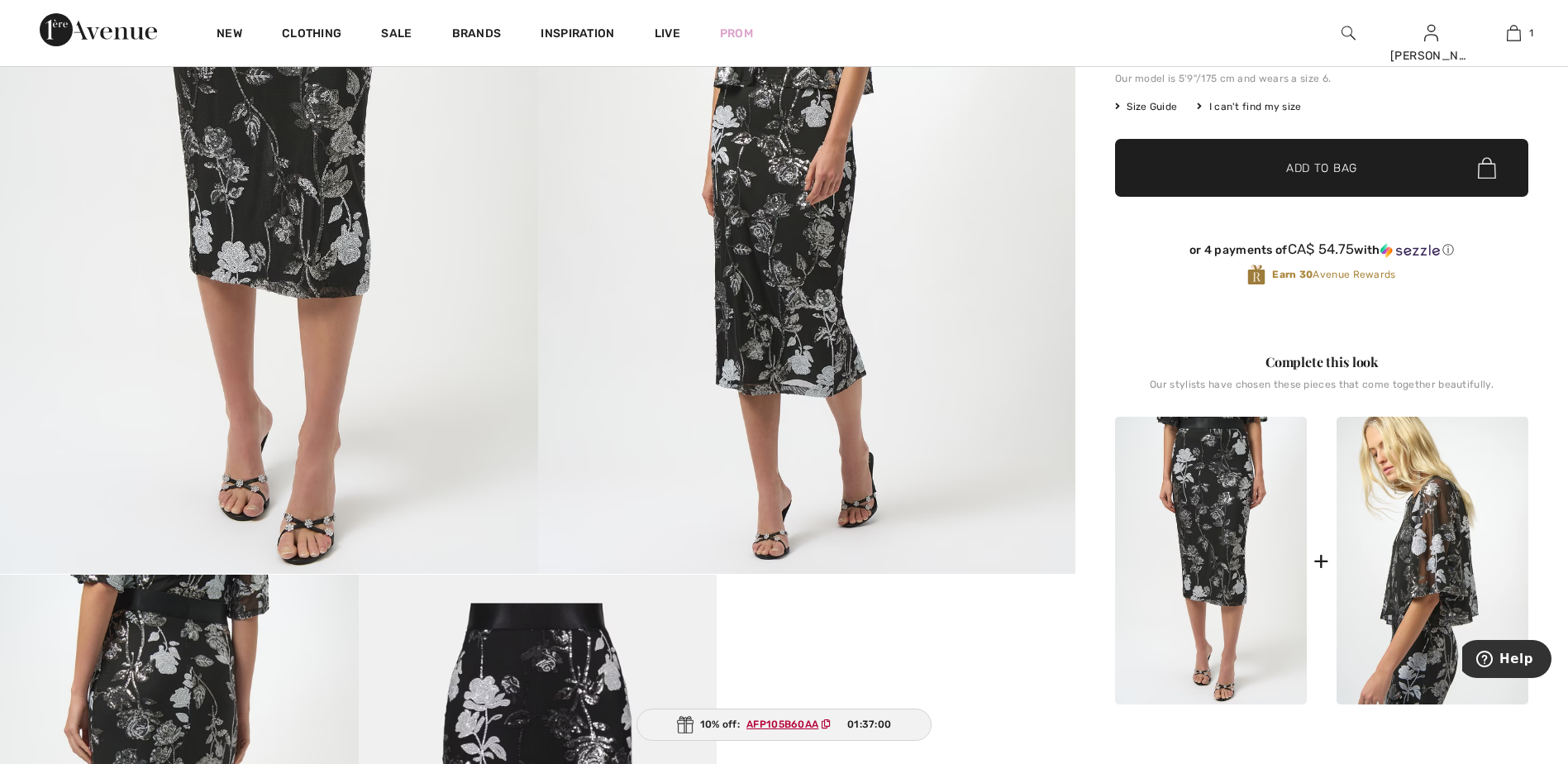
click at [1434, 514] on img at bounding box center [1431, 561] width 192 height 288
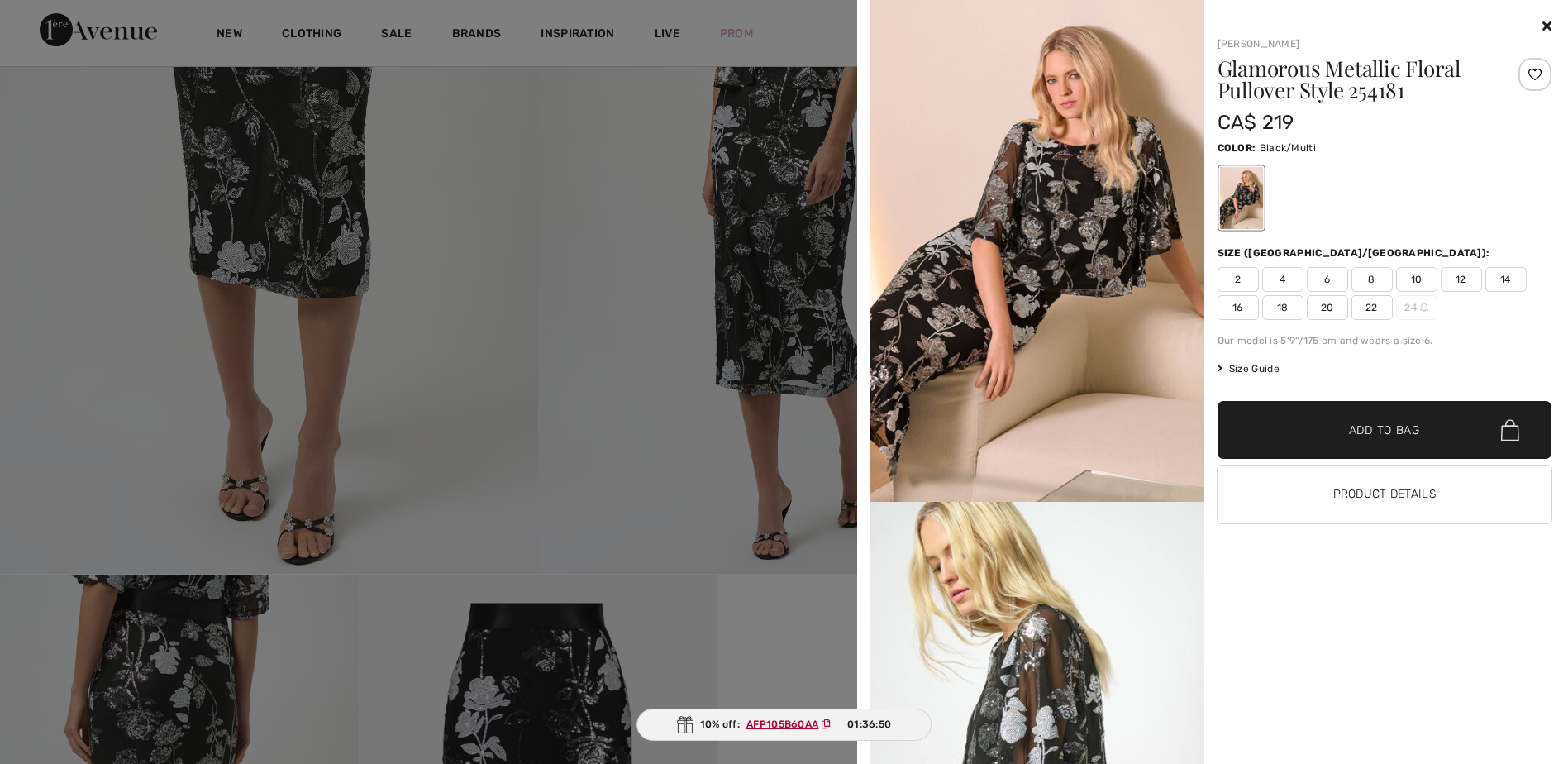
click at [1517, 279] on span "14" at bounding box center [1505, 279] width 41 height 25
click at [1358, 427] on span "Add to Bag" at bounding box center [1384, 430] width 71 height 17
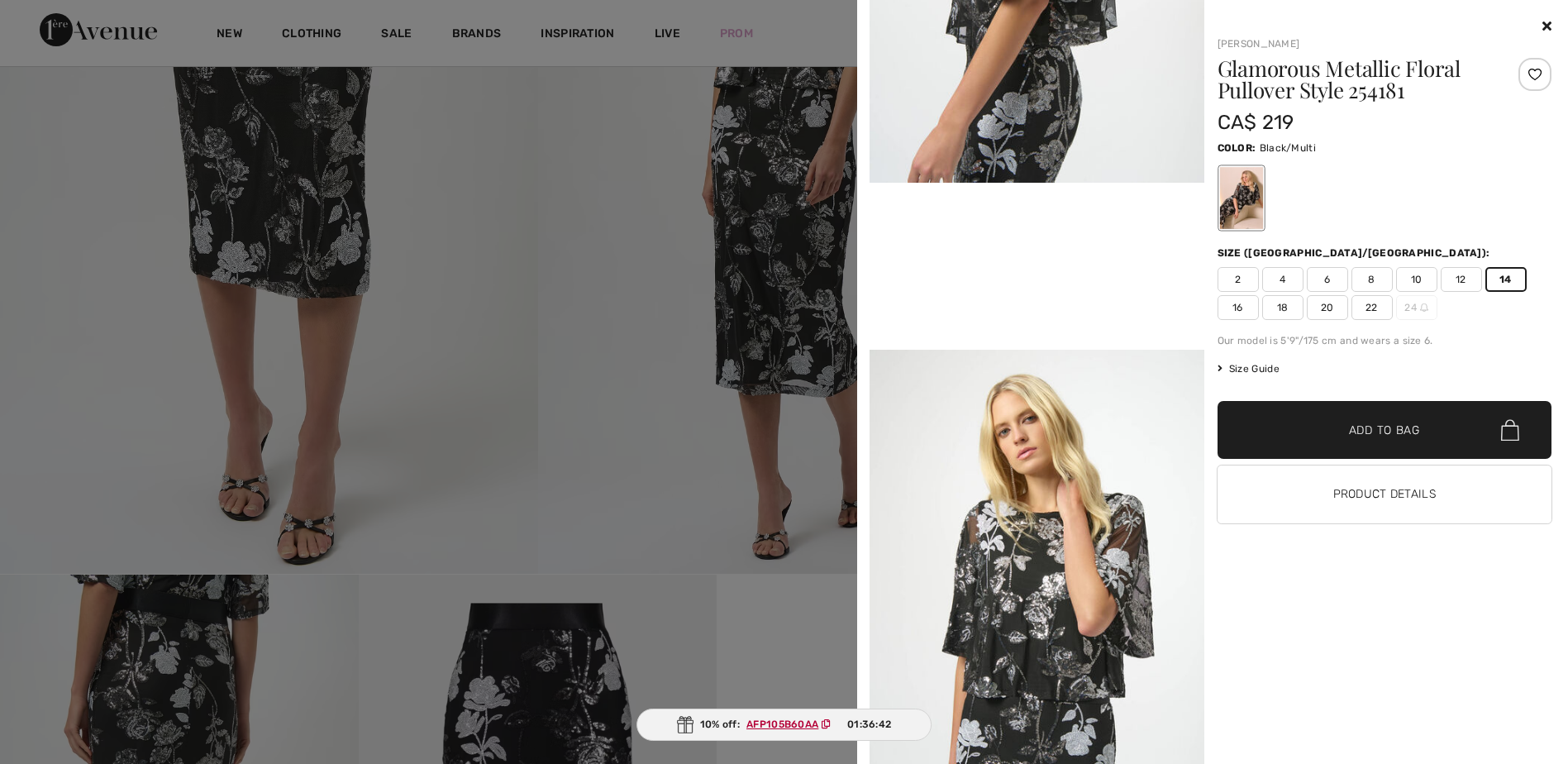
scroll to position [826, 0]
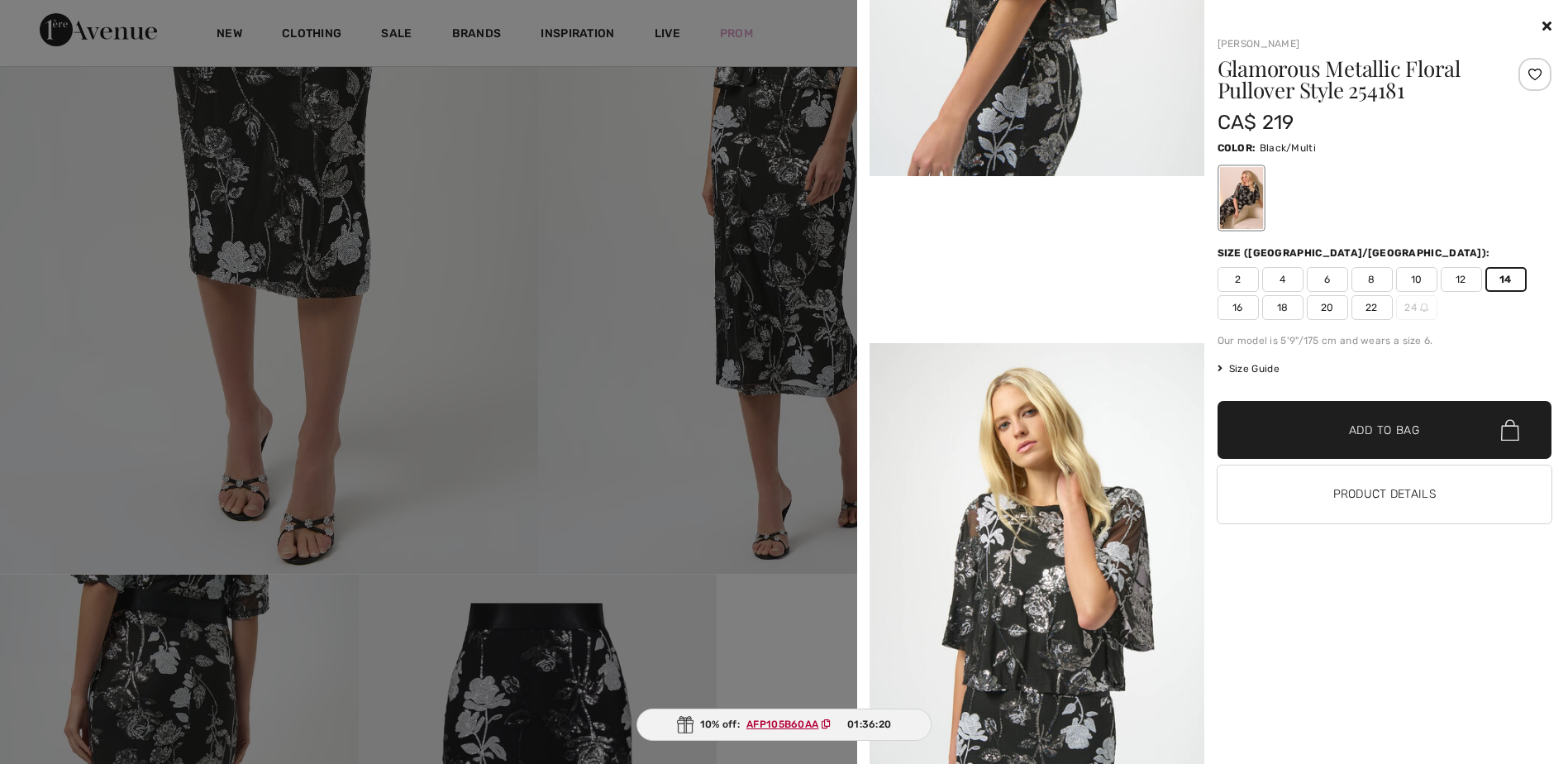
click at [459, 297] on div at bounding box center [784, 382] width 1568 height 764
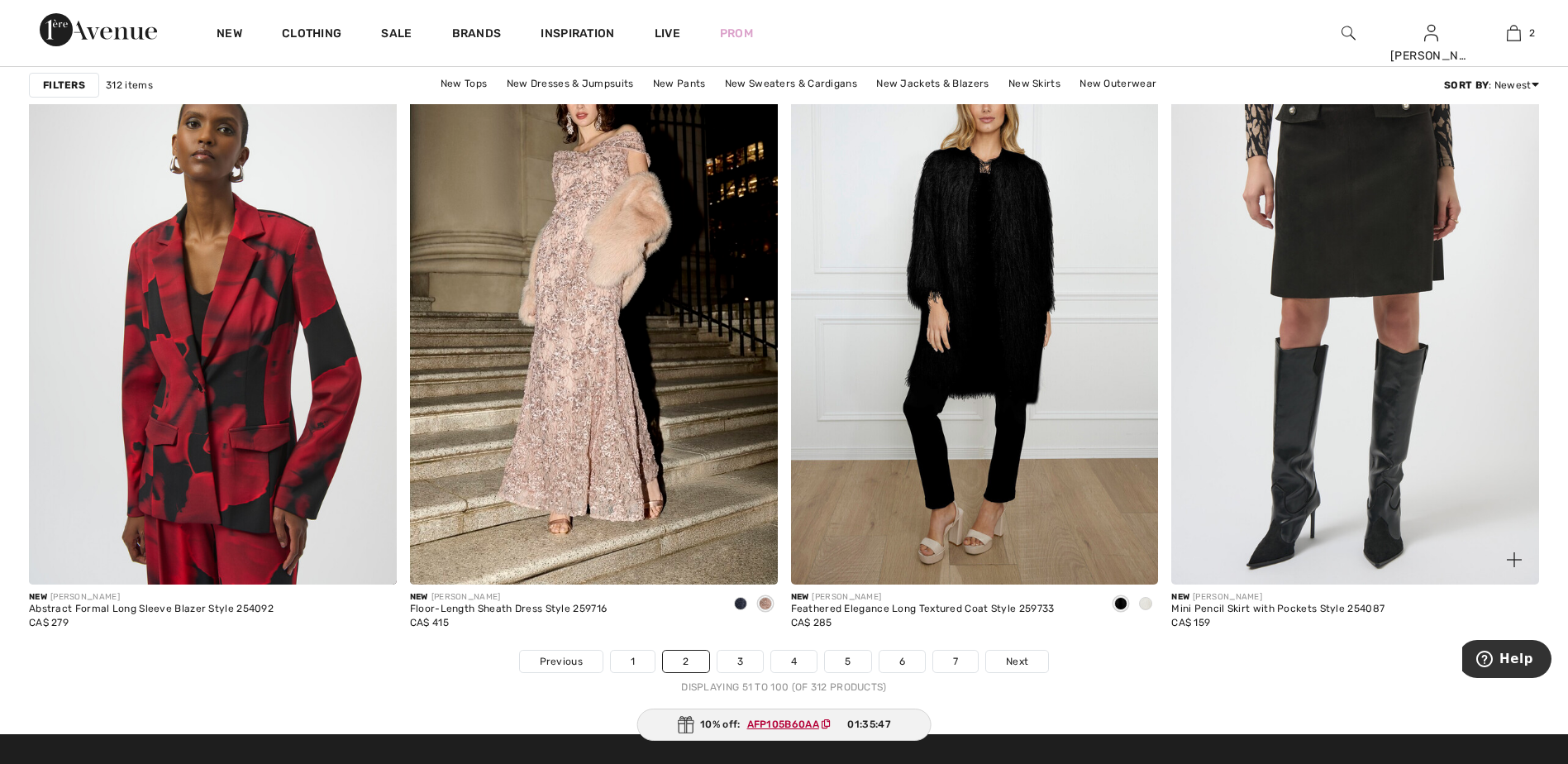
scroll to position [9503, 0]
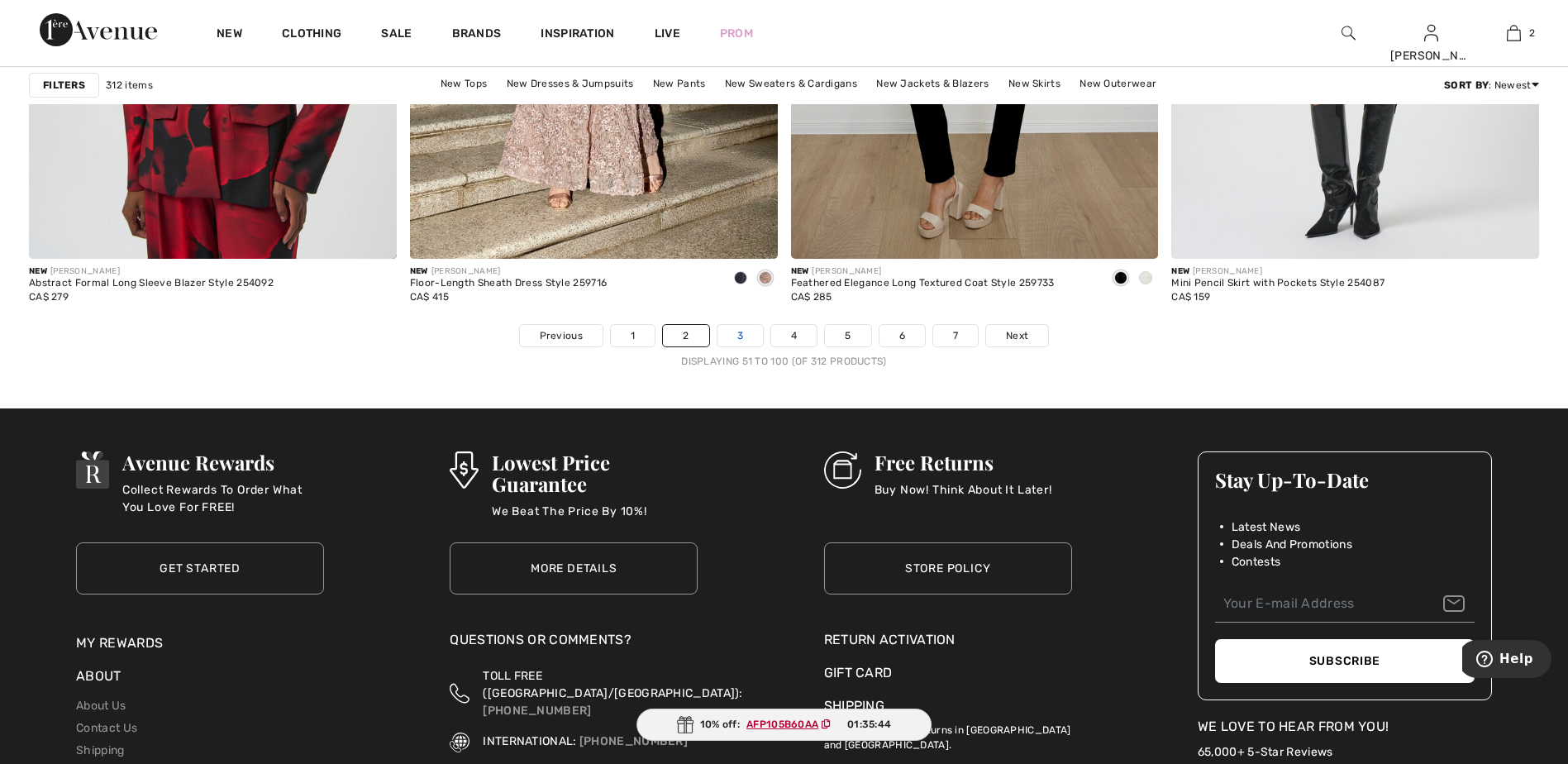
click at [744, 329] on link "3" at bounding box center [740, 335] width 46 height 21
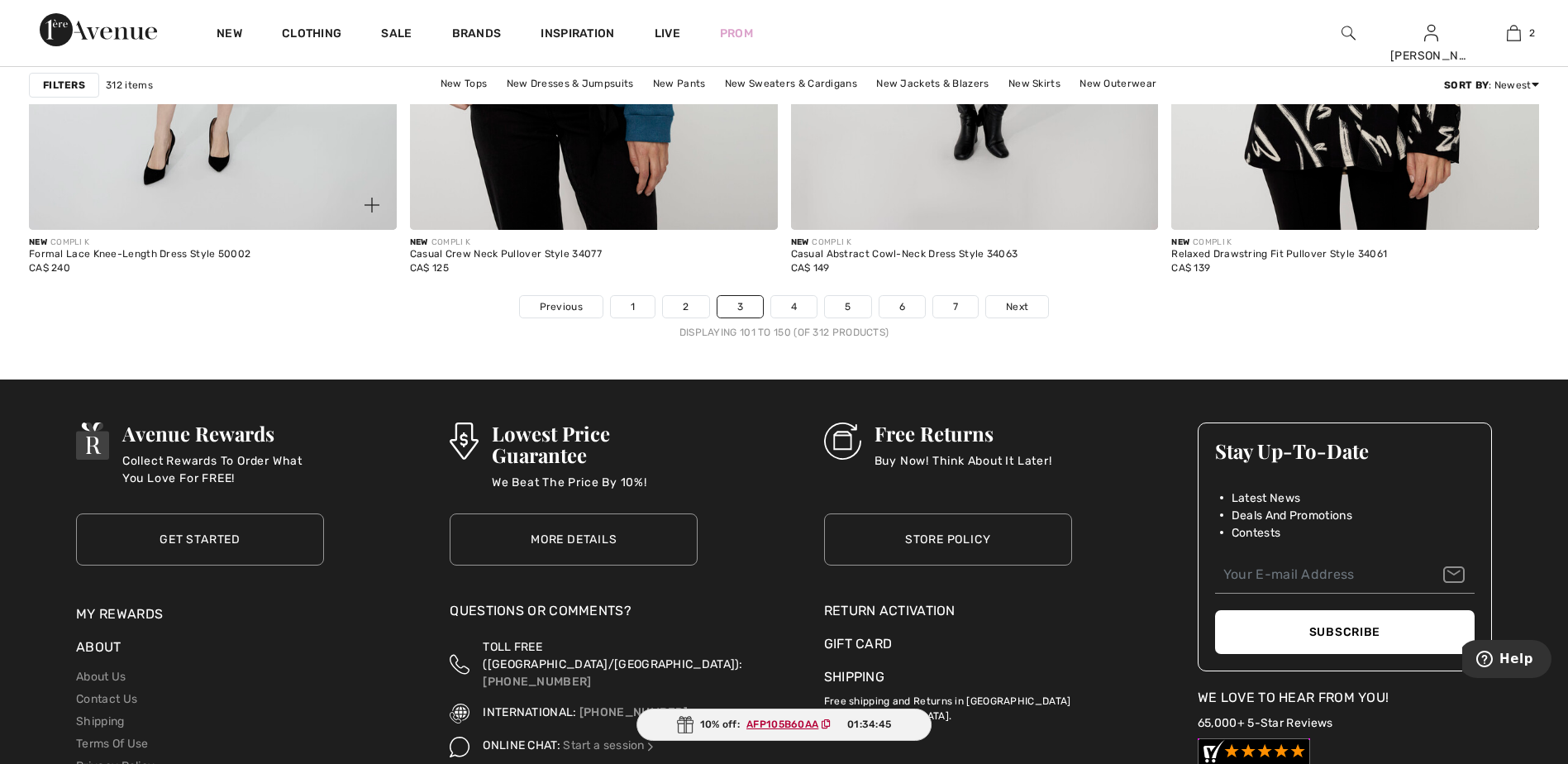
scroll to position [9586, 0]
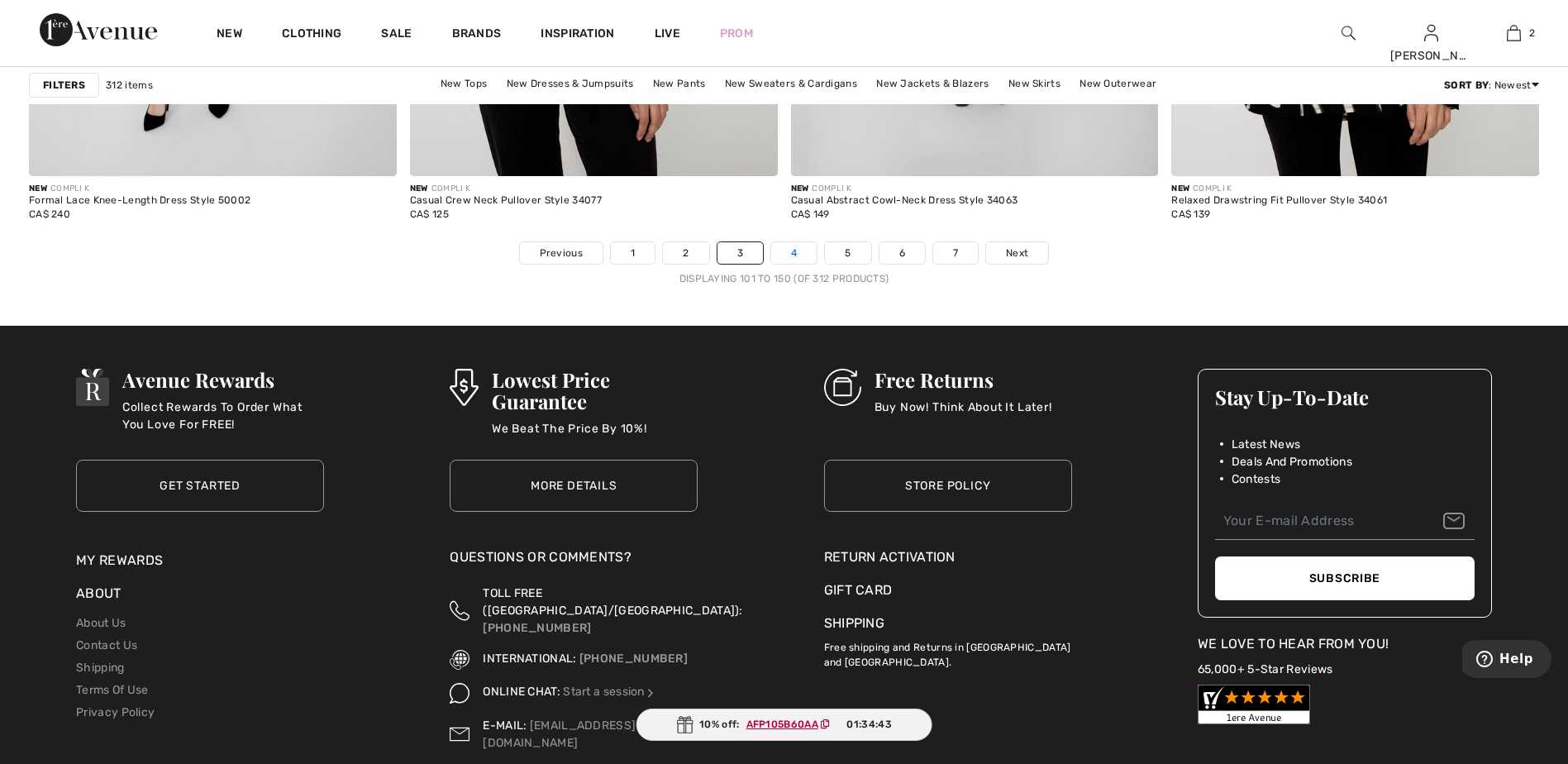
click at [801, 252] on link "4" at bounding box center [794, 253] width 46 height 21
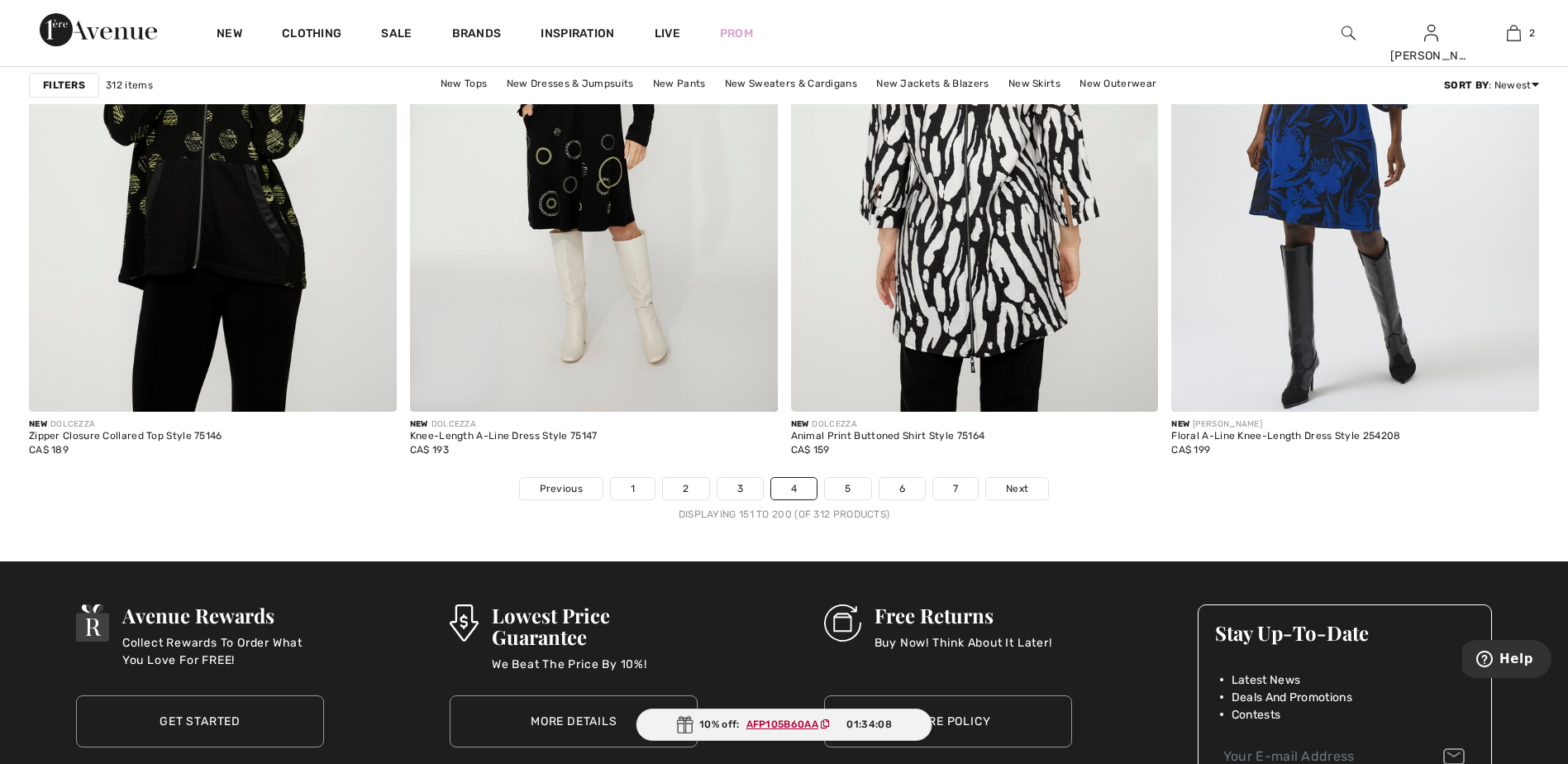
scroll to position [9668, 0]
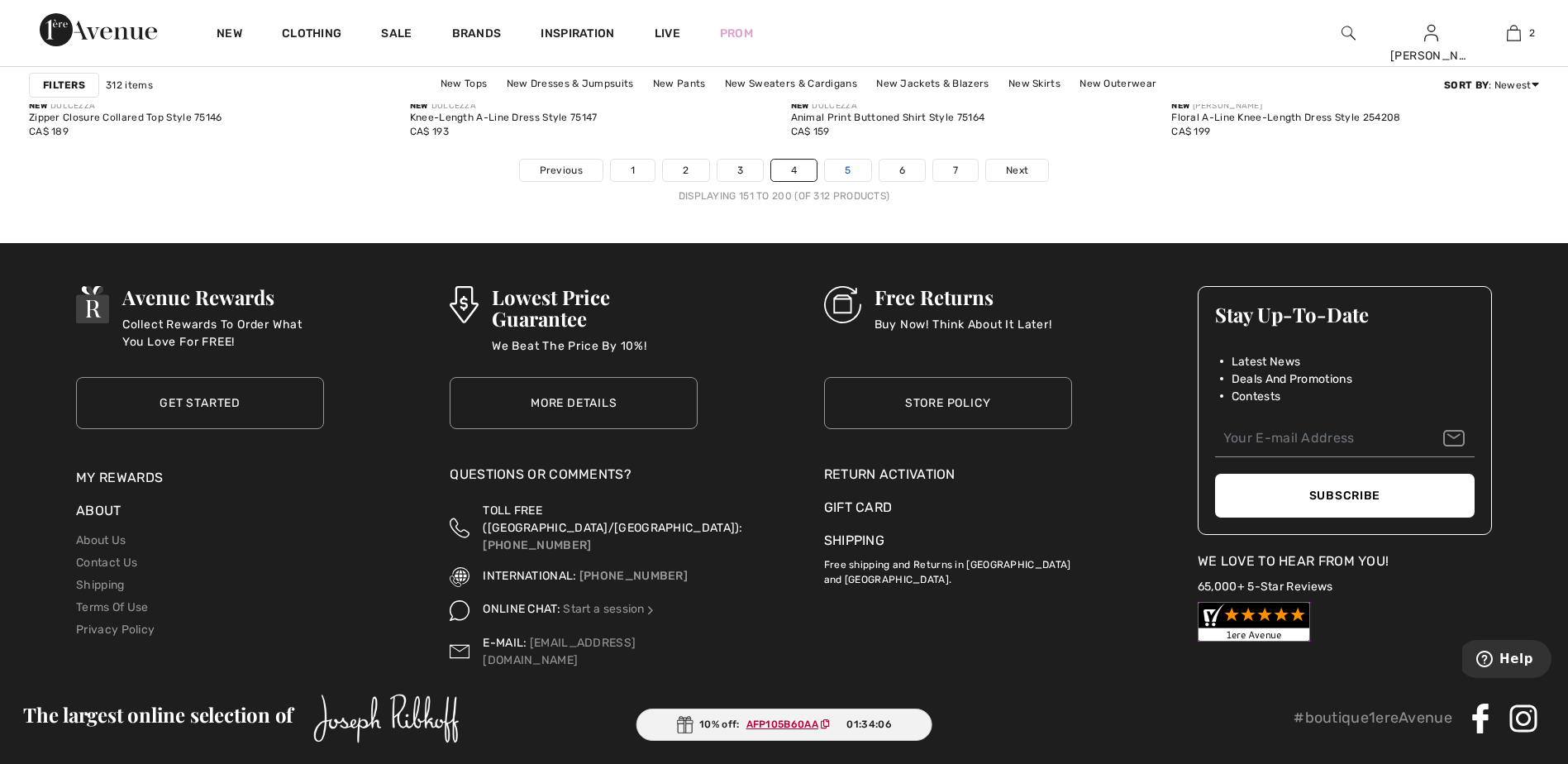
click at [851, 166] on link "5" at bounding box center [848, 170] width 46 height 21
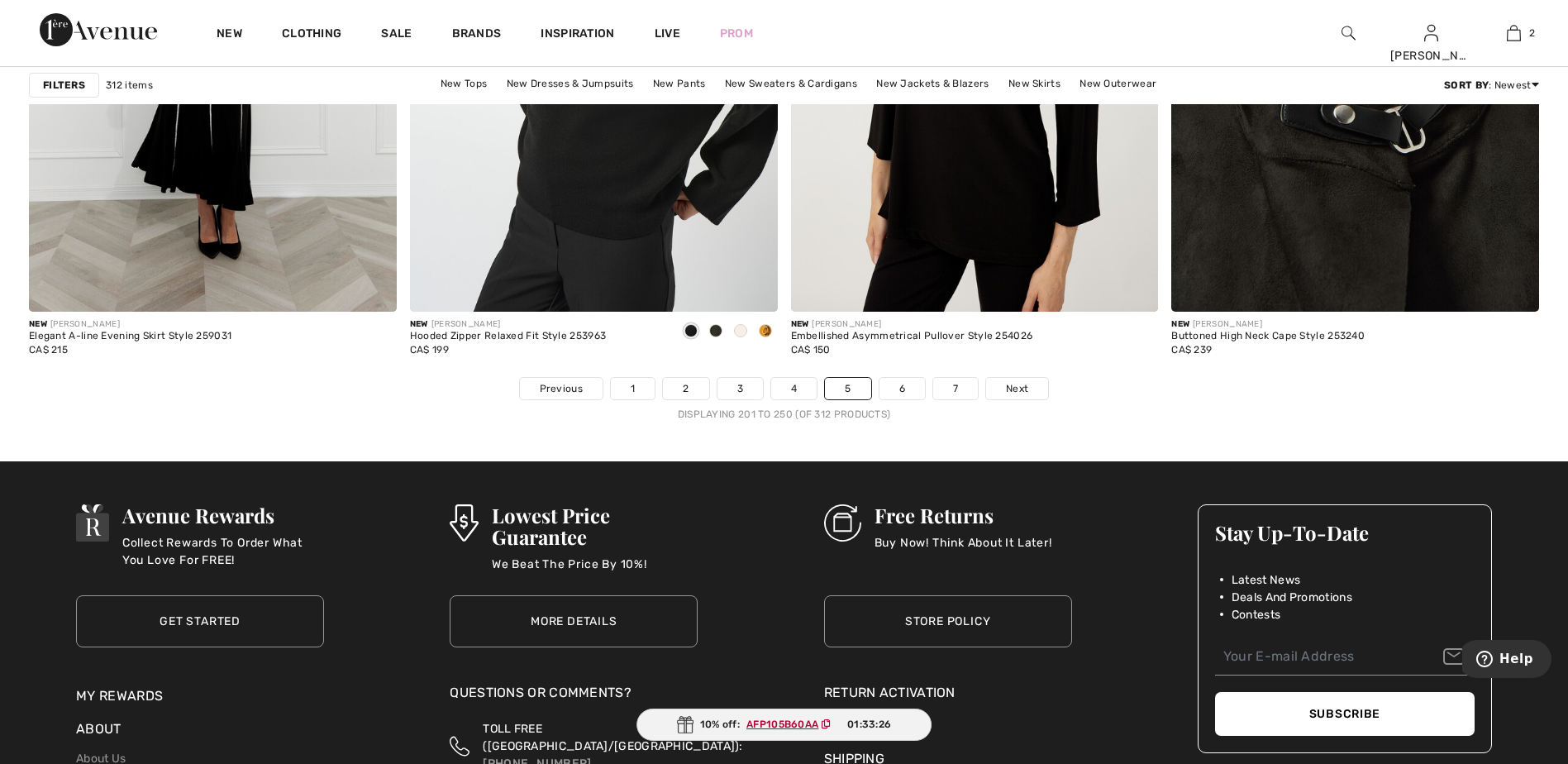
scroll to position [9668, 0]
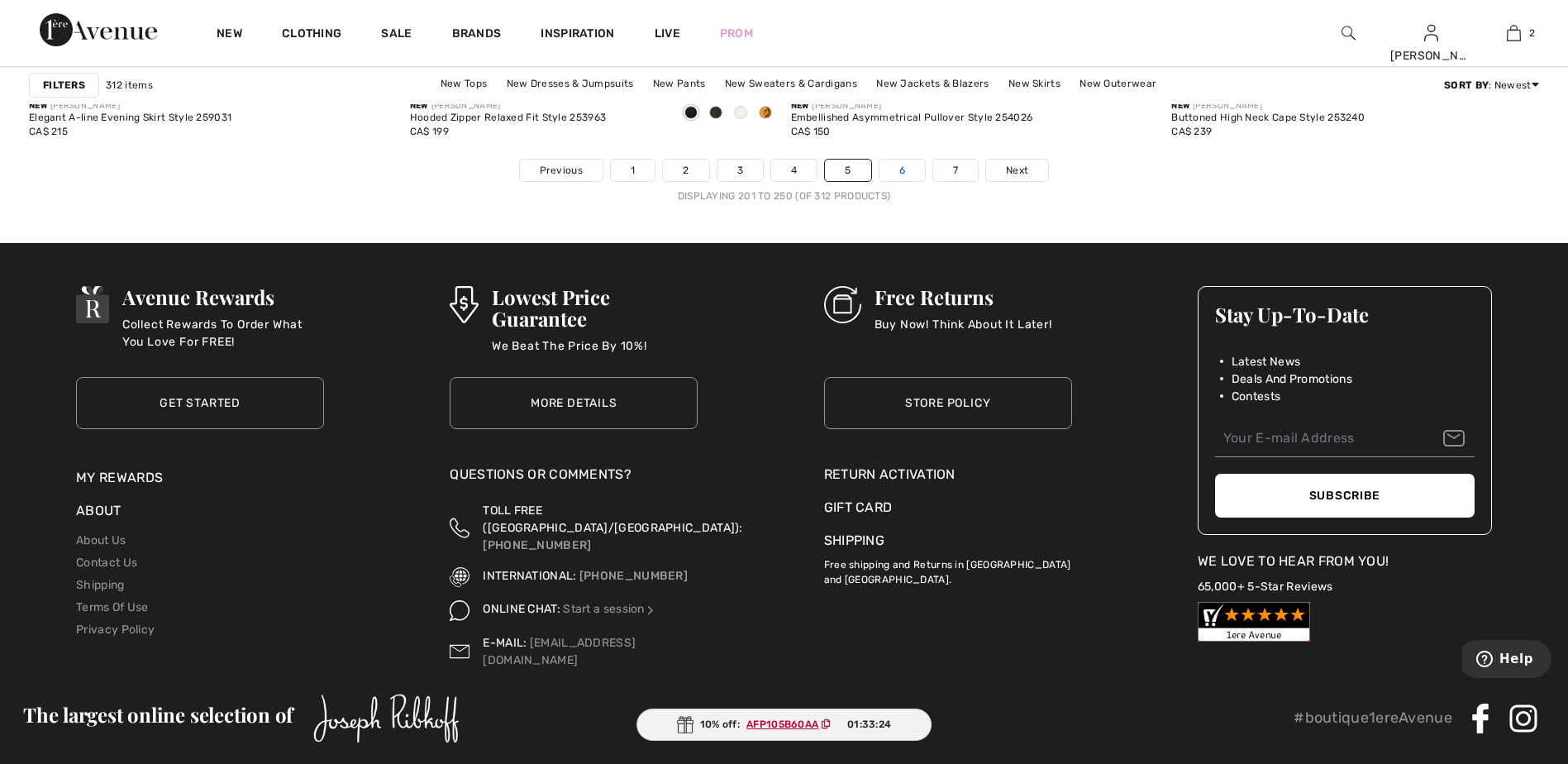
click at [897, 176] on link "6" at bounding box center [902, 170] width 46 height 21
